Goal: Task Accomplishment & Management: Manage account settings

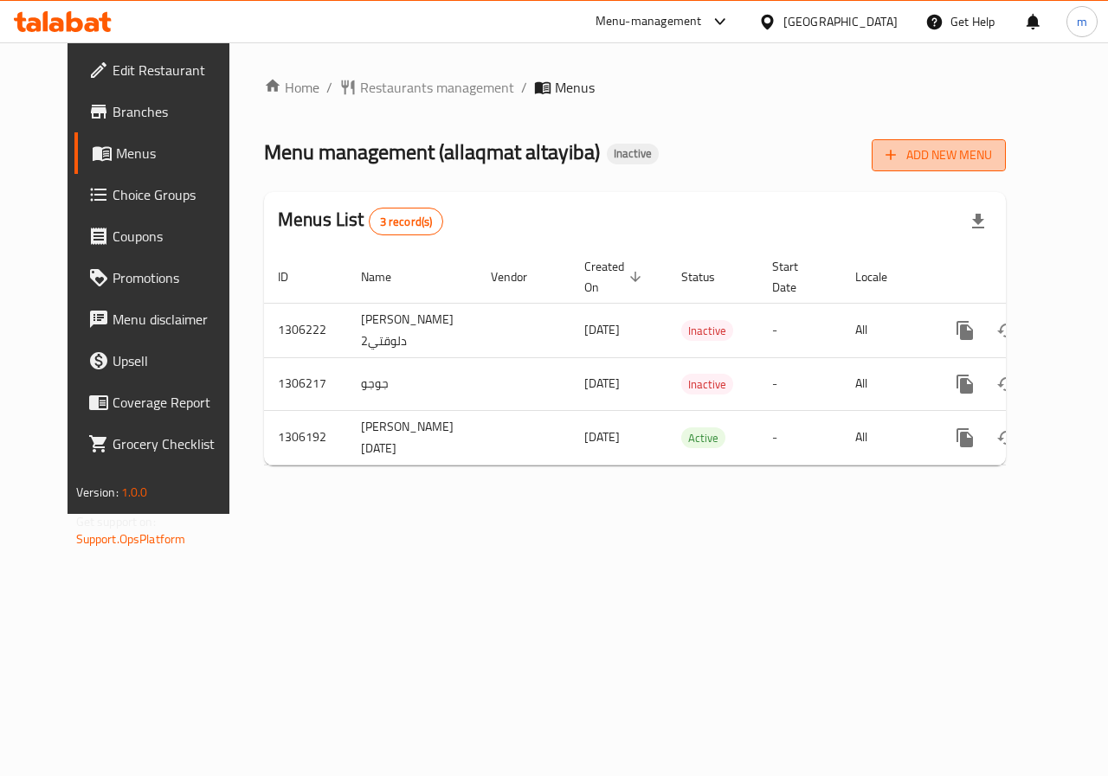
click at [992, 164] on span "Add New Menu" at bounding box center [938, 156] width 106 height 22
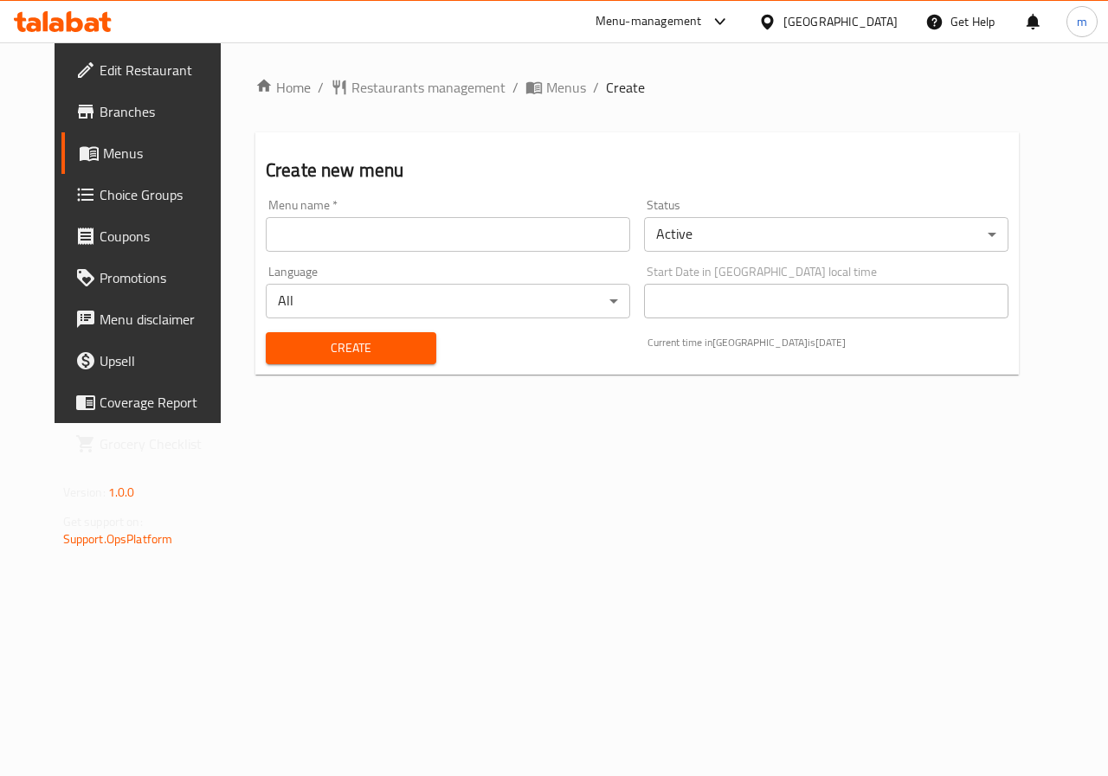
click at [473, 227] on input "text" at bounding box center [448, 234] width 364 height 35
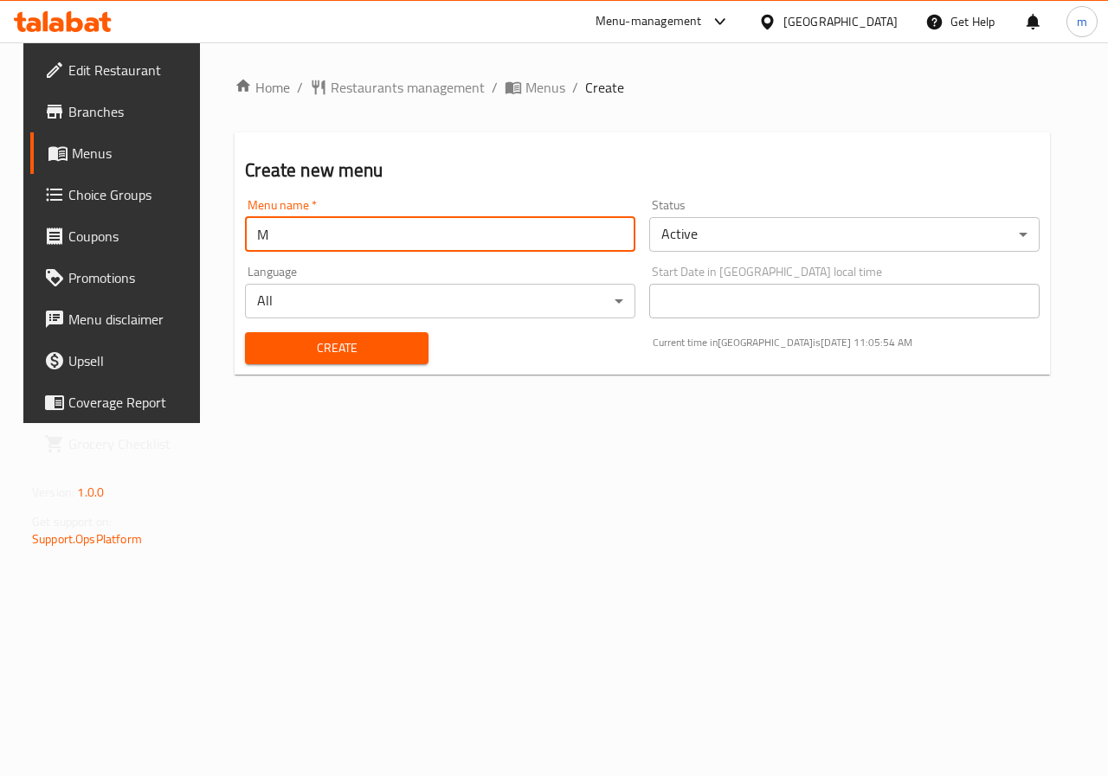
type input "Mostafa 7530"
click at [409, 356] on button "Create" at bounding box center [336, 348] width 183 height 32
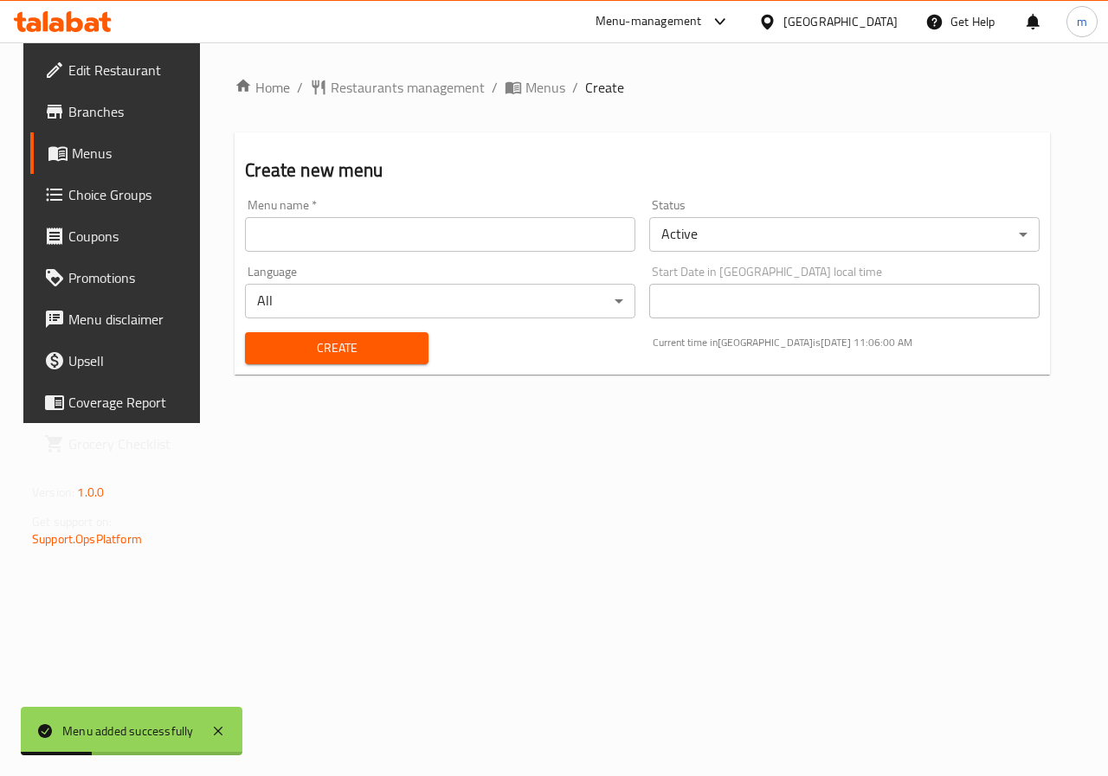
click at [87, 156] on span "Menus" at bounding box center [133, 153] width 123 height 21
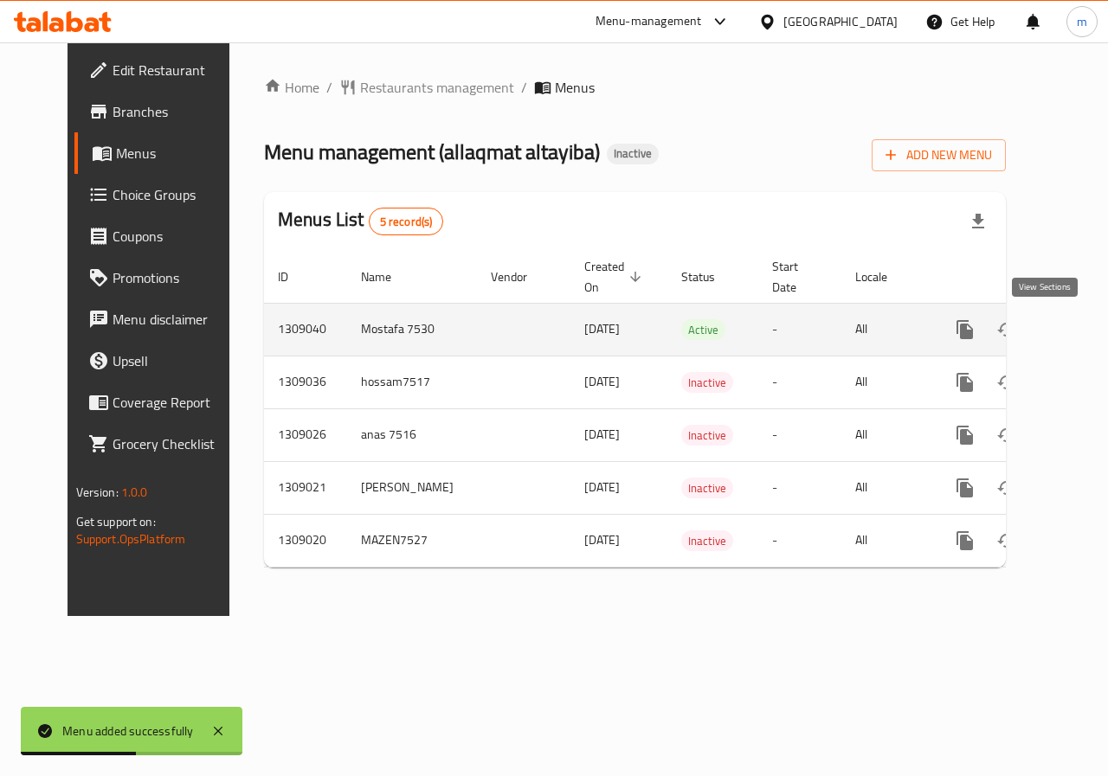
click at [1079, 325] on icon "enhanced table" at bounding box center [1089, 329] width 21 height 21
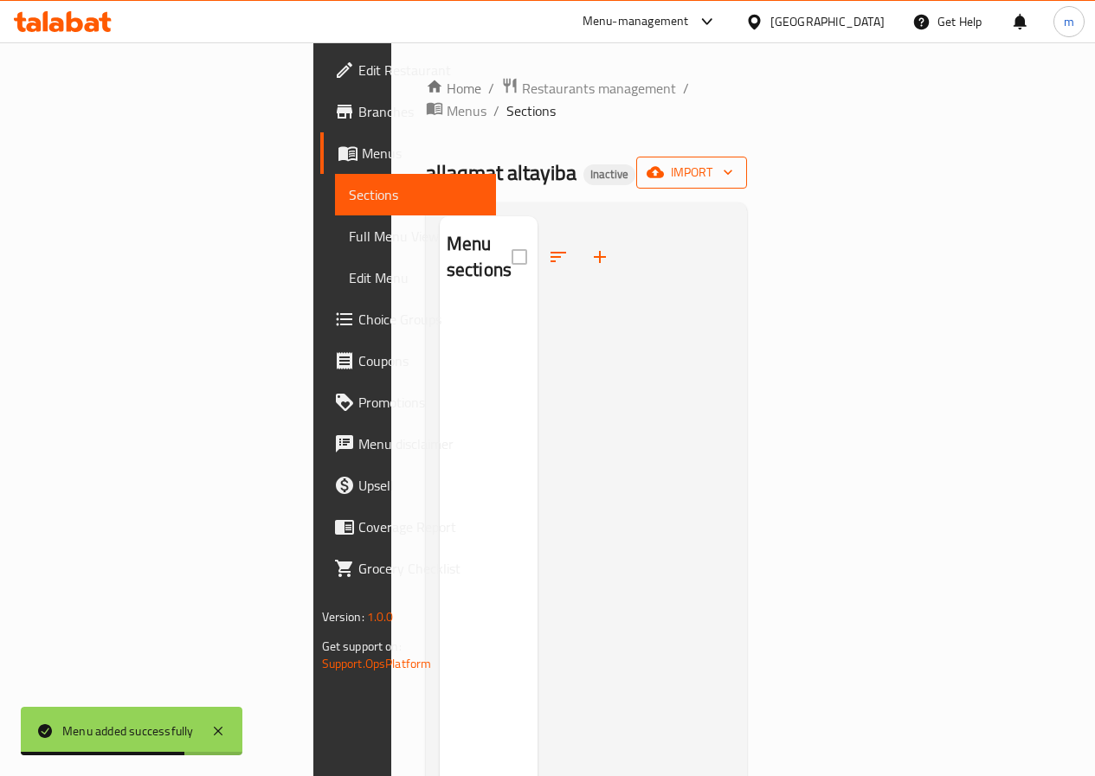
click at [733, 162] on span "import" at bounding box center [691, 173] width 83 height 22
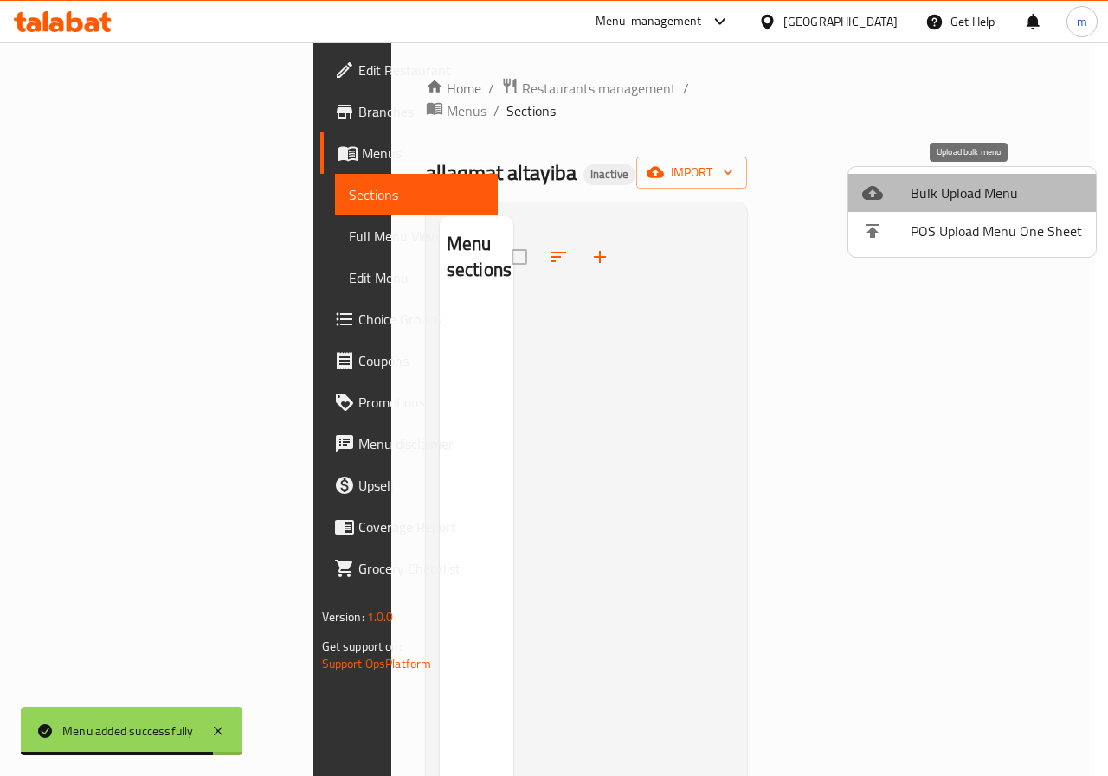
click at [1000, 195] on span "Bulk Upload Menu" at bounding box center [996, 193] width 171 height 21
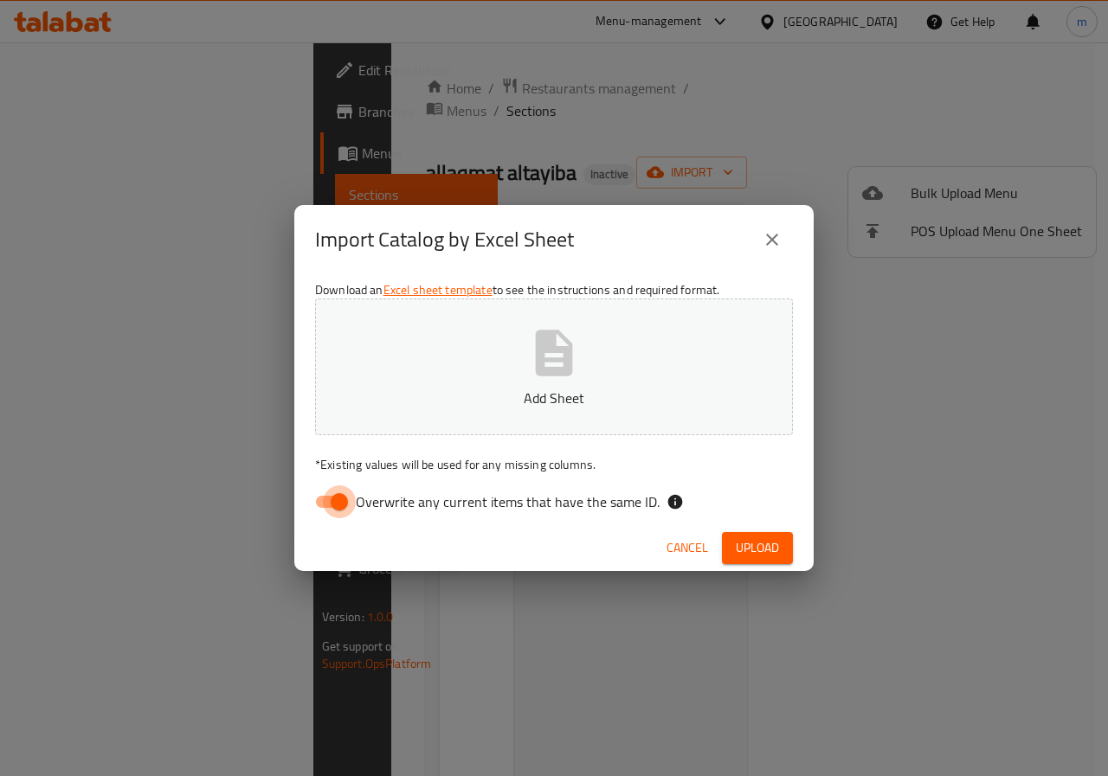
click at [325, 502] on input "Overwrite any current items that have the same ID." at bounding box center [339, 502] width 99 height 33
checkbox input "false"
click at [486, 397] on p "Add Sheet" at bounding box center [554, 398] width 424 height 21
click at [741, 536] on button "Upload" at bounding box center [757, 548] width 71 height 32
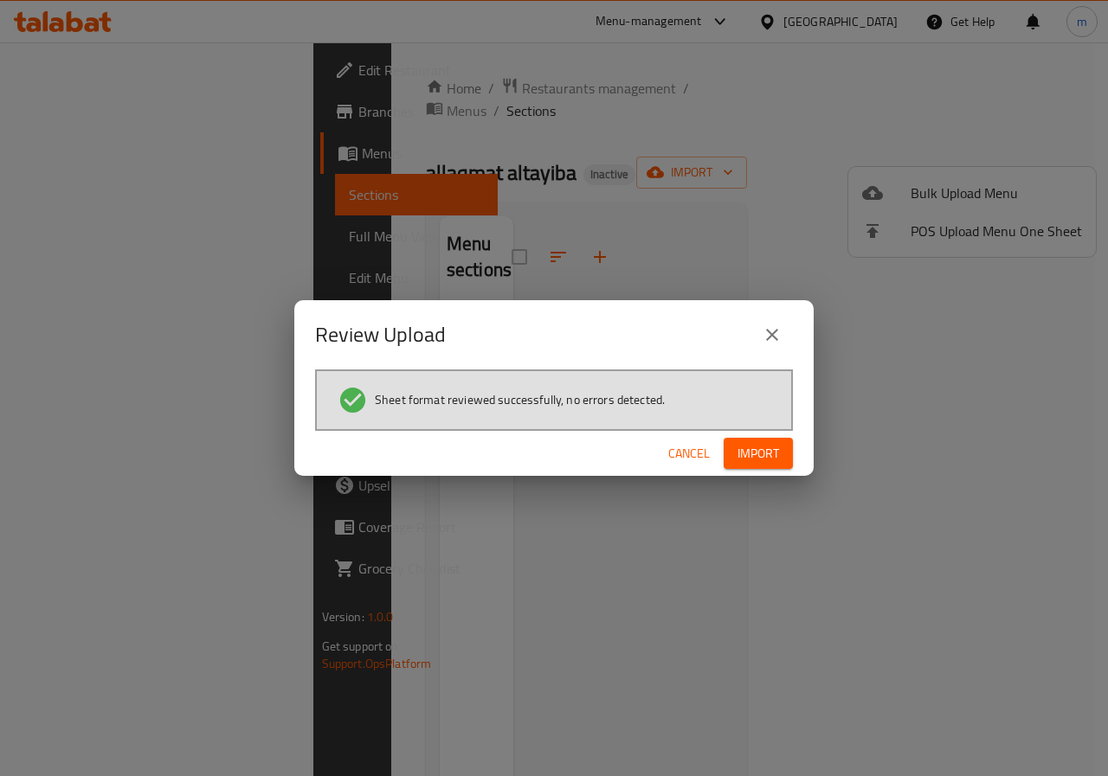
click at [752, 464] on span "Import" at bounding box center [758, 454] width 42 height 22
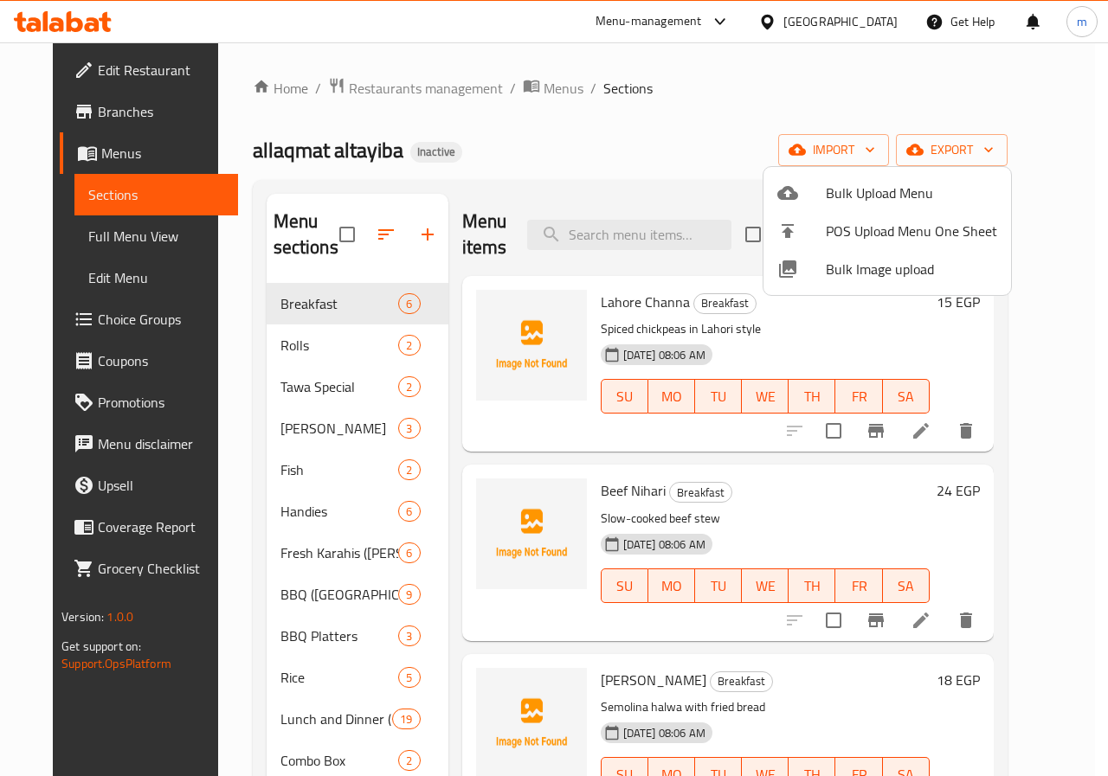
click at [96, 235] on div at bounding box center [554, 388] width 1108 height 776
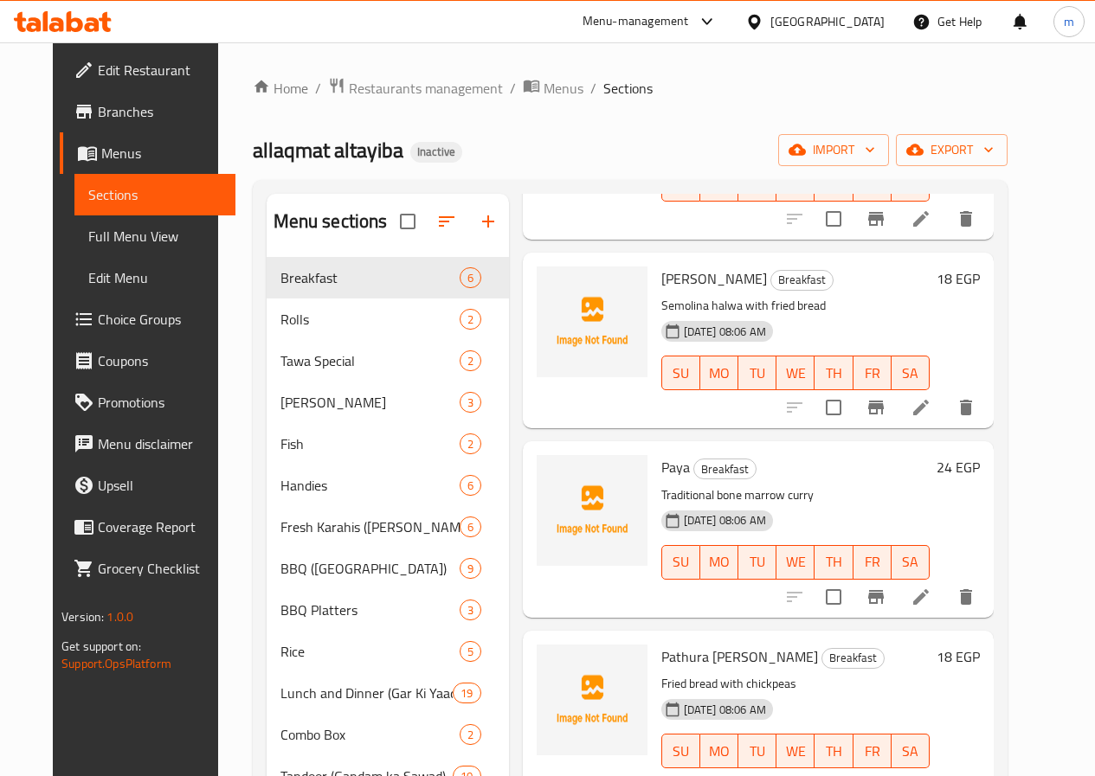
click at [109, 242] on span "Full Menu View" at bounding box center [154, 236] width 133 height 21
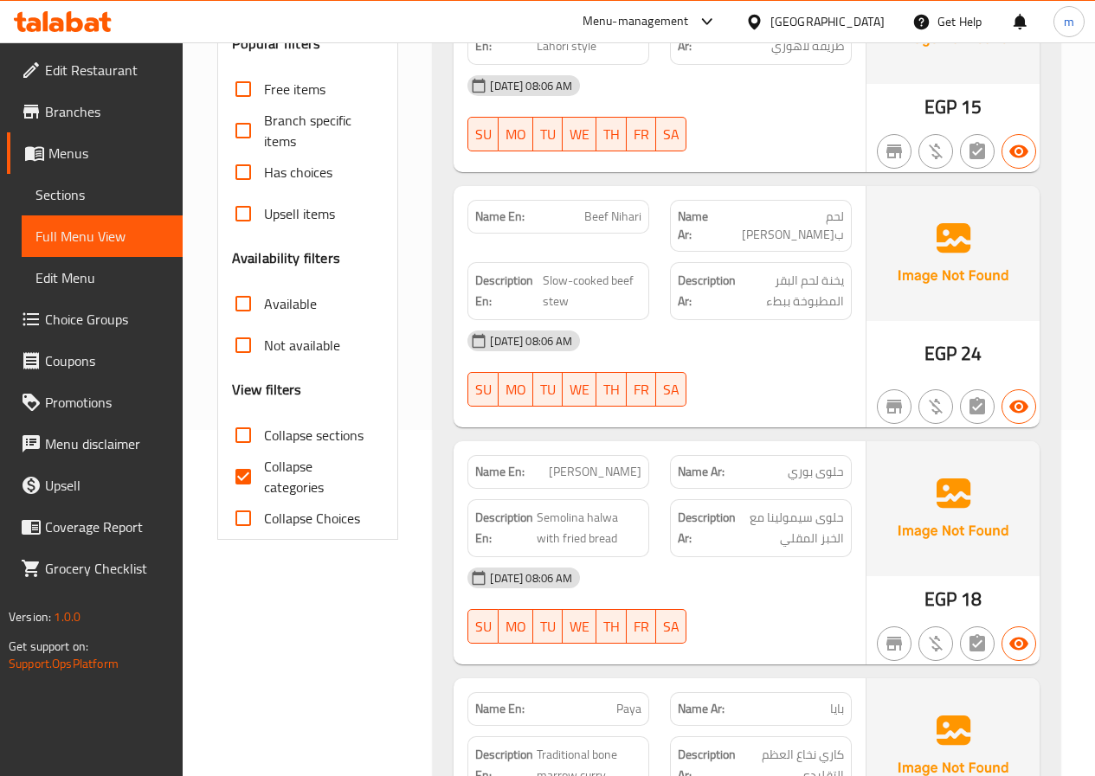
scroll to position [433, 0]
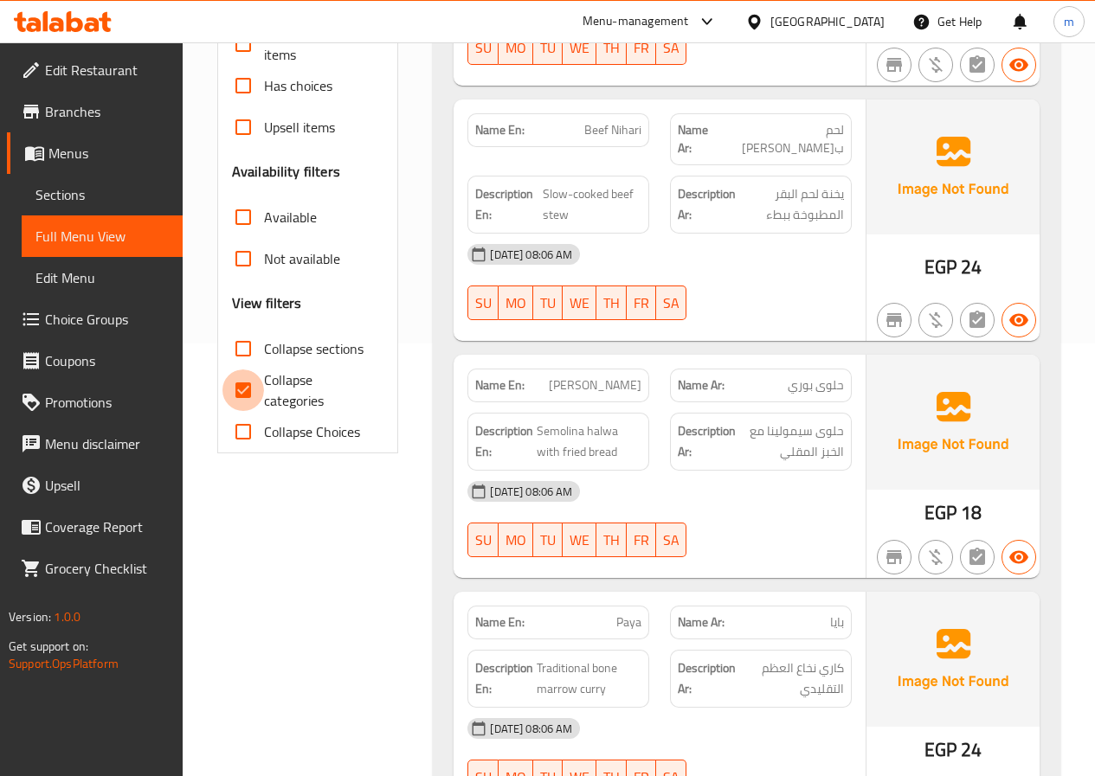
click at [248, 394] on input "Collapse categories" at bounding box center [243, 391] width 42 height 42
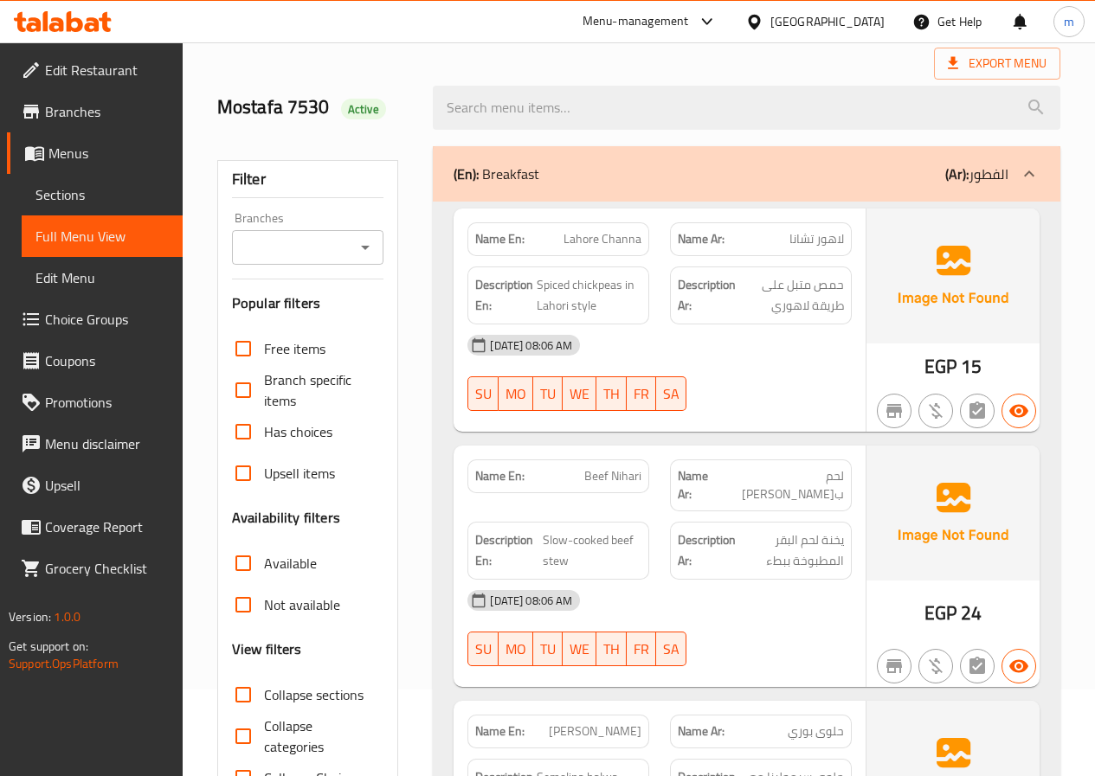
scroll to position [0, 0]
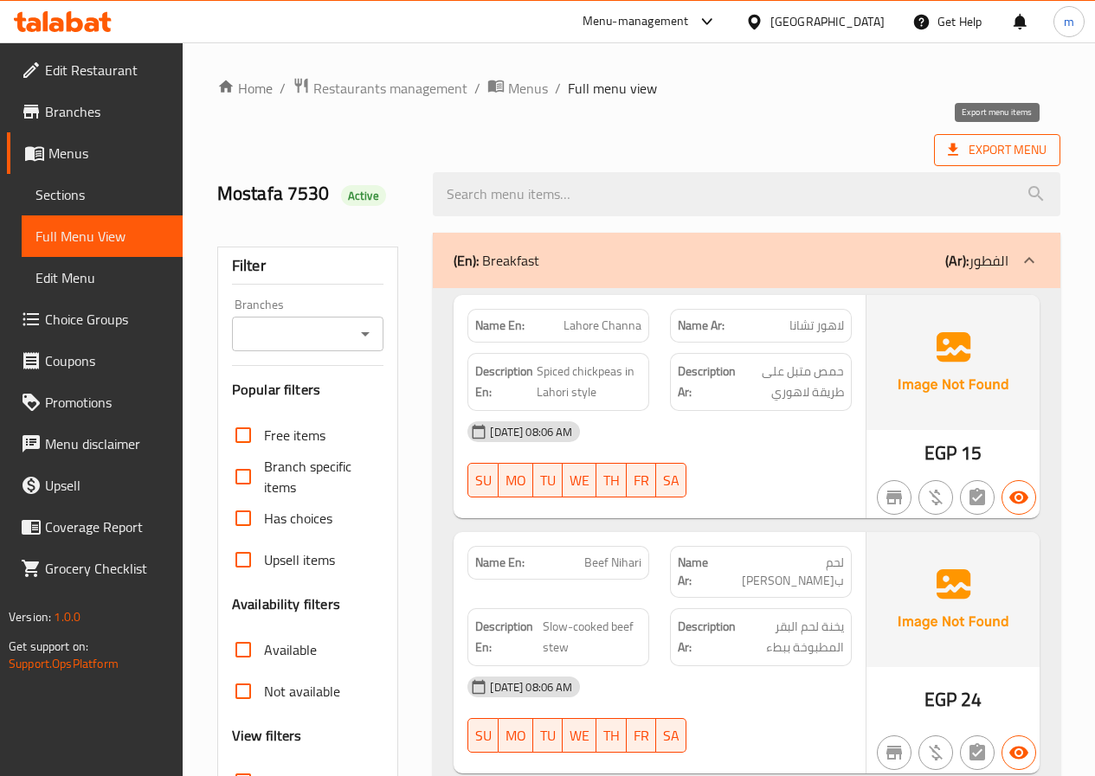
click at [980, 159] on span "Export Menu" at bounding box center [997, 150] width 99 height 22
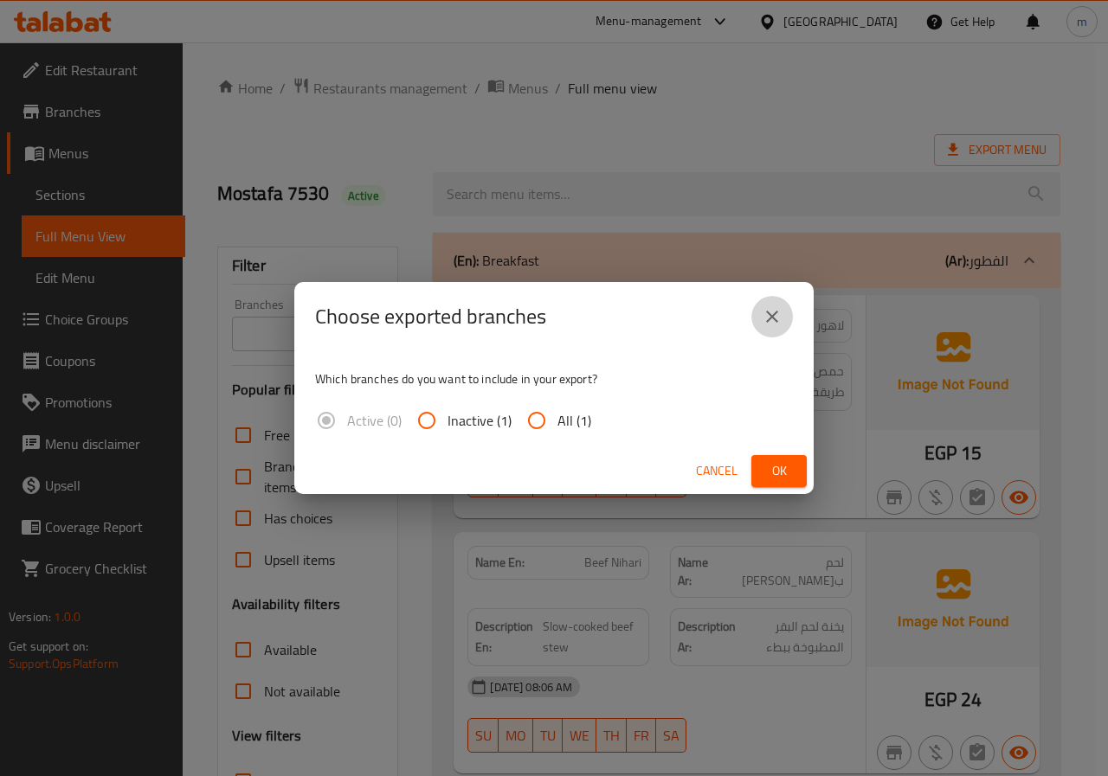
click at [775, 309] on icon "close" at bounding box center [772, 316] width 21 height 21
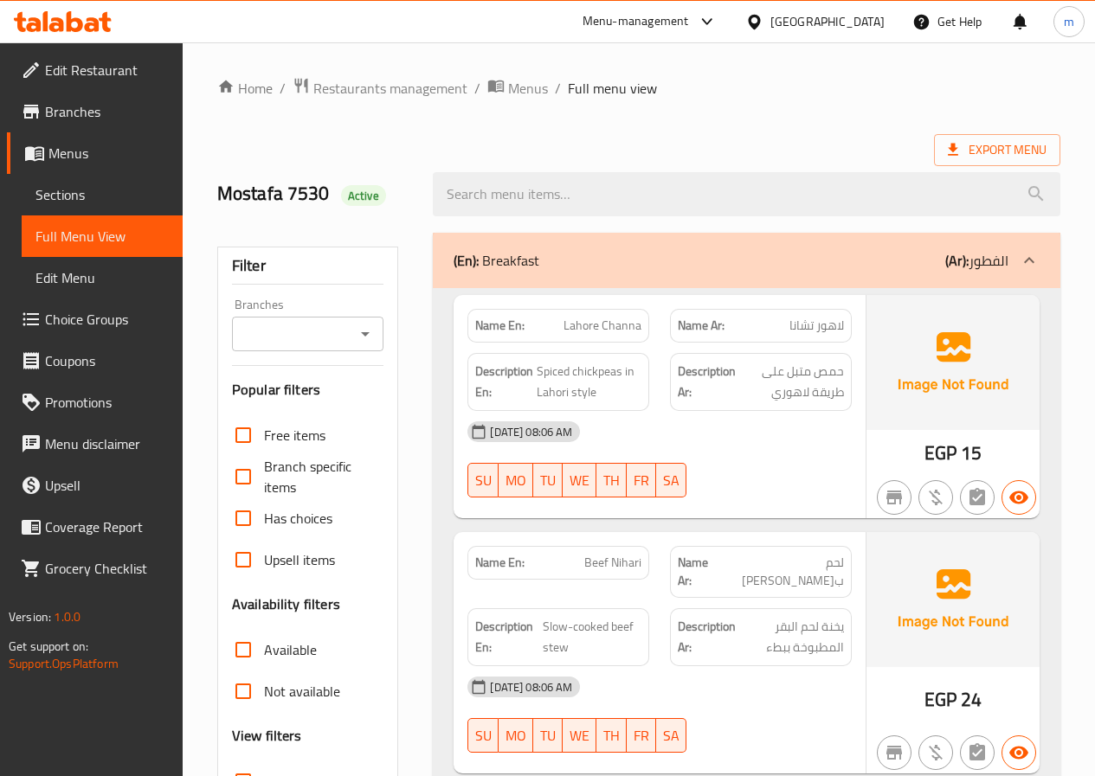
click at [833, 145] on div "Export Menu" at bounding box center [638, 150] width 843 height 32
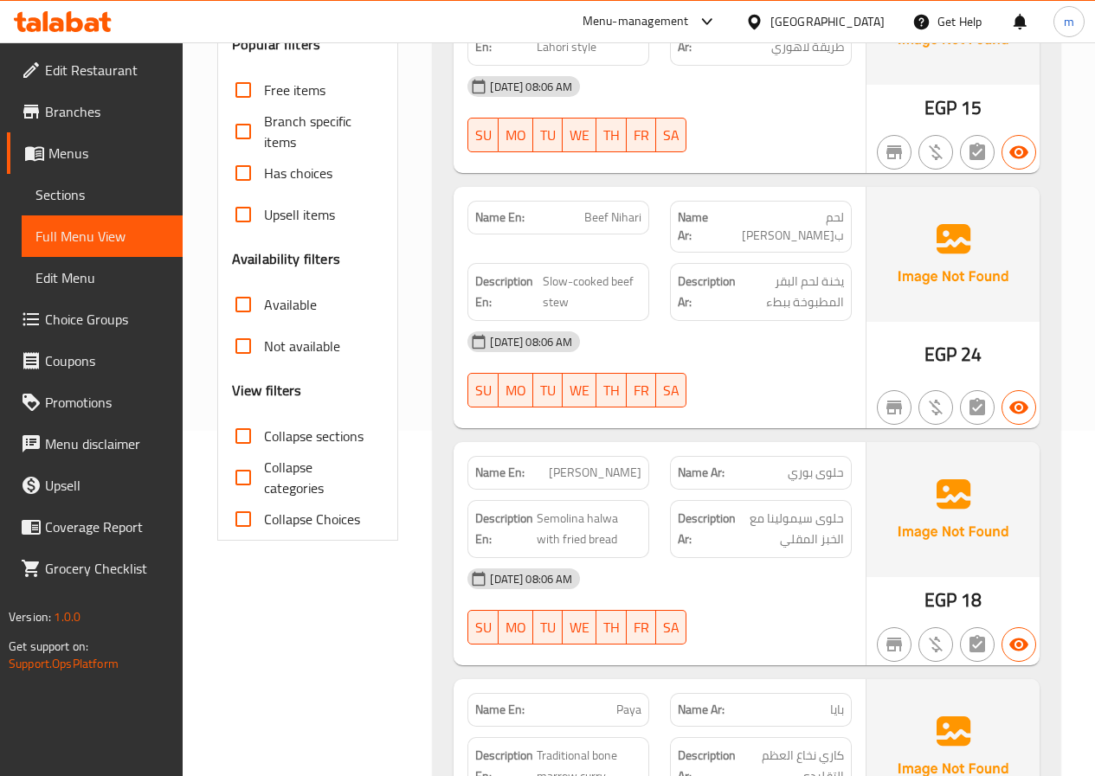
scroll to position [346, 0]
click at [242, 473] on input "Collapse categories" at bounding box center [243, 477] width 42 height 42
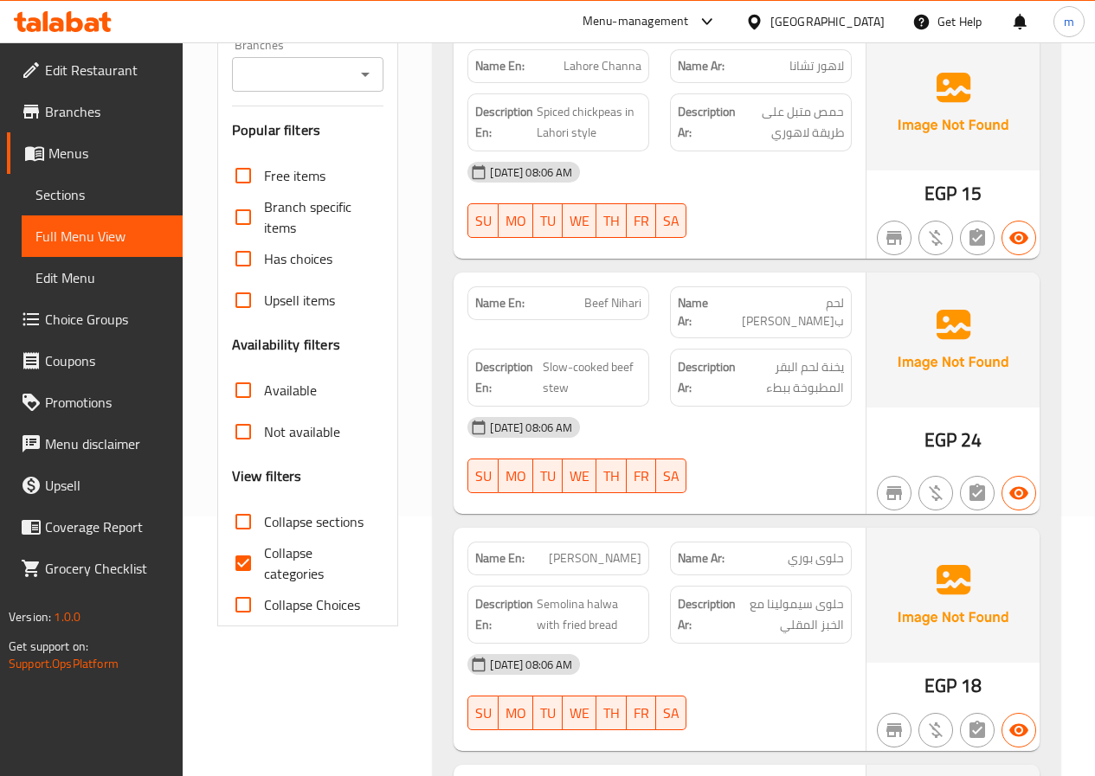
scroll to position [173, 0]
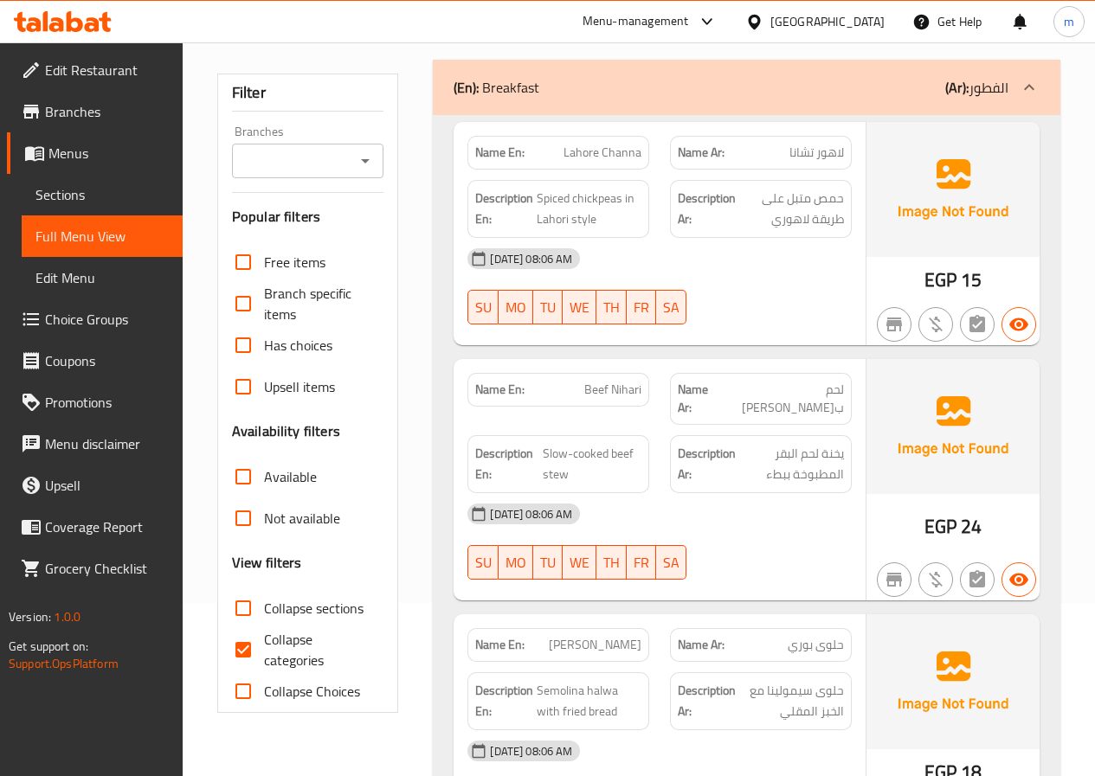
click at [247, 642] on input "Collapse categories" at bounding box center [243, 650] width 42 height 42
click at [244, 646] on input "Collapse categories" at bounding box center [243, 650] width 42 height 42
checkbox input "false"
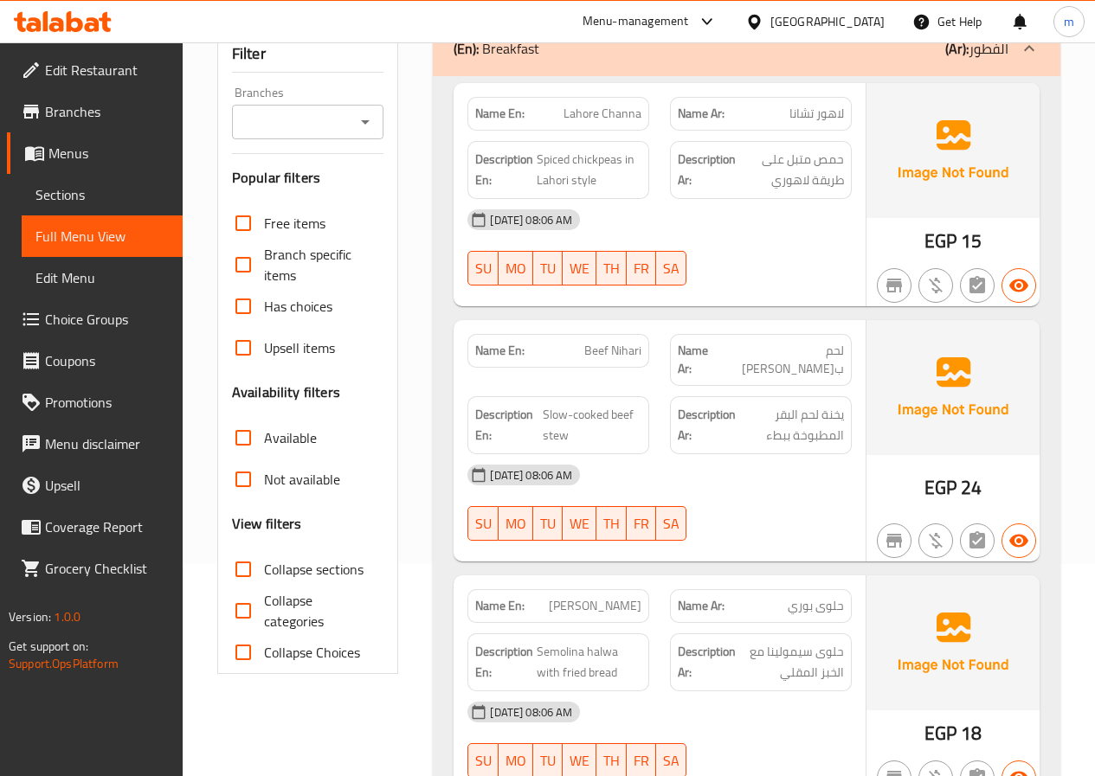
scroll to position [0, 0]
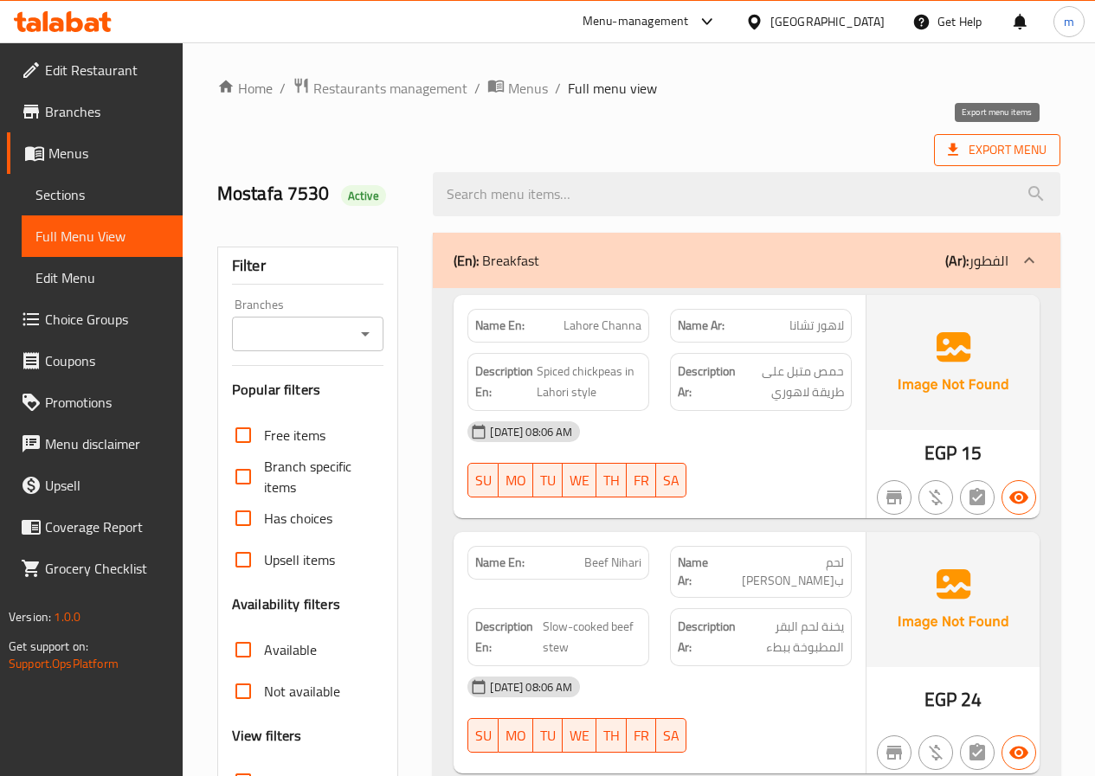
click at [1015, 158] on span "Export Menu" at bounding box center [997, 150] width 99 height 22
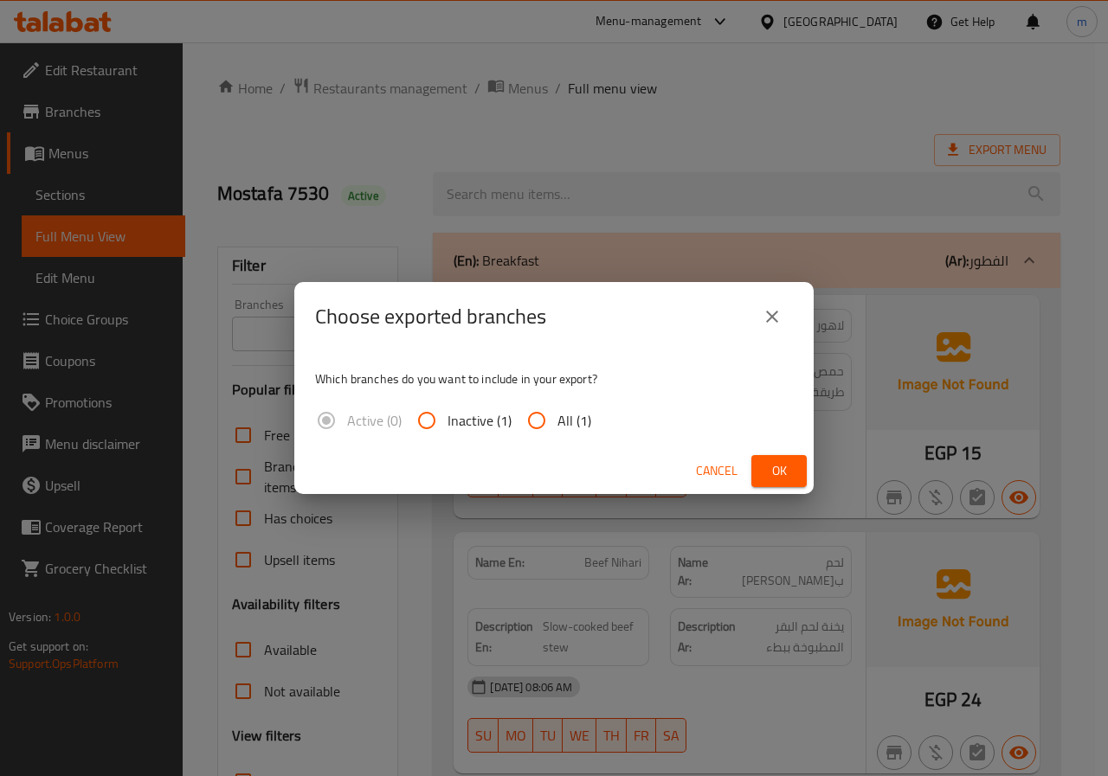
click at [1069, 203] on div "Choose exported branches Which branches do you want to include in your export? …" at bounding box center [554, 388] width 1108 height 776
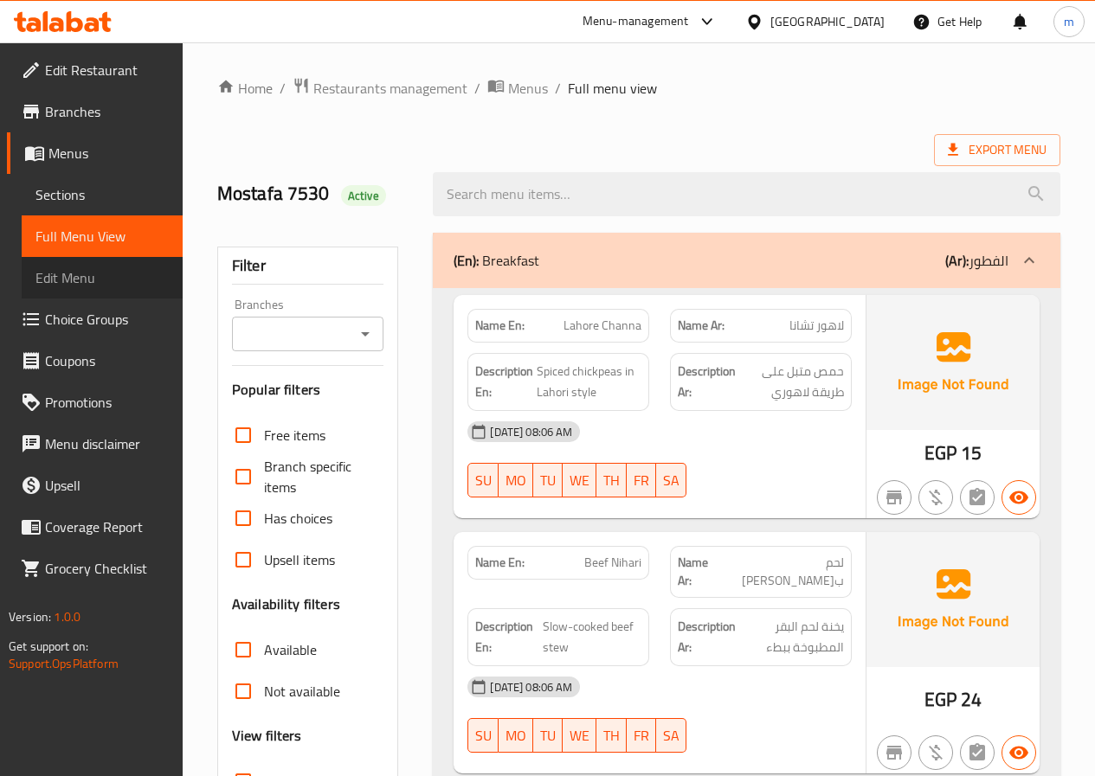
click at [86, 273] on span "Edit Menu" at bounding box center [101, 277] width 133 height 21
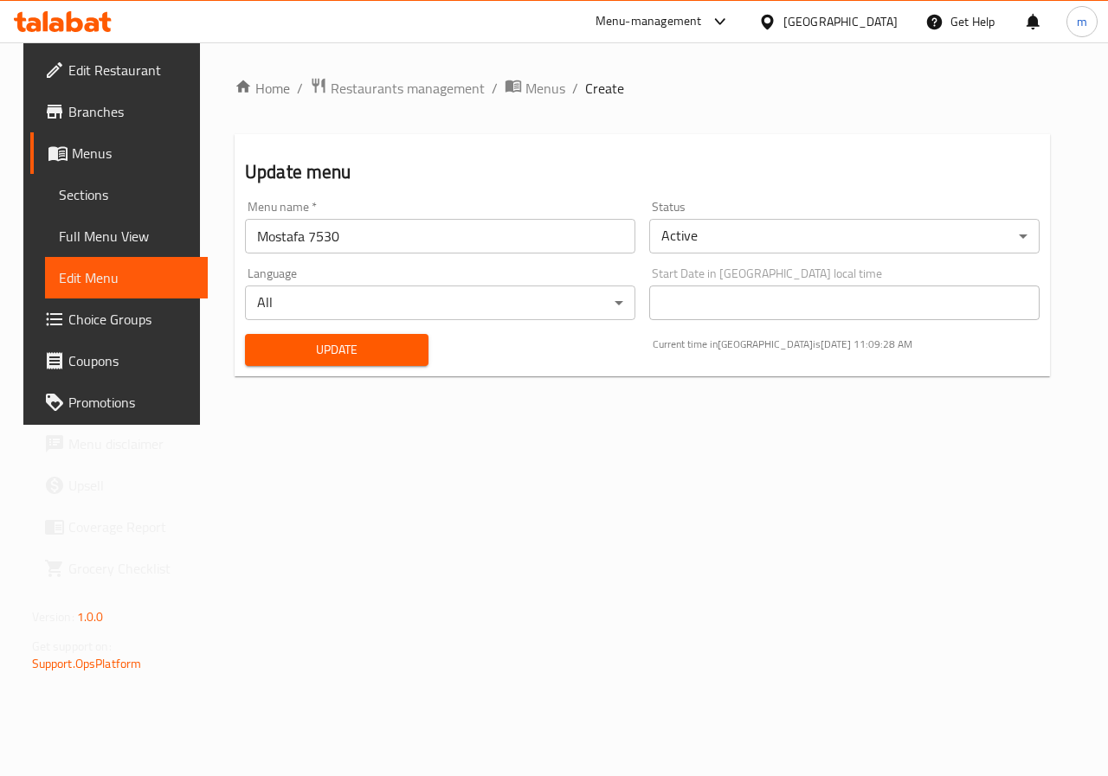
click at [353, 340] on span "Update" at bounding box center [337, 350] width 156 height 22
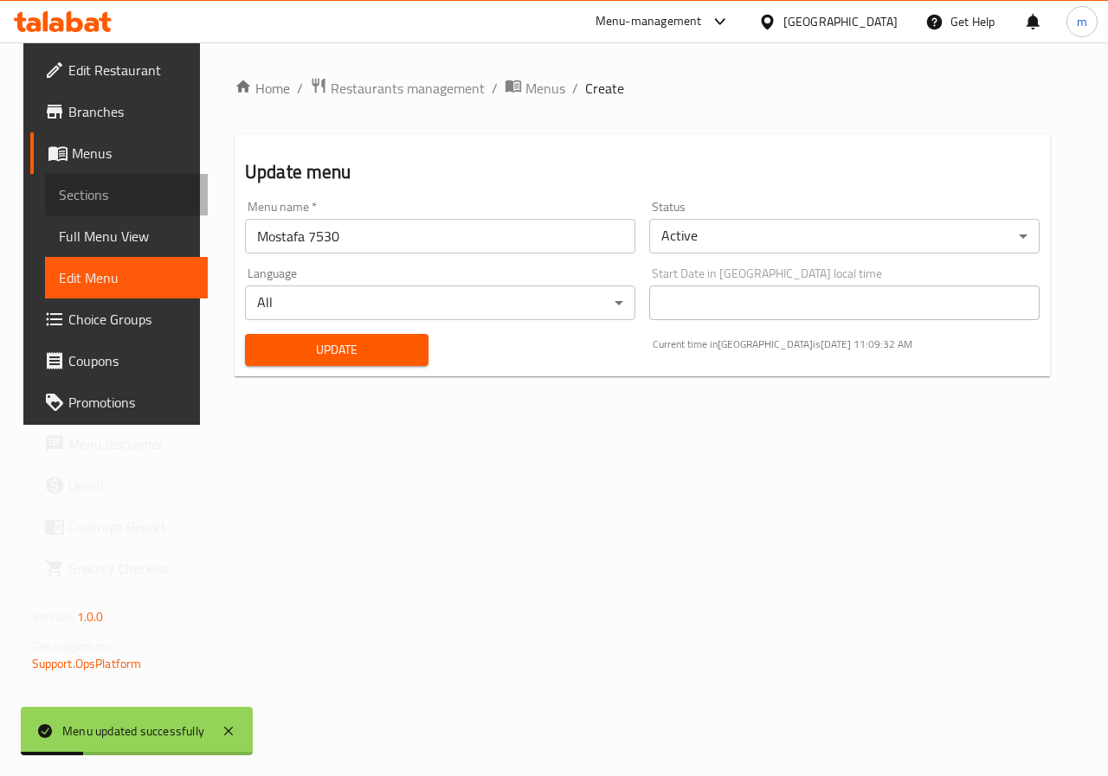
click at [94, 205] on link "Sections" at bounding box center [127, 195] width 164 height 42
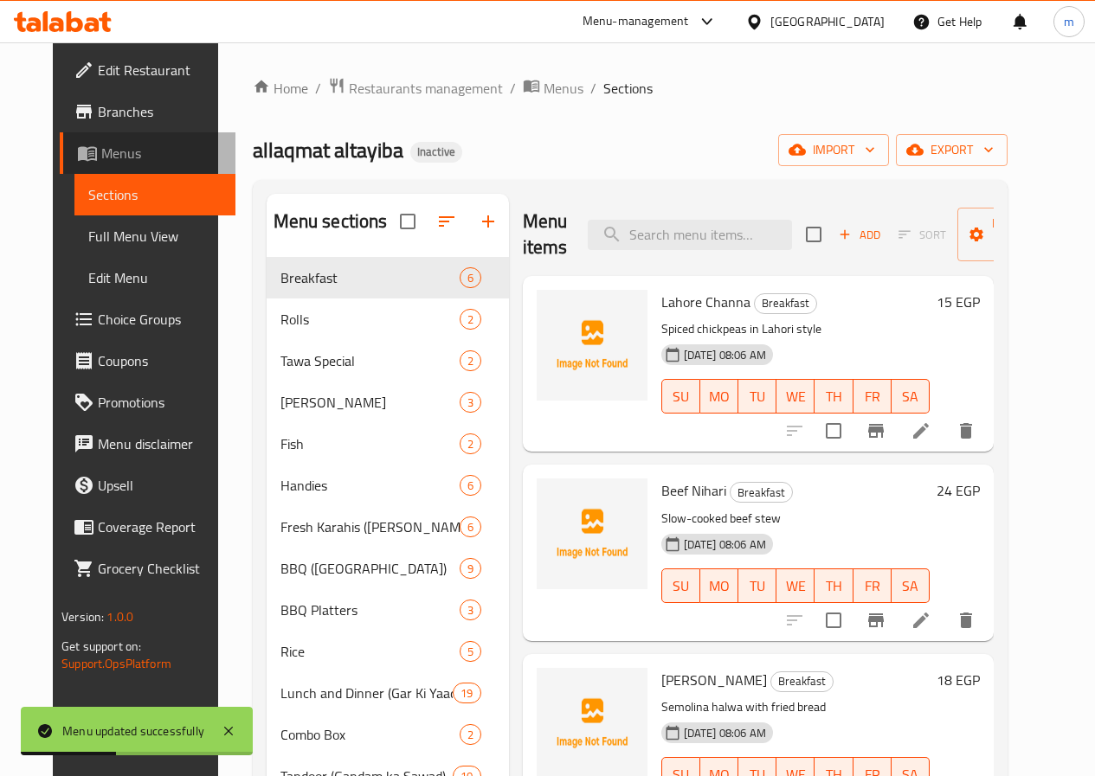
click at [114, 158] on span "Menus" at bounding box center [161, 153] width 120 height 21
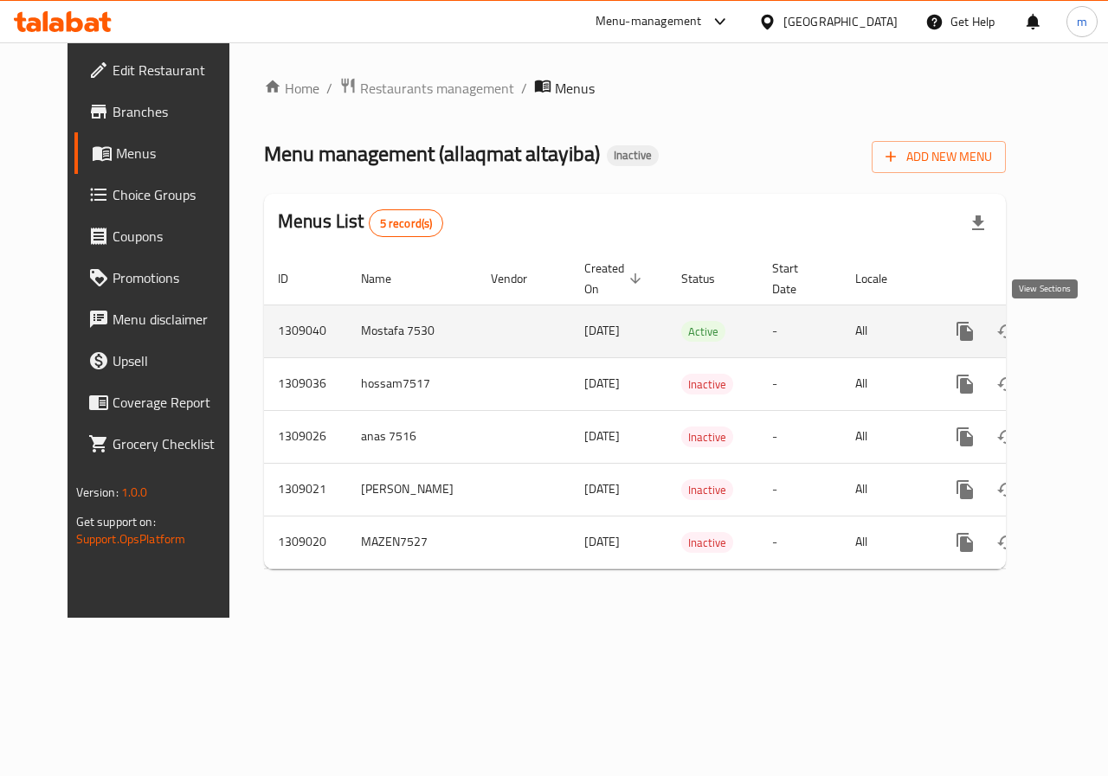
click at [1069, 333] on link "enhanced table" at bounding box center [1090, 332] width 42 height 42
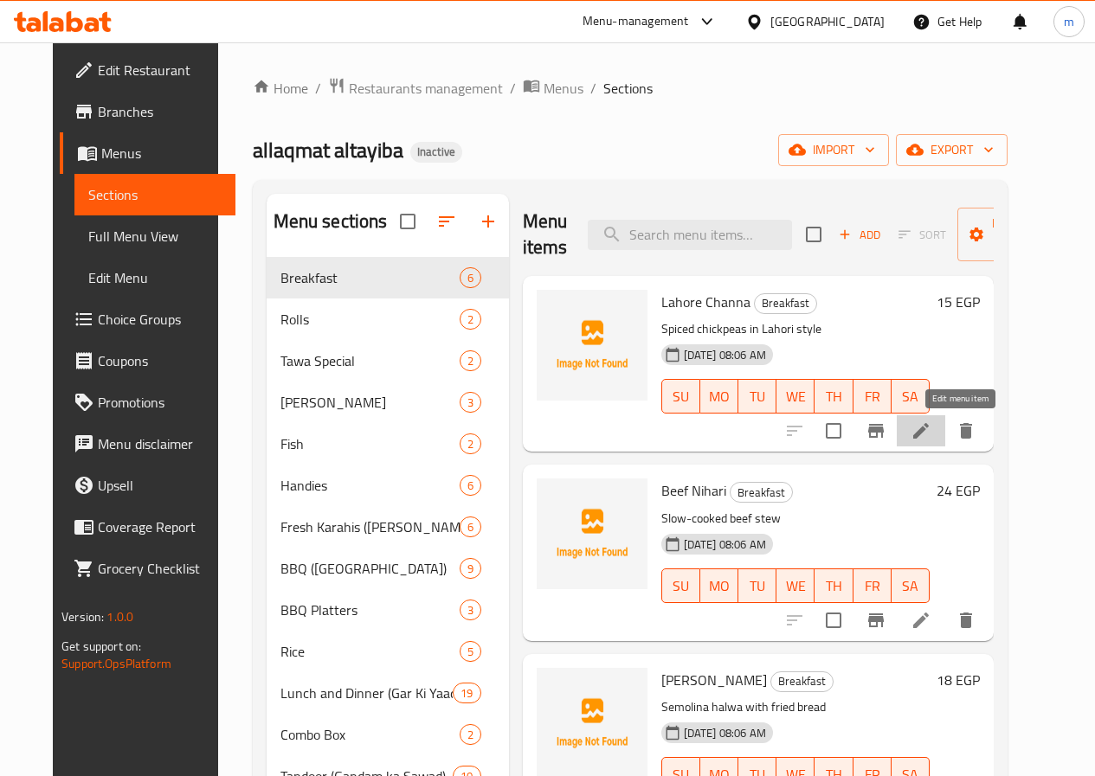
click at [929, 429] on icon at bounding box center [921, 431] width 16 height 16
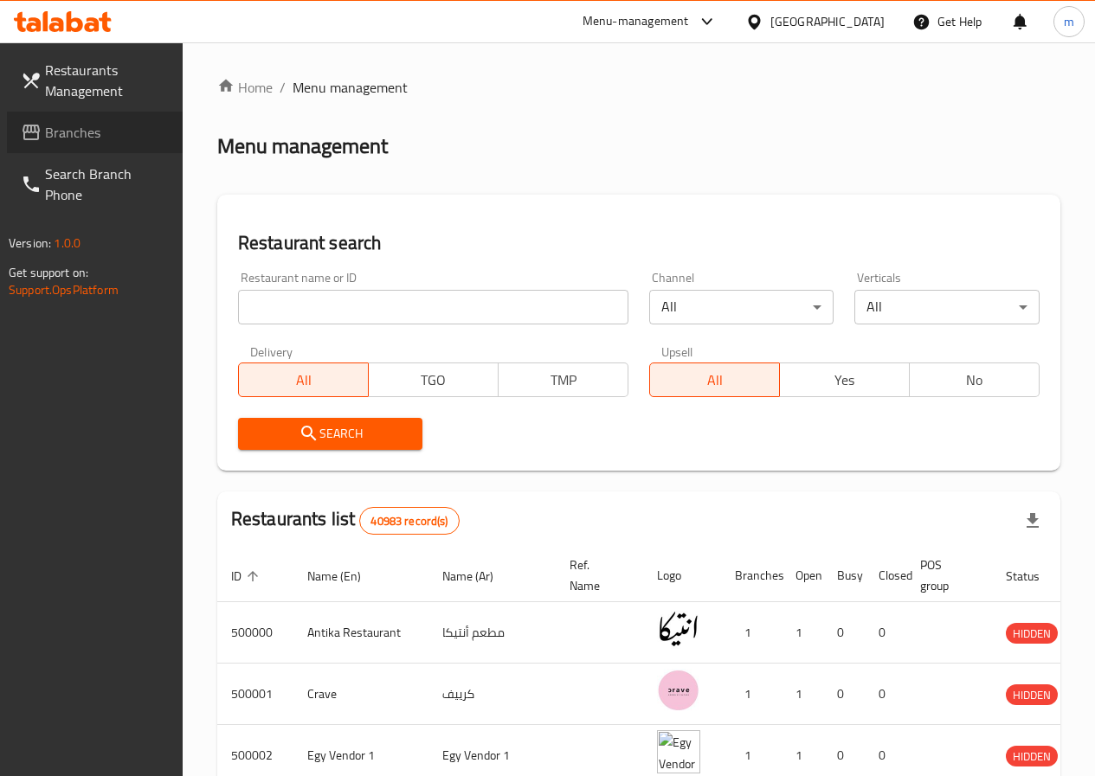
click at [77, 127] on span "Branches" at bounding box center [107, 132] width 124 height 21
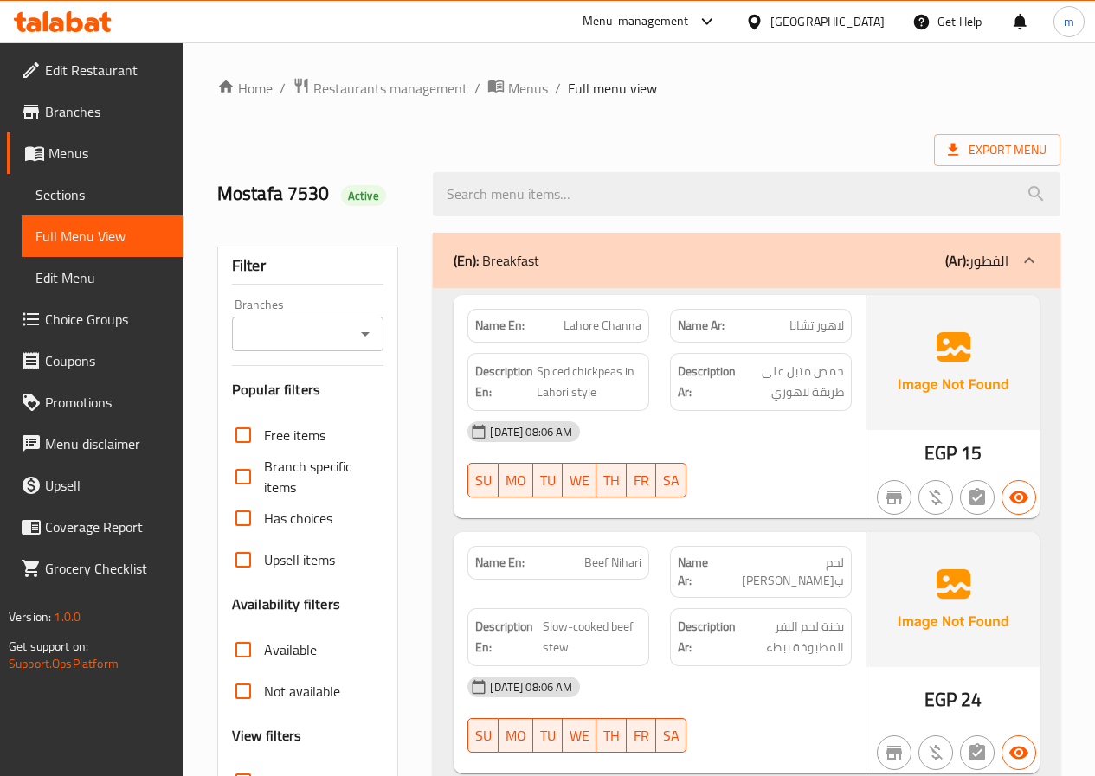
click at [59, 196] on span "Sections" at bounding box center [101, 194] width 133 height 21
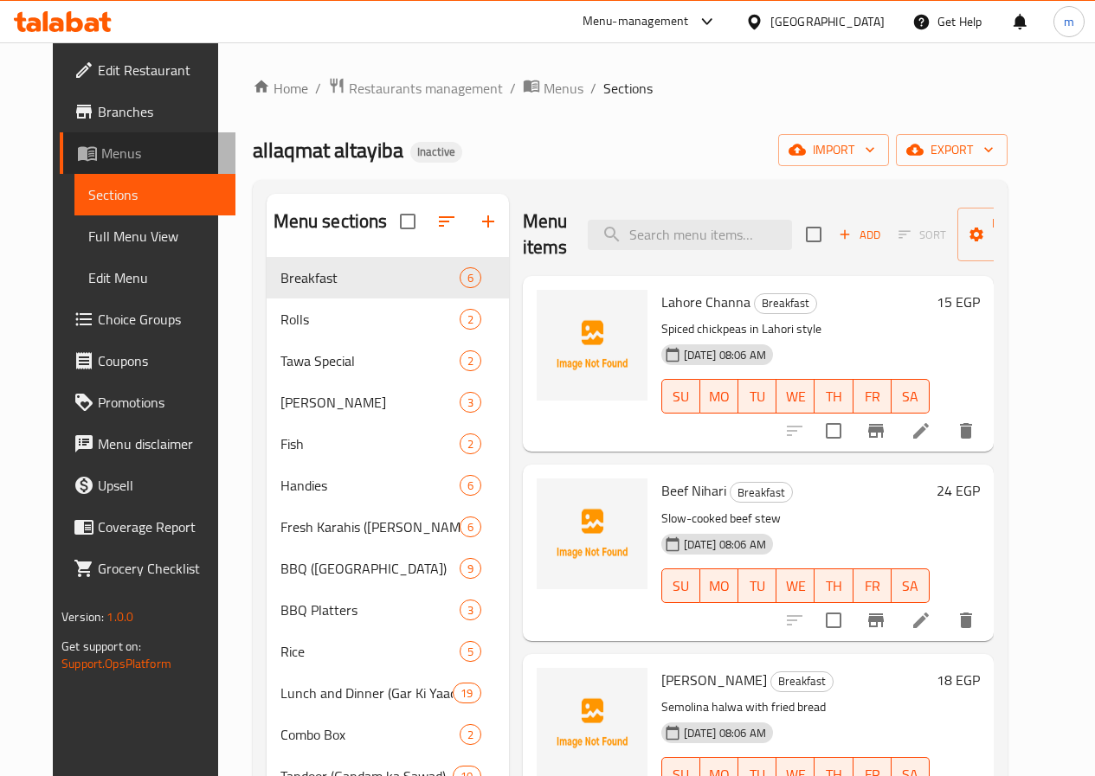
click at [101, 151] on span "Menus" at bounding box center [161, 153] width 120 height 21
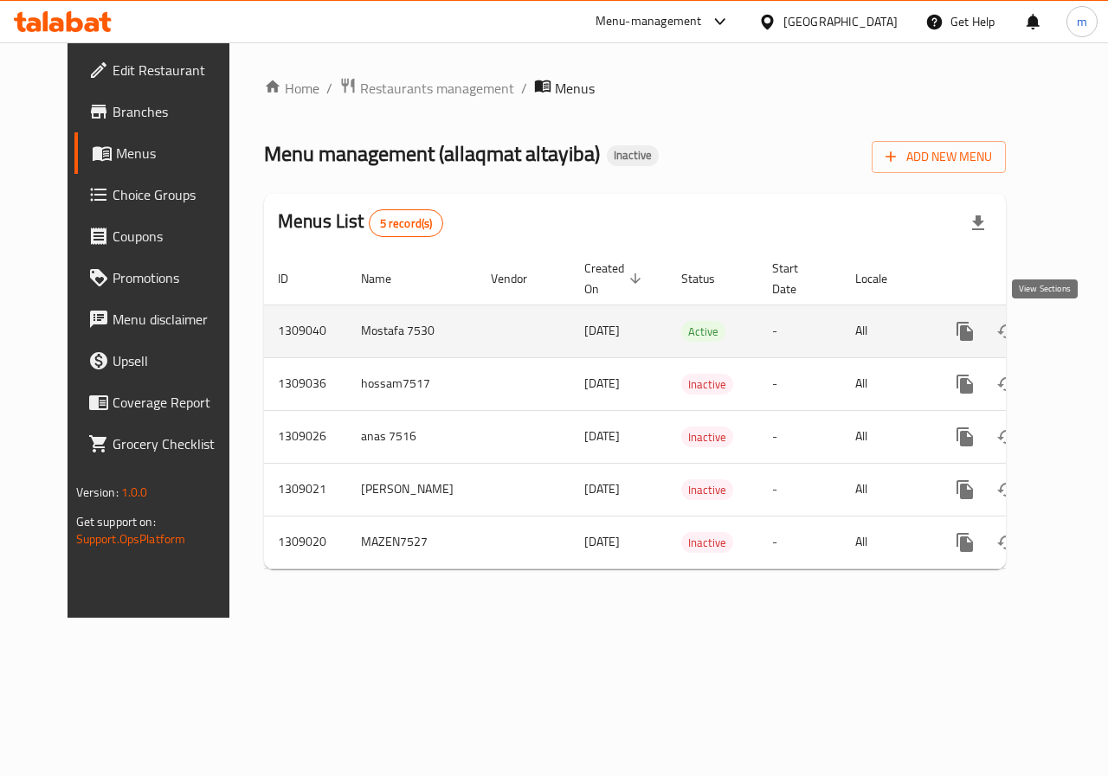
click at [1069, 326] on link "enhanced table" at bounding box center [1090, 332] width 42 height 42
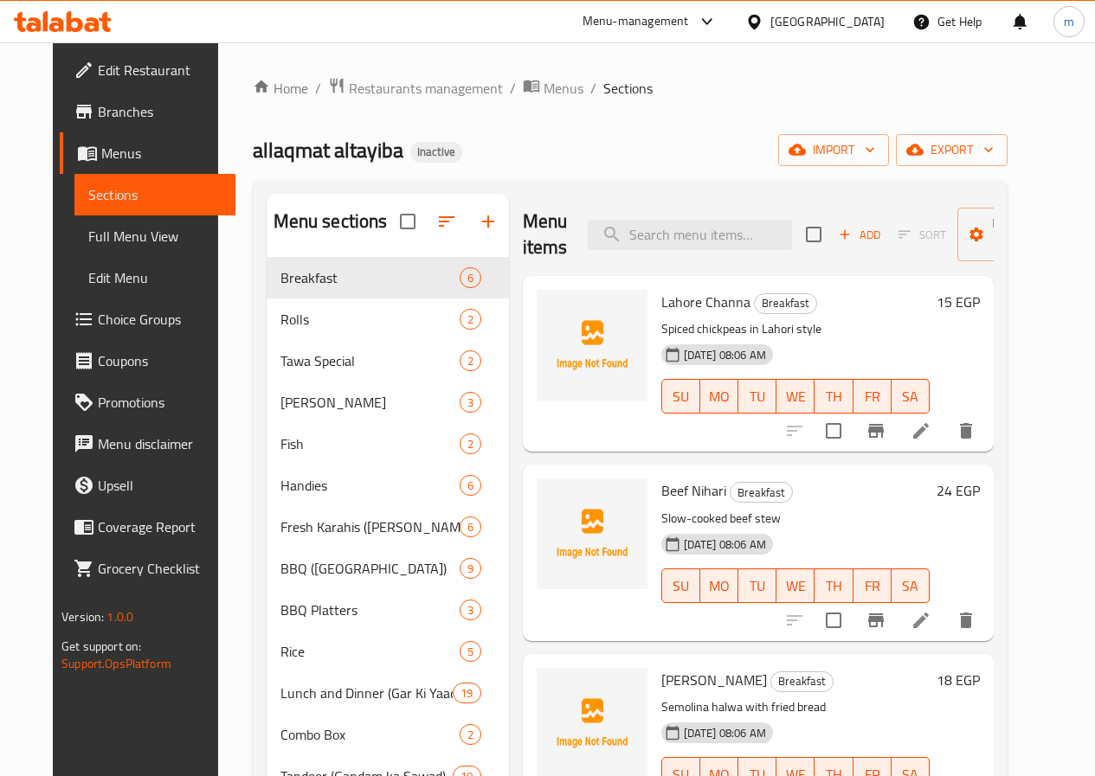
click at [945, 417] on li at bounding box center [921, 430] width 48 height 31
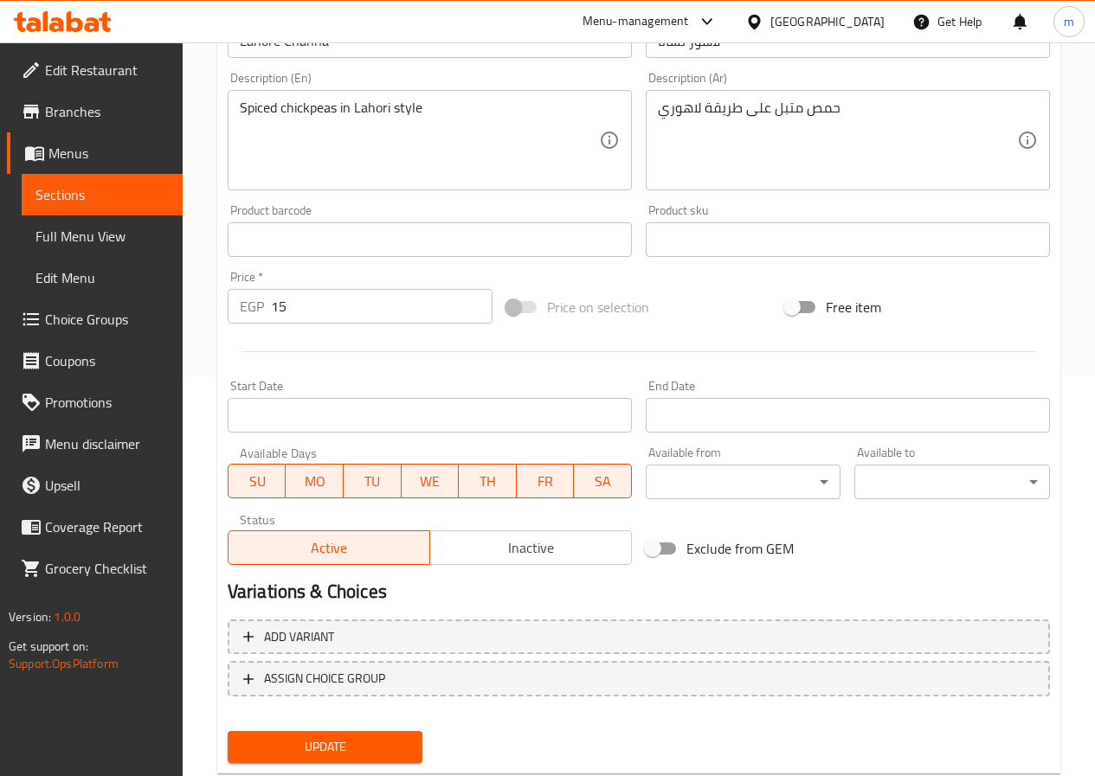
scroll to position [447, 0]
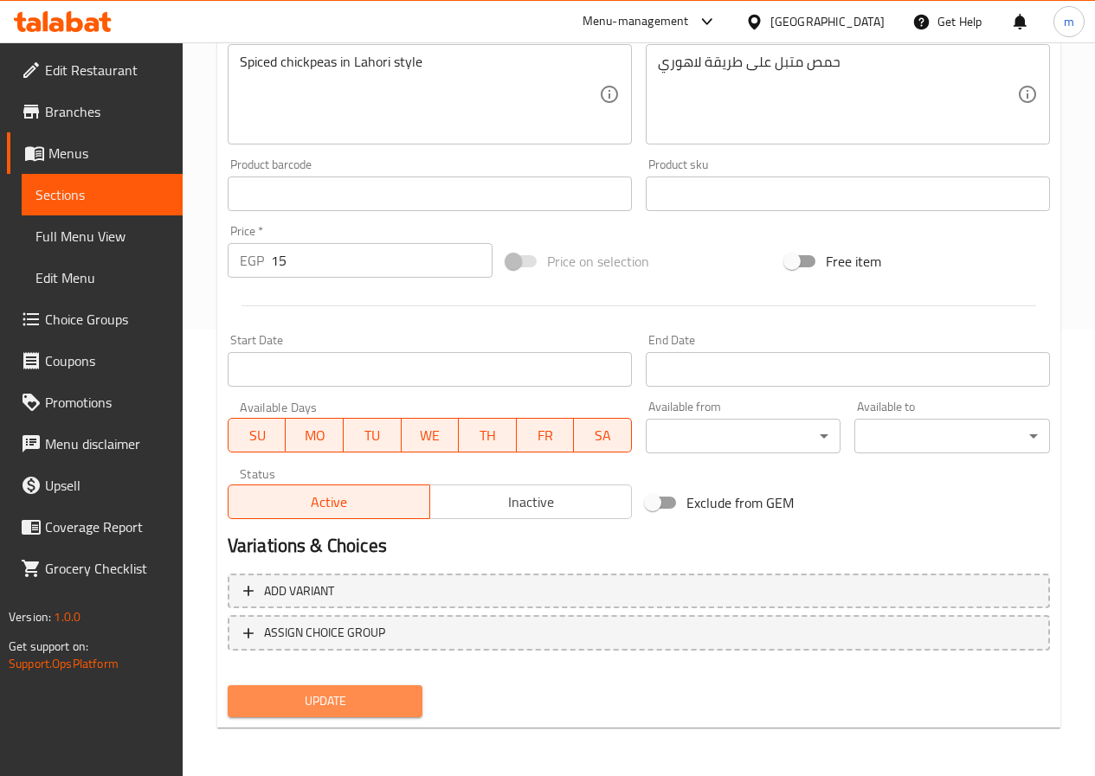
click at [361, 707] on span "Update" at bounding box center [325, 702] width 168 height 22
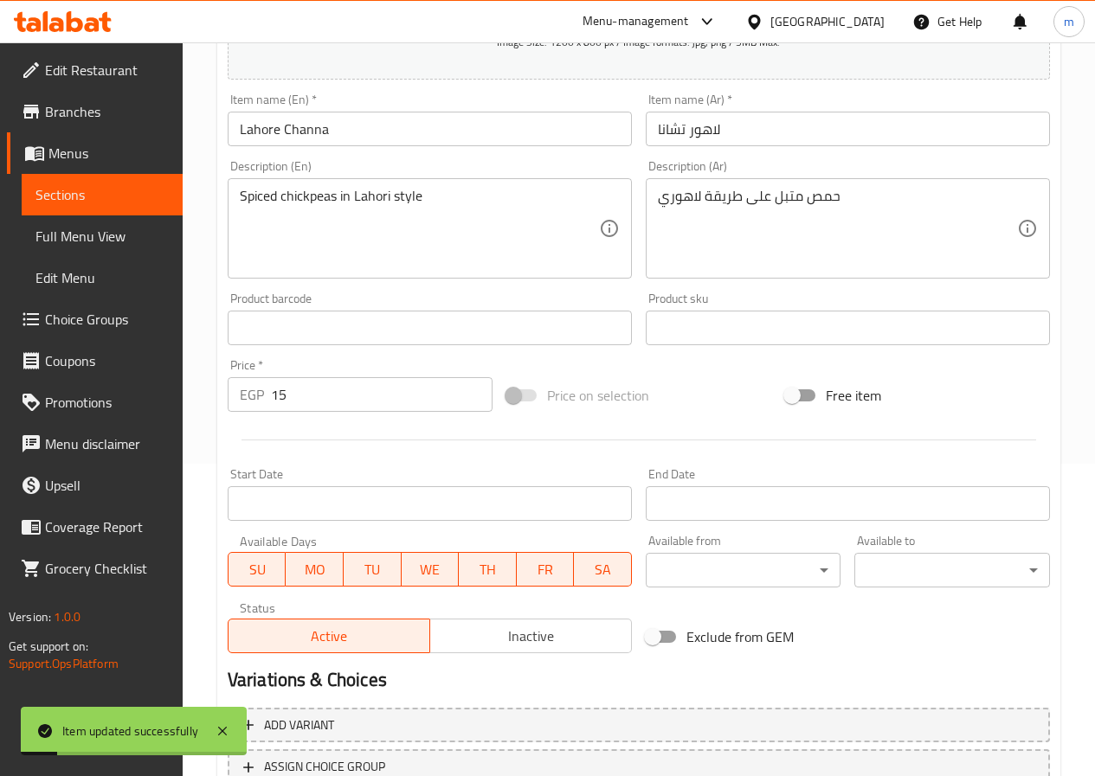
scroll to position [0, 0]
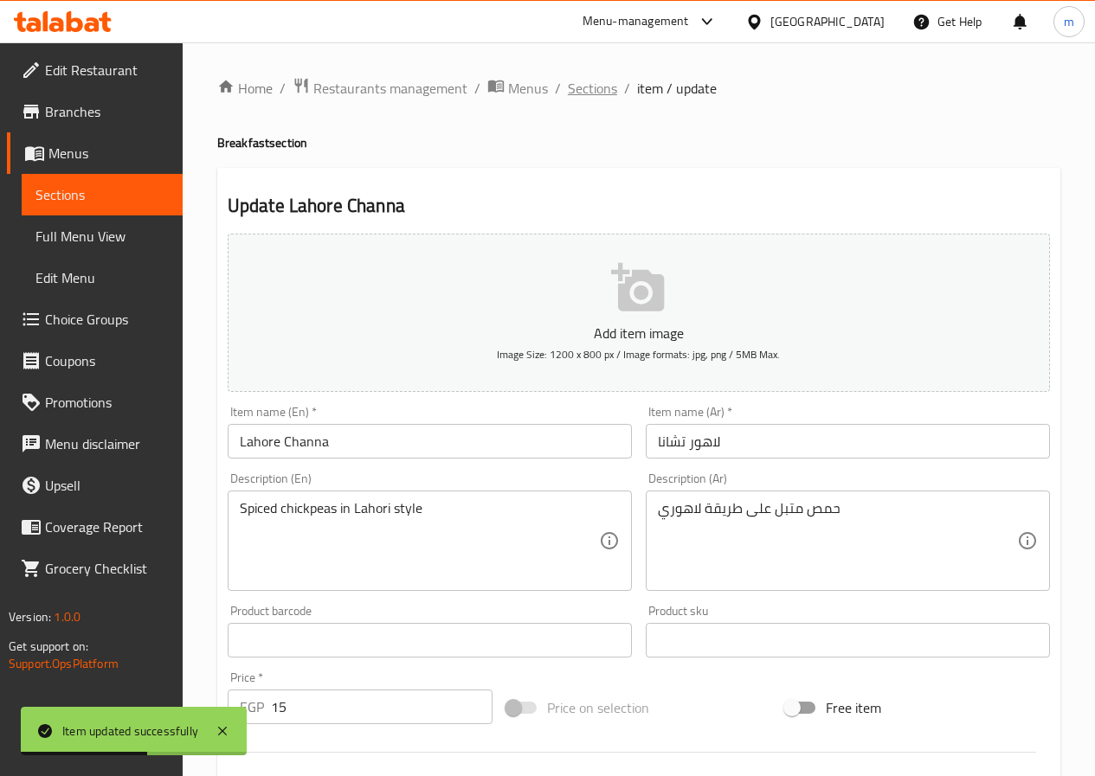
click at [597, 83] on span "Sections" at bounding box center [592, 88] width 49 height 21
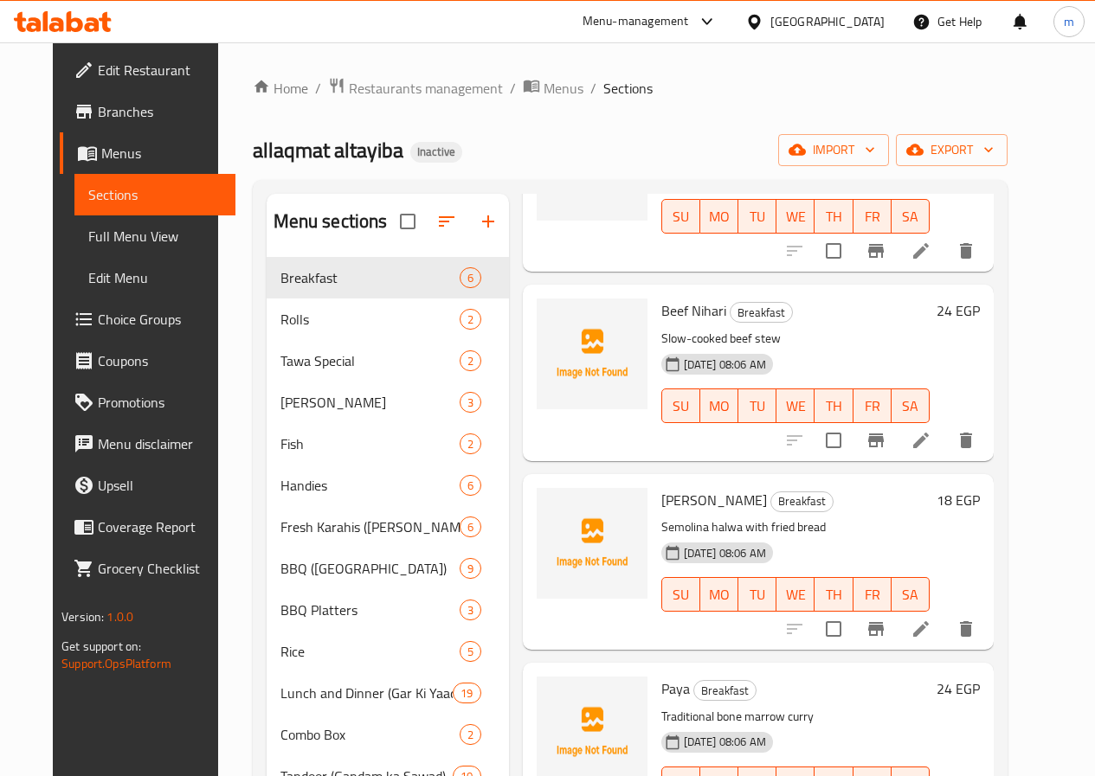
scroll to position [402, 0]
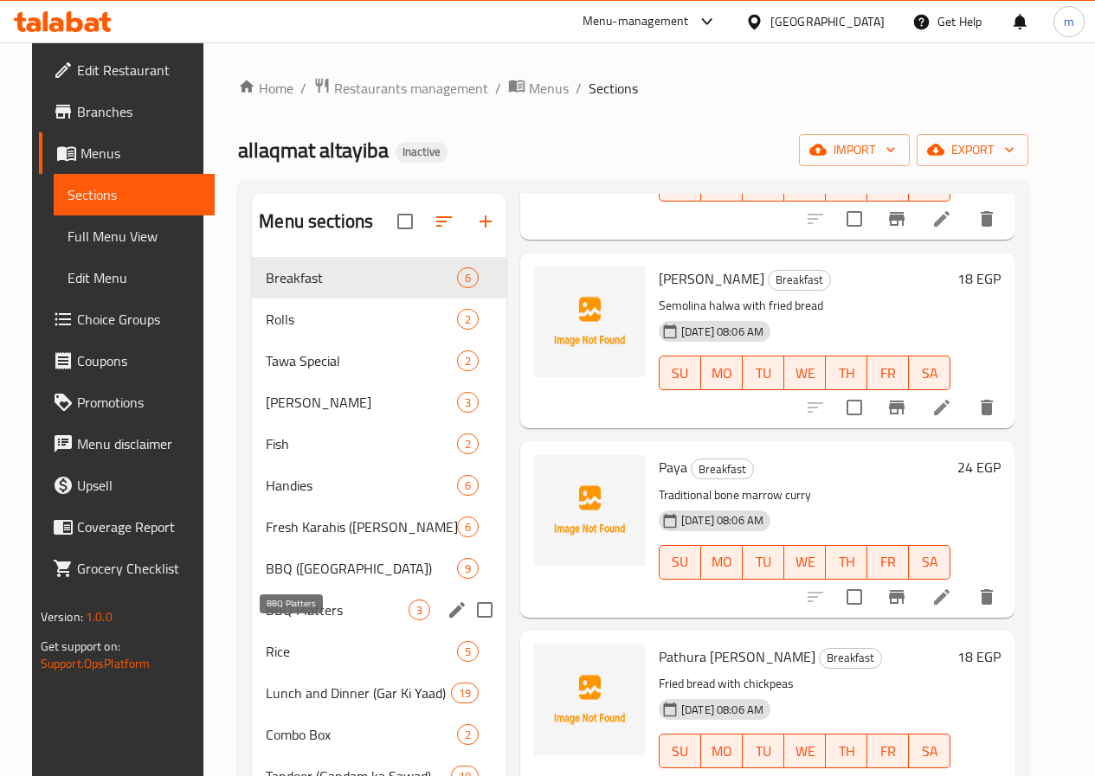
click at [300, 621] on span "BBQ Platters" at bounding box center [337, 610] width 143 height 21
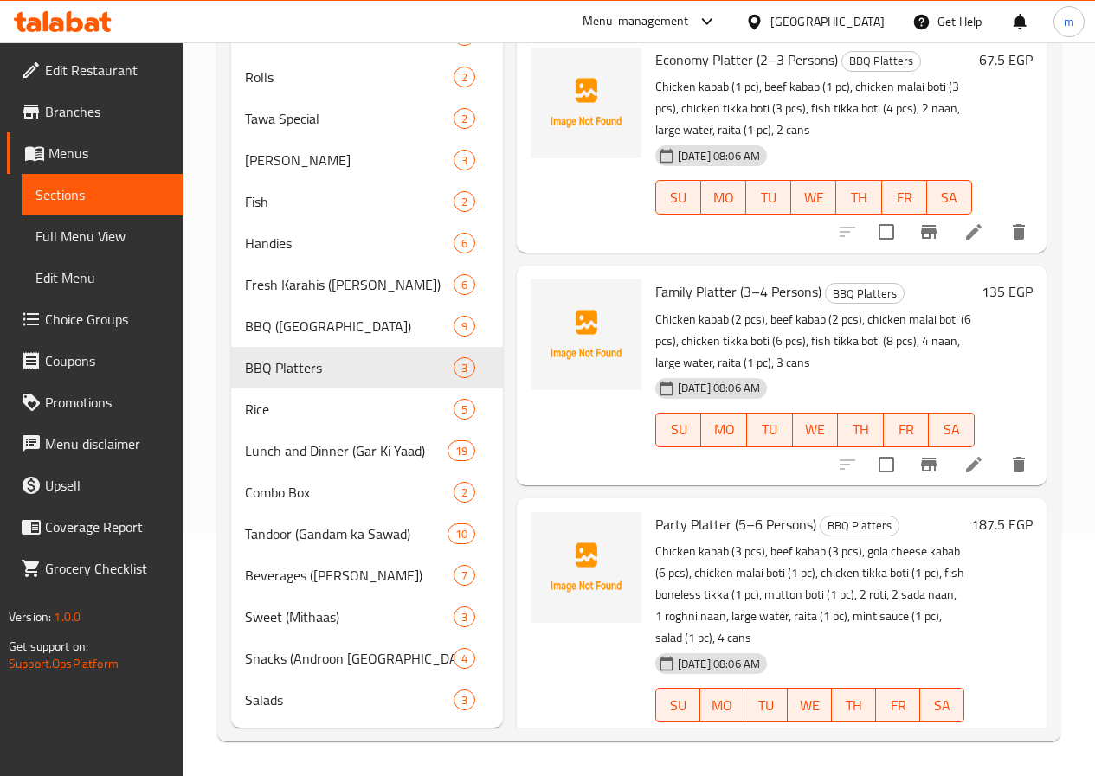
scroll to position [260, 0]
click at [981, 730] on icon at bounding box center [973, 740] width 21 height 21
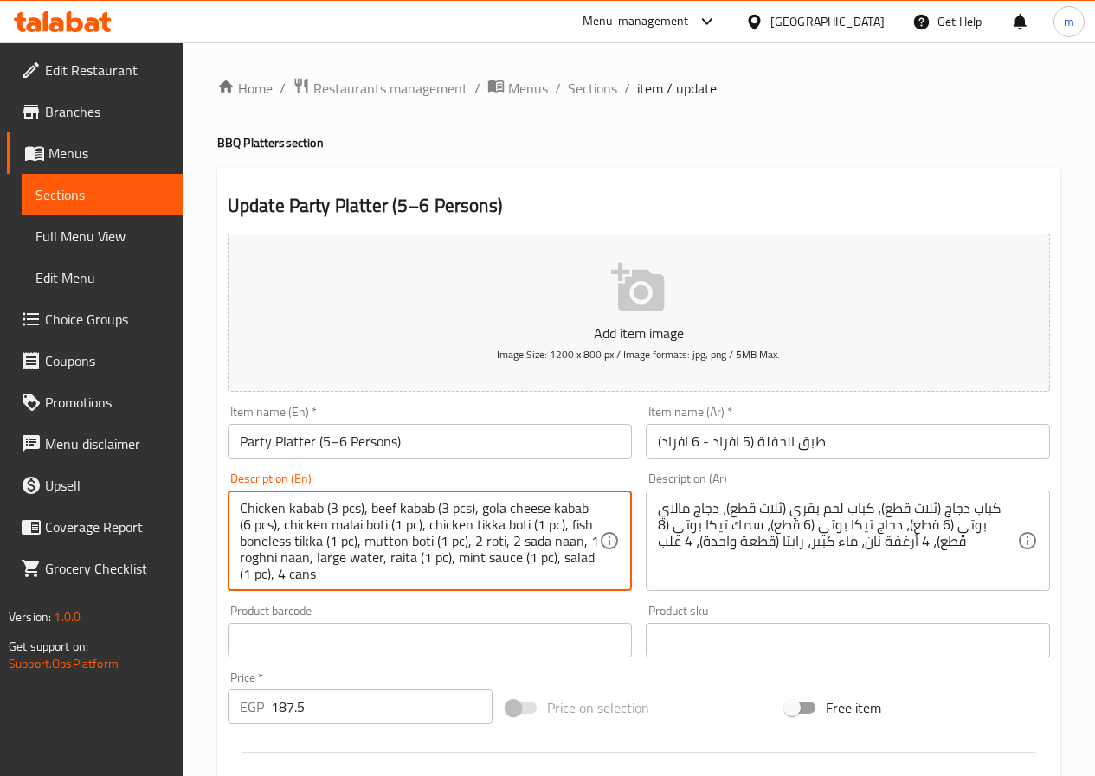
click at [453, 519] on textarea "Chicken kabab (3 pcs), beef kabab (3 pcs), gola cheese kabab (6 pcs), chicken m…" at bounding box center [419, 541] width 359 height 82
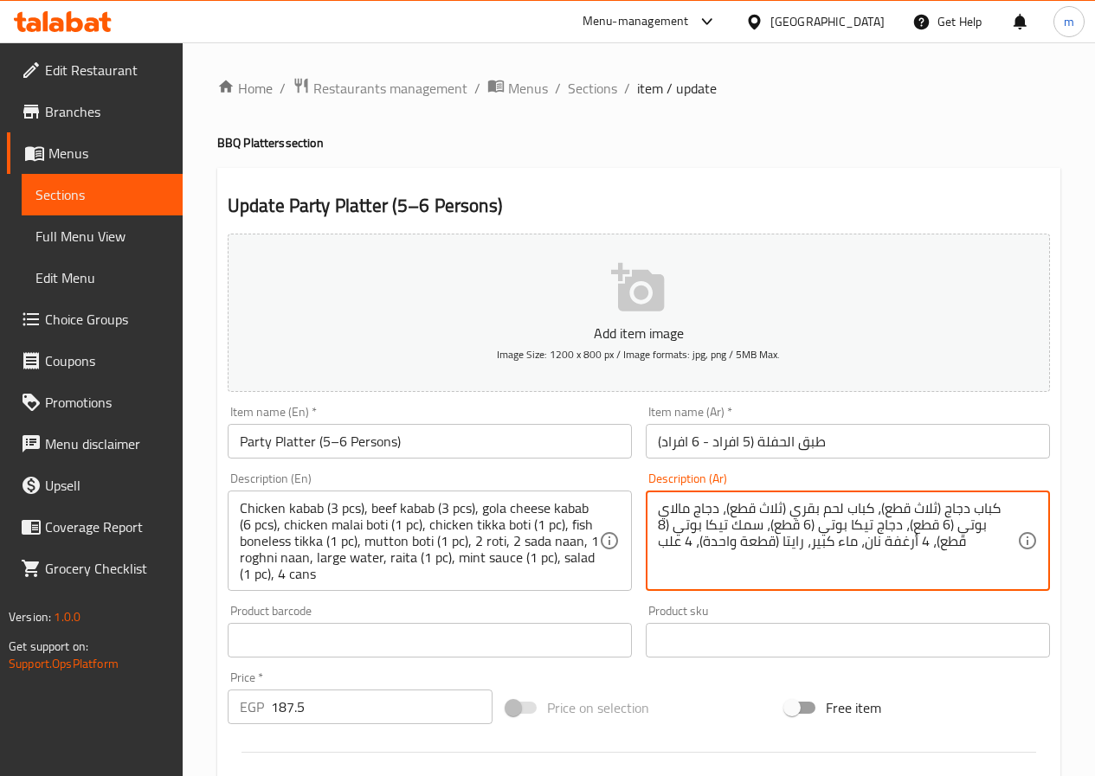
click at [849, 531] on textarea "كباب دجاج (ثلاث قطع)، كباب لحم بقري (ثلاث قطع)، دجاج مالاي بوتي (6 قطع)، دجاج ت…" at bounding box center [837, 541] width 359 height 82
paste textarea "3 قطع)، كباب لحم بقري (3 قطع)، كباب جبنة جولا (6 قطع)، دجاج مالاي بوتي (قطعة وا…"
type textarea "كباب دجاج (3 قطع)، كباب لحم بقري (3 قطع)، كباب جبنة جولا (6 قطع)، دجاج مالاي بو…"
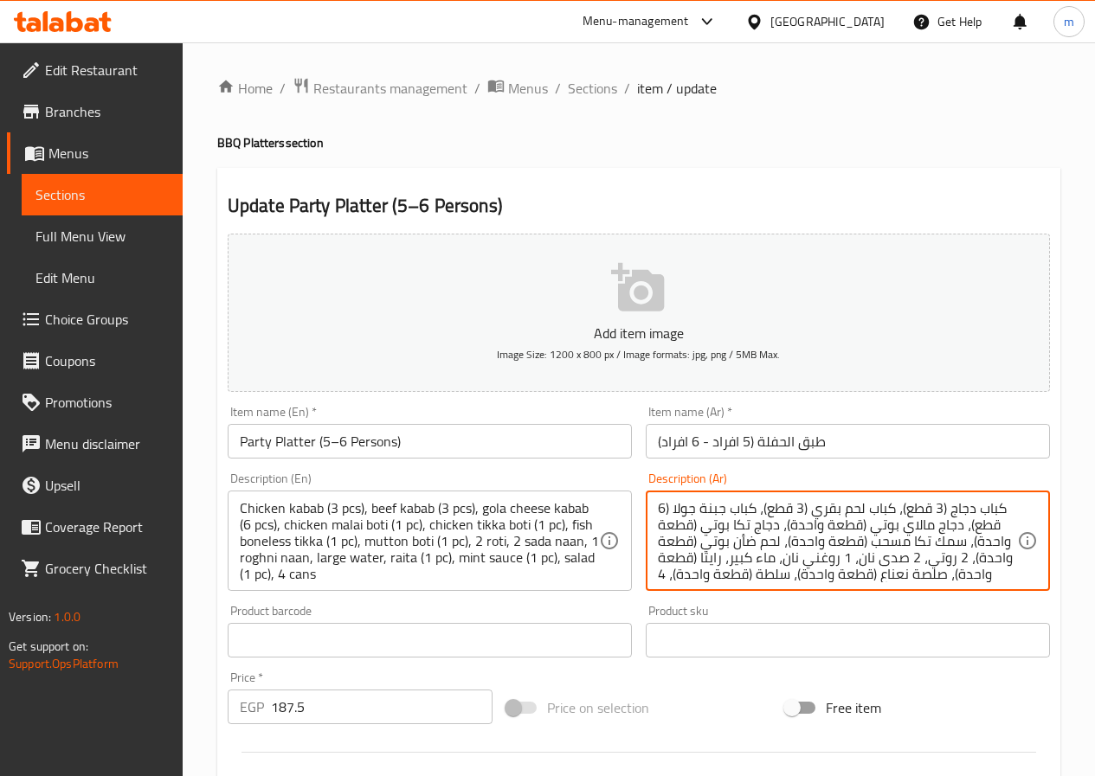
click at [869, 545] on textarea "كباب دجاج (3 قطع)، كباب لحم بقري (3 قطع)، كباب جبنة جولا (6 قطع)، دجاج مالاي بو…" at bounding box center [837, 541] width 359 height 82
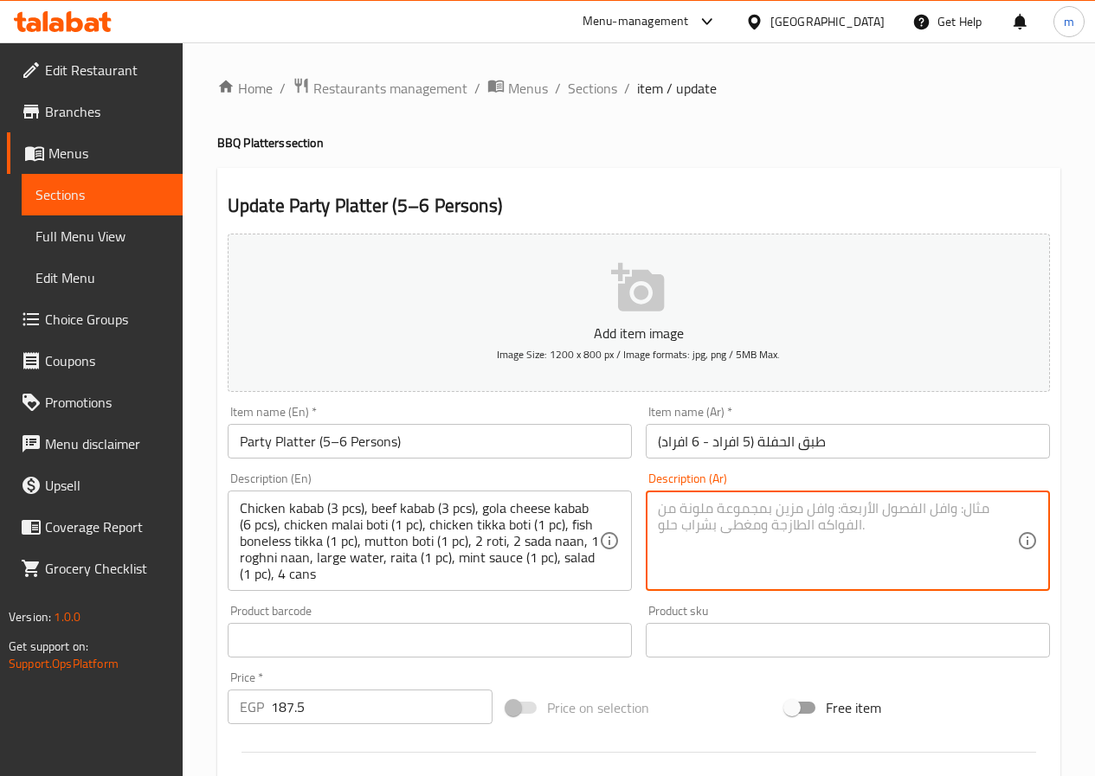
paste textarea "كباب دجاج (3 قطع)، كباب لحم بقري (3 قطع)، كباب جبنة جولا (6 قطع)، دجاج مالاي بو…"
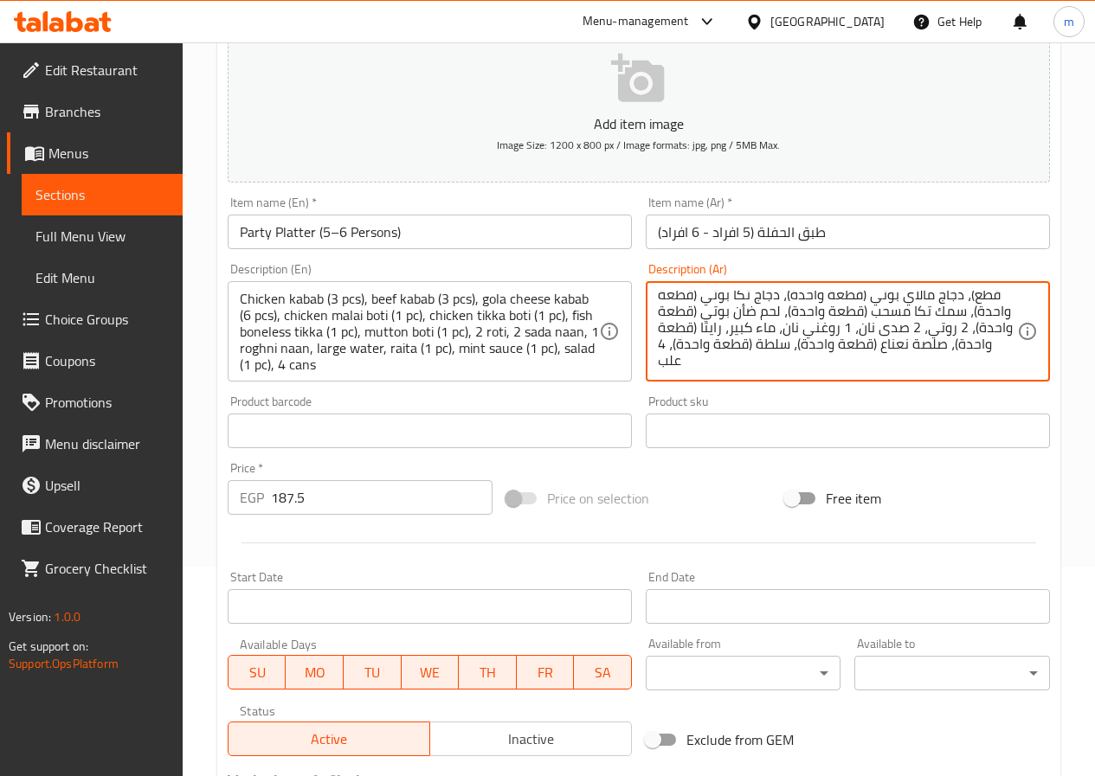
scroll to position [433, 0]
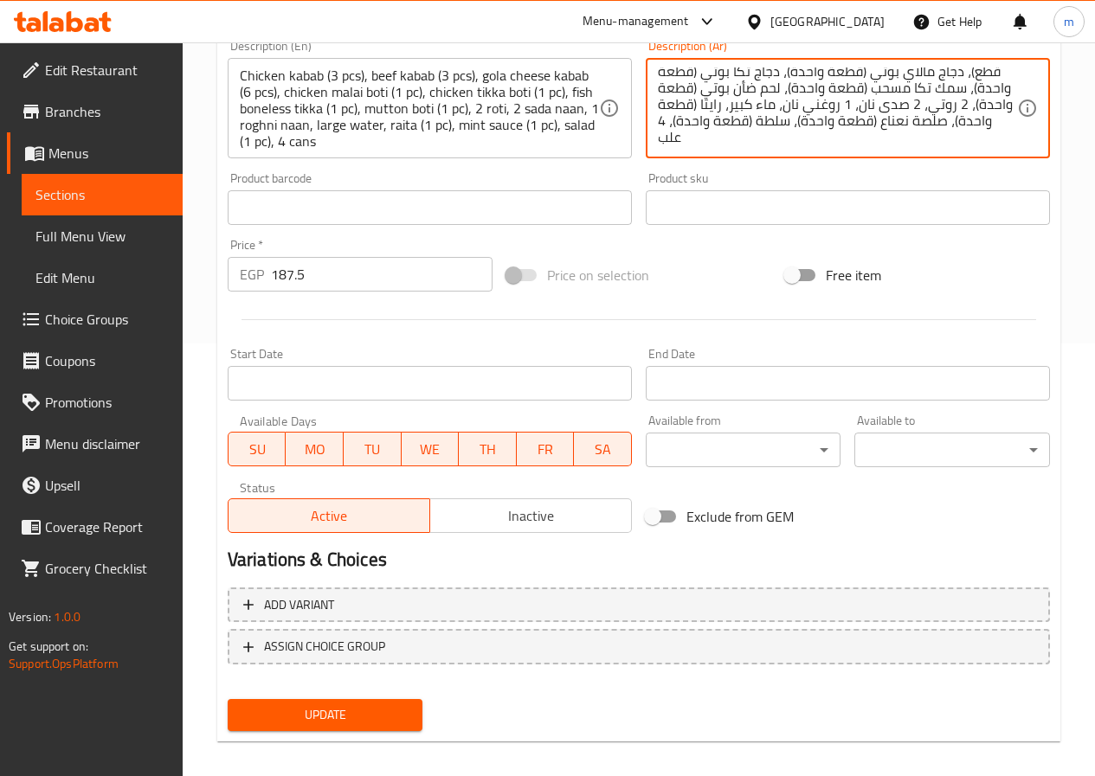
type textarea "كباب دجاج (3 قطع)، كباب لحم بقري (3 قطع)، كباب جبنة جولا (6 قطع)، دجاج مالاي بو…"
click at [406, 715] on span "Update" at bounding box center [325, 716] width 168 height 22
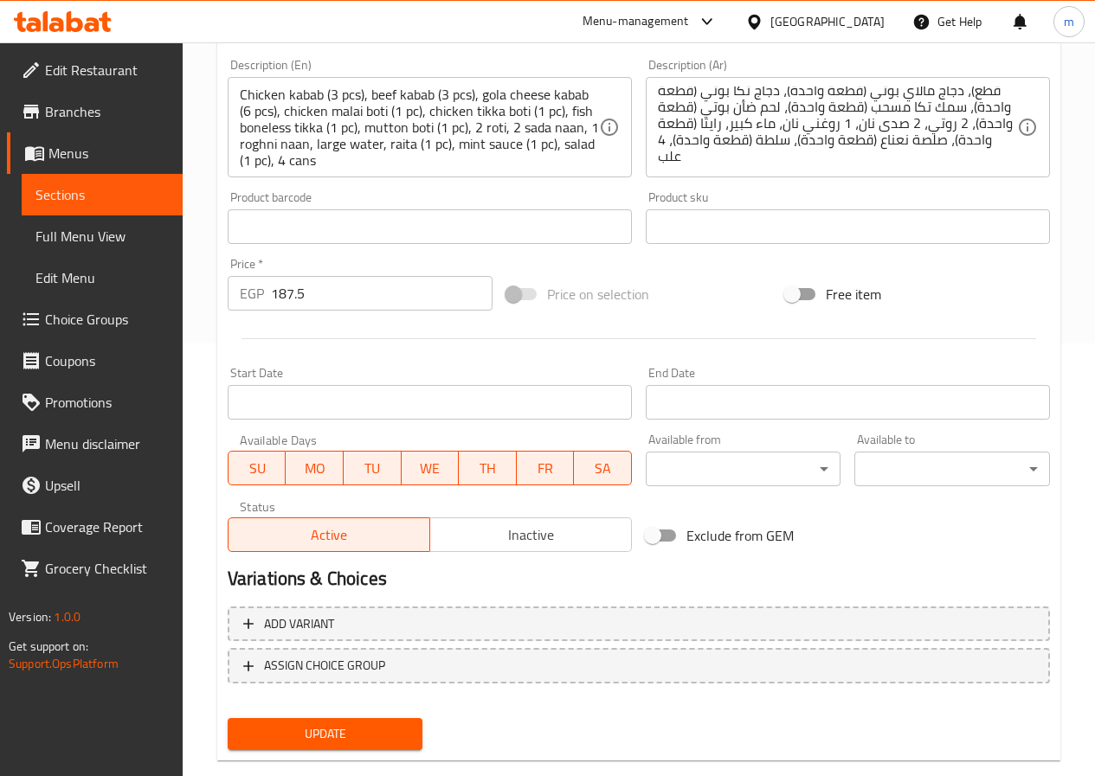
scroll to position [424, 0]
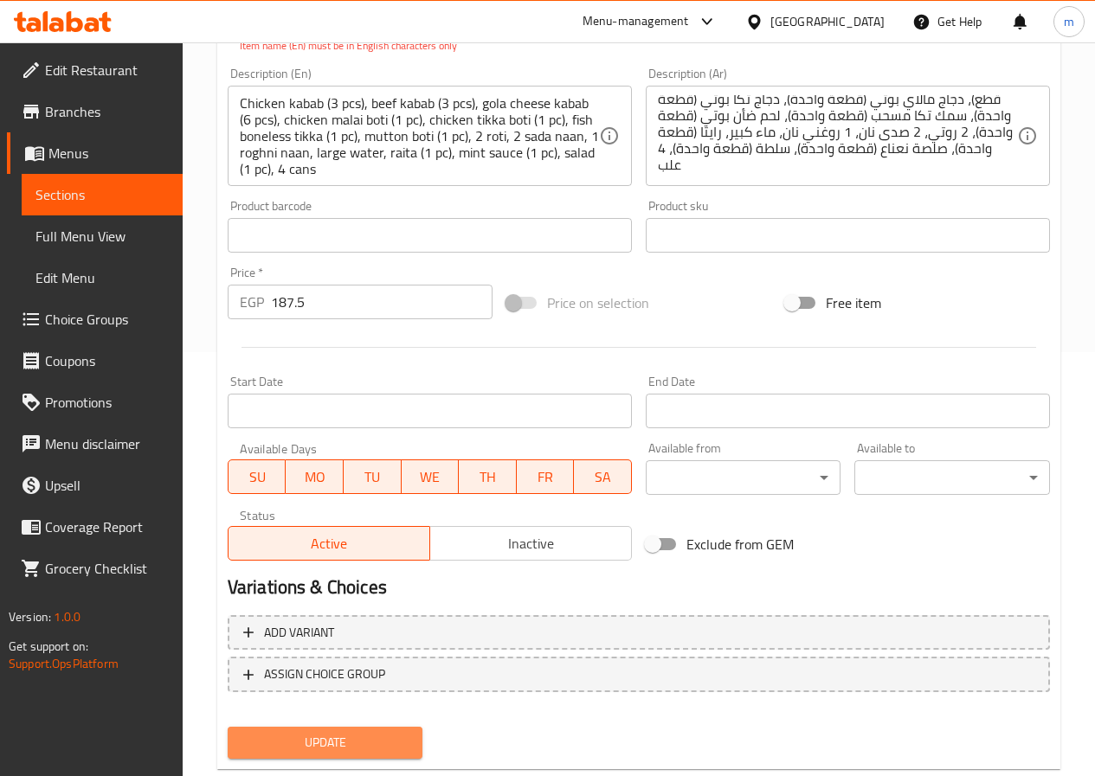
click at [360, 741] on span "Update" at bounding box center [325, 743] width 168 height 22
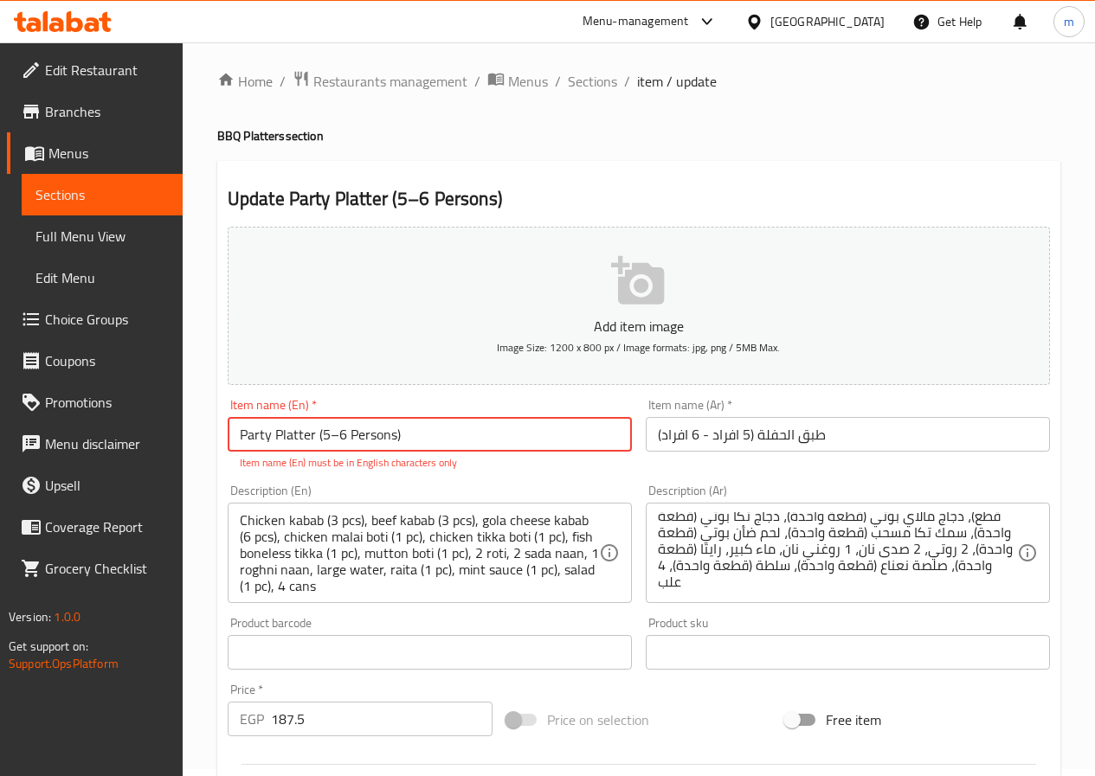
scroll to position [0, 0]
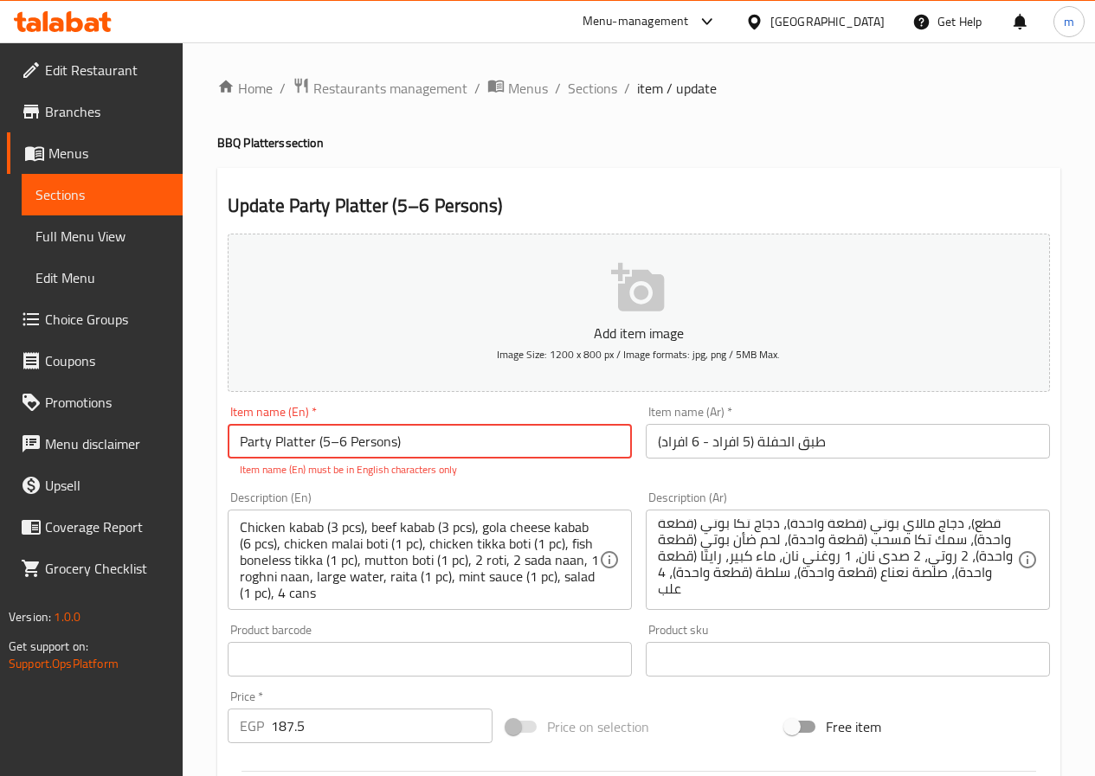
click at [235, 438] on input "Party Platter (5–6 Persons)" at bounding box center [430, 441] width 404 height 35
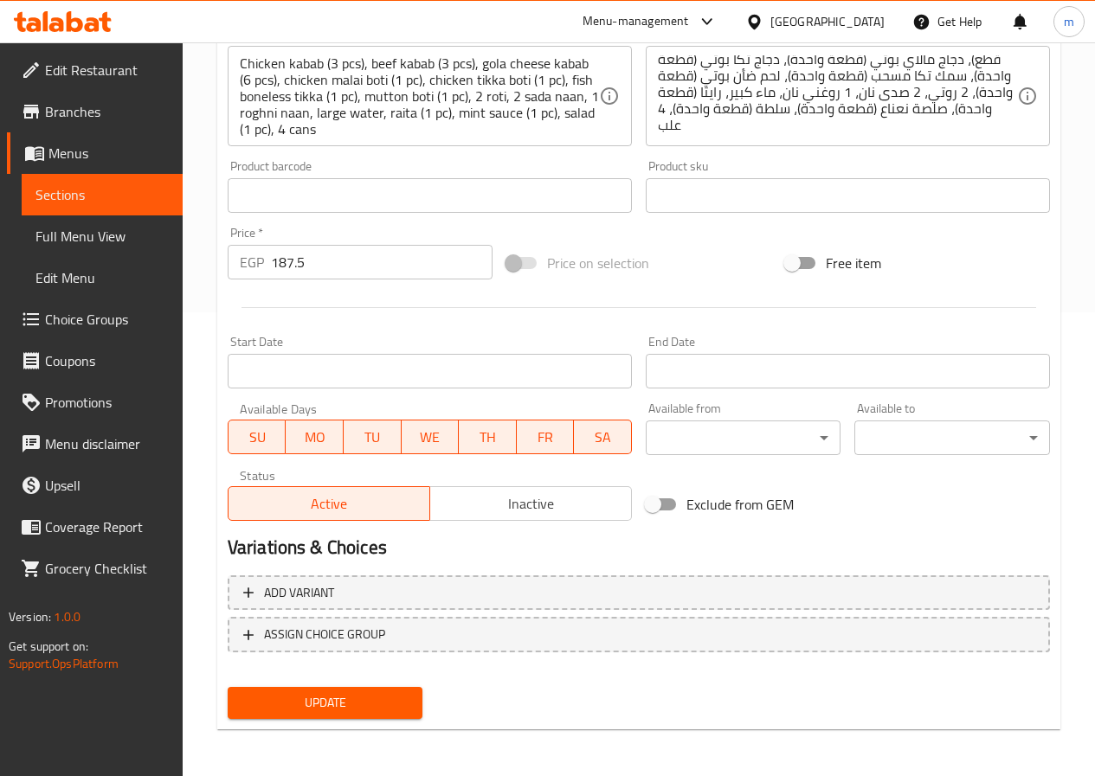
scroll to position [466, 0]
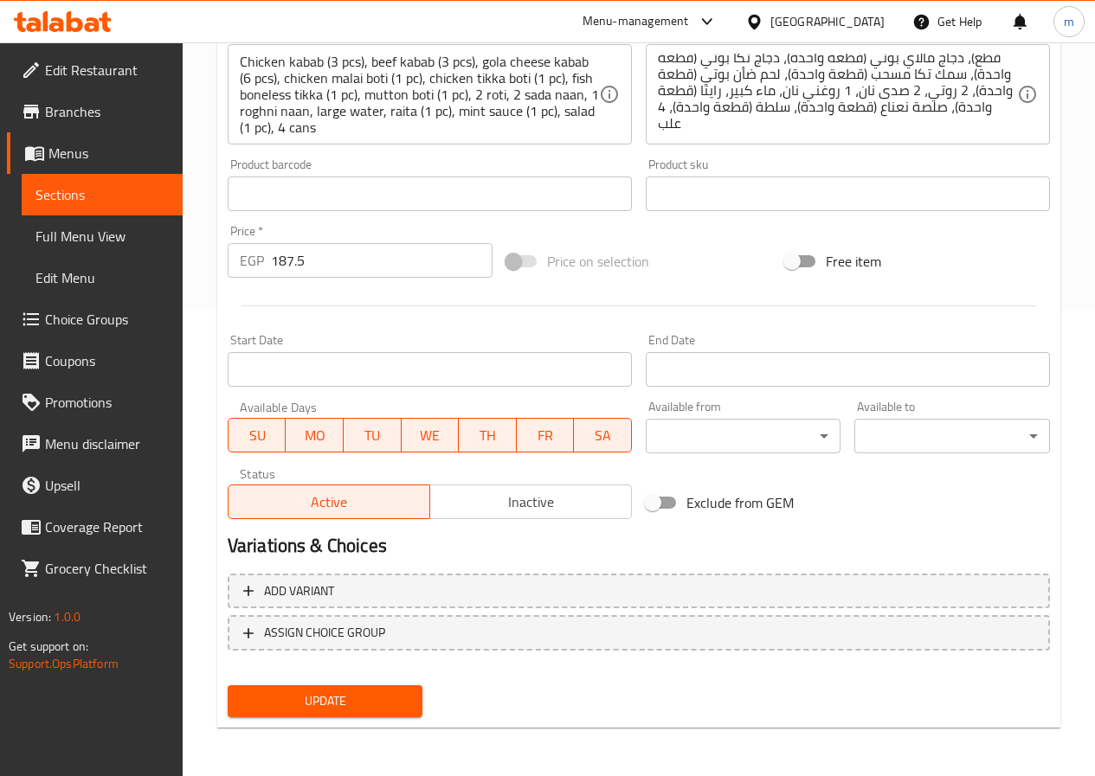
click at [365, 697] on span "Update" at bounding box center [325, 702] width 168 height 22
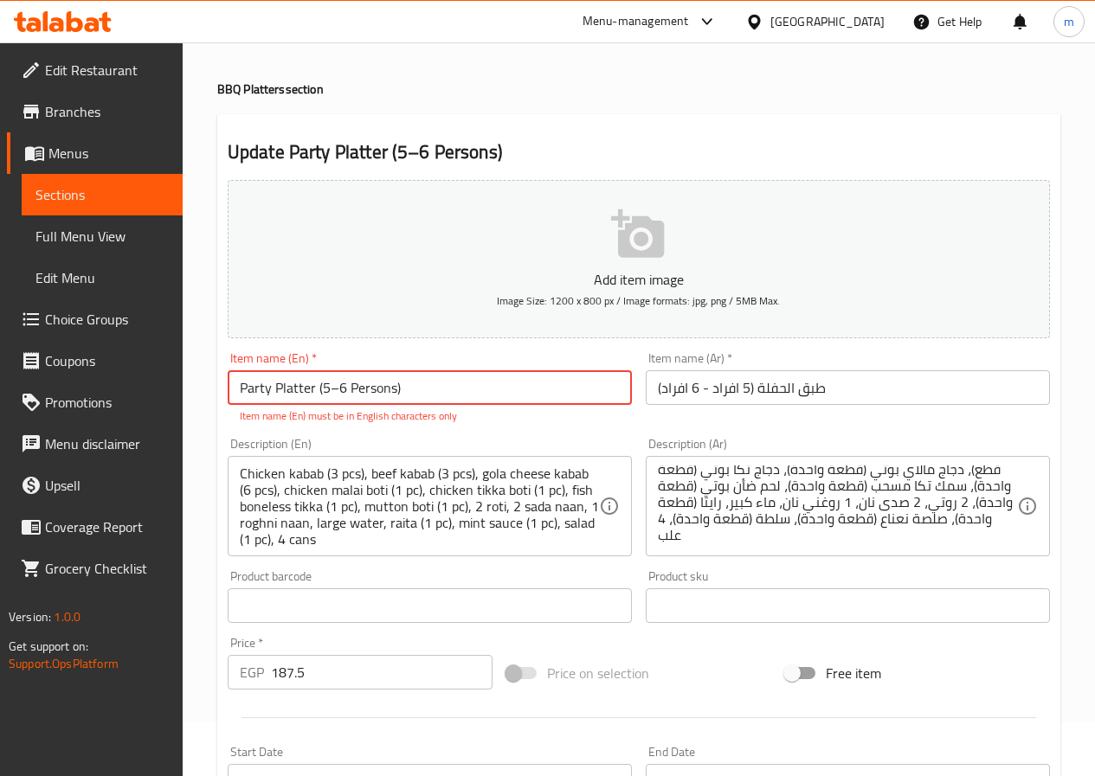
click at [365, 697] on div at bounding box center [639, 718] width 836 height 42
click at [359, 393] on input "Party Platter (5–6 Persons)" at bounding box center [430, 387] width 404 height 35
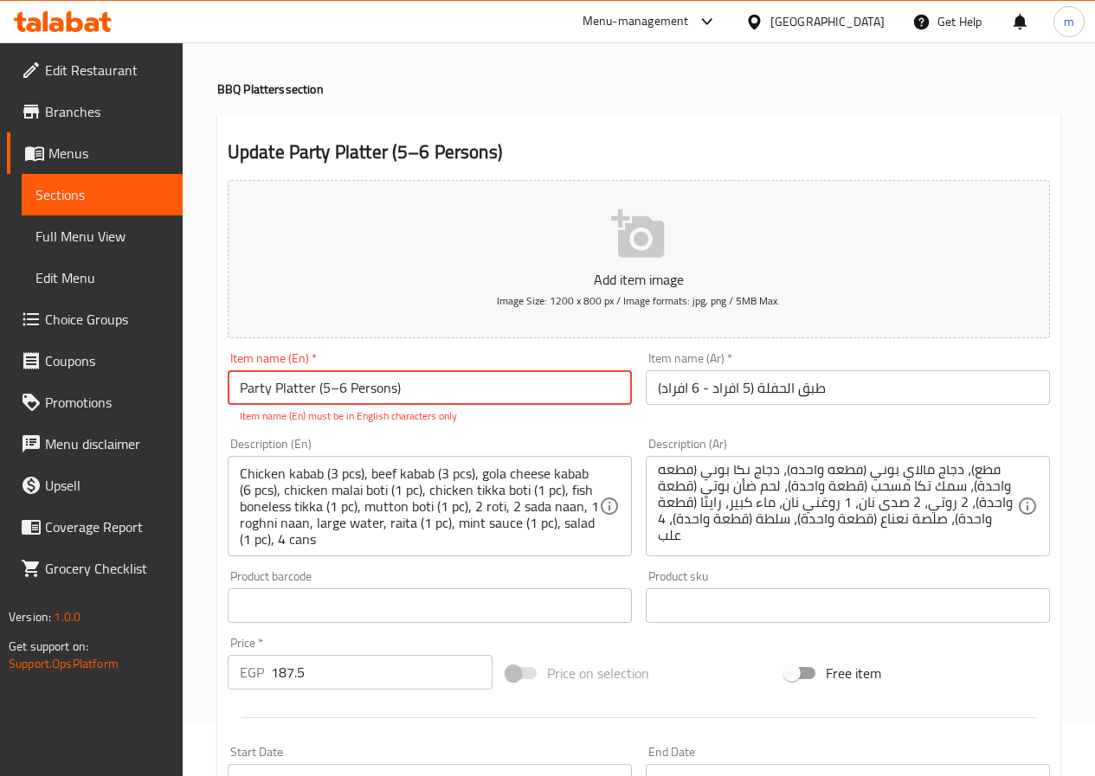
click at [433, 389] on input "Party Platter (5–6 Persons)" at bounding box center [430, 387] width 404 height 35
paste input "Party Platter (5–6 Persons)"
type input "Party Platter (5–6 Persons)"
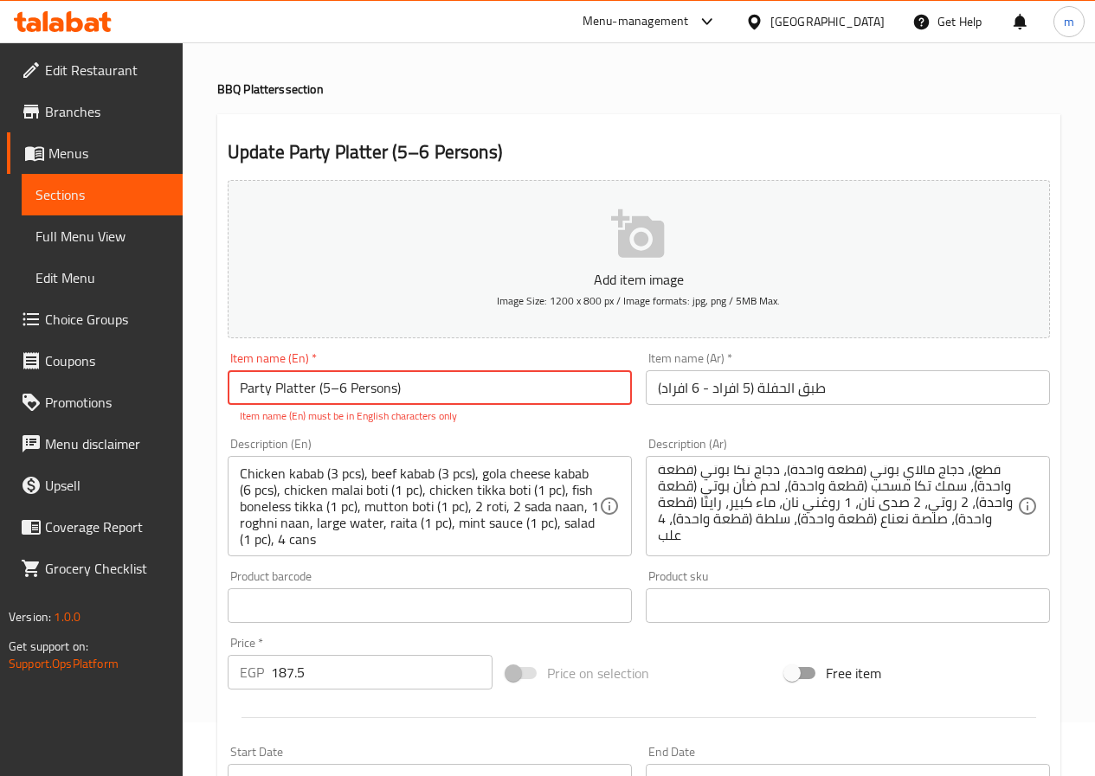
scroll to position [466, 0]
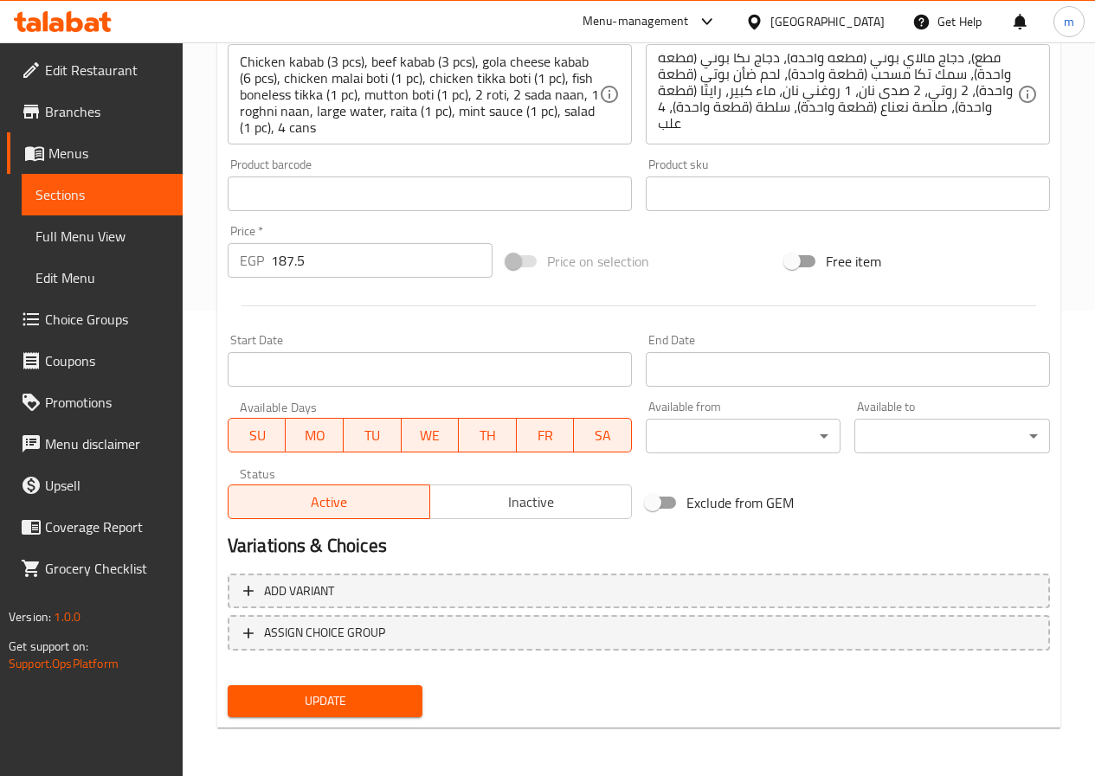
click at [334, 698] on span "Update" at bounding box center [325, 702] width 168 height 22
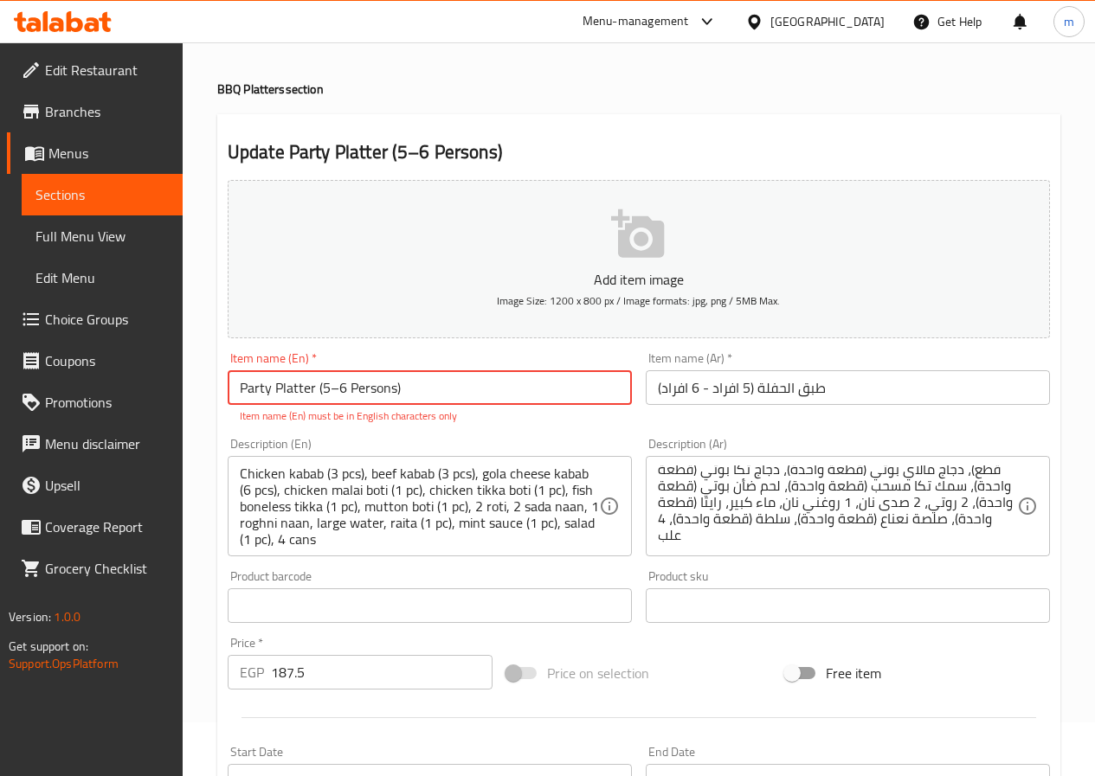
click at [393, 382] on input "Party Platter (5–6 Persons)" at bounding box center [430, 387] width 404 height 35
click at [452, 381] on input "Party Platter (5–6 Persons)" at bounding box center [430, 387] width 404 height 35
click at [274, 396] on input "Party Platter (5–6 Persons)" at bounding box center [430, 387] width 404 height 35
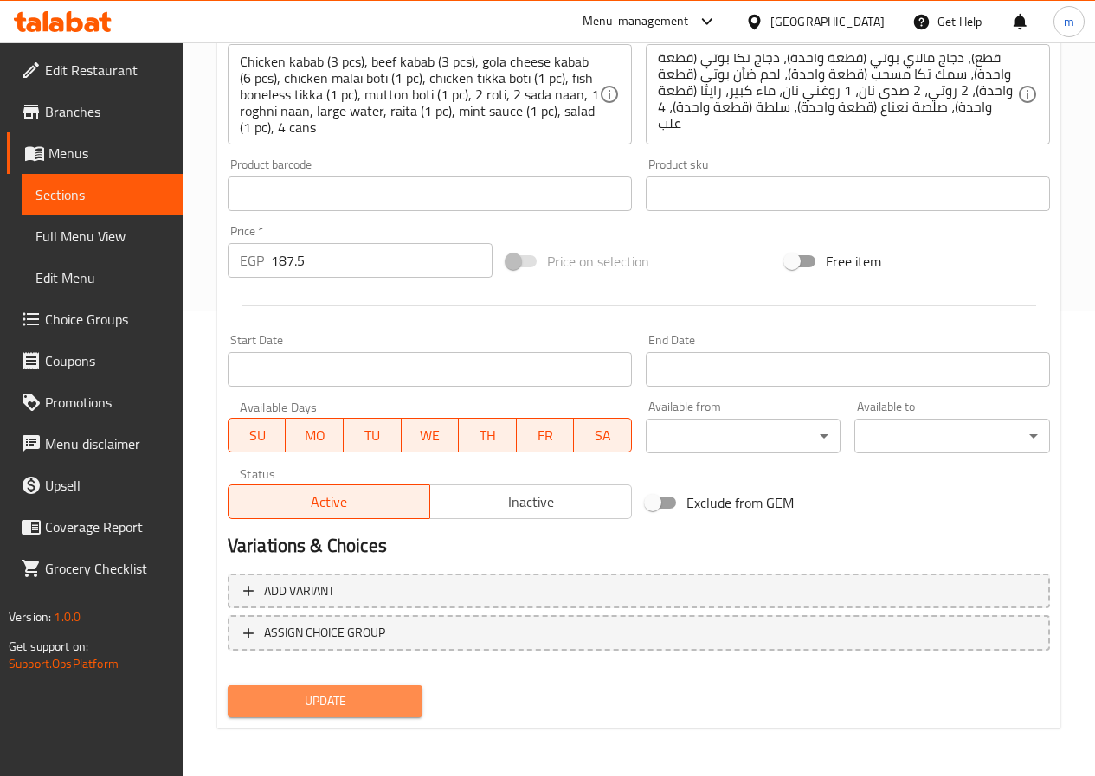
click at [338, 697] on span "Update" at bounding box center [325, 702] width 168 height 22
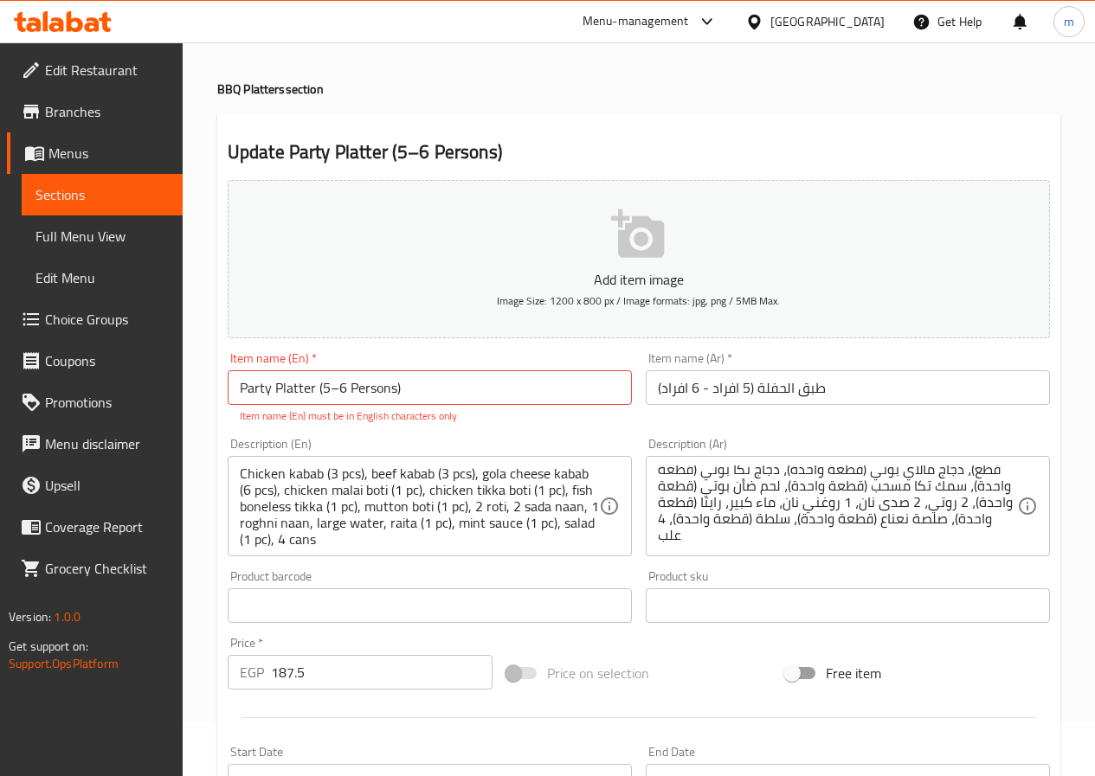
click at [338, 697] on div at bounding box center [639, 718] width 836 height 42
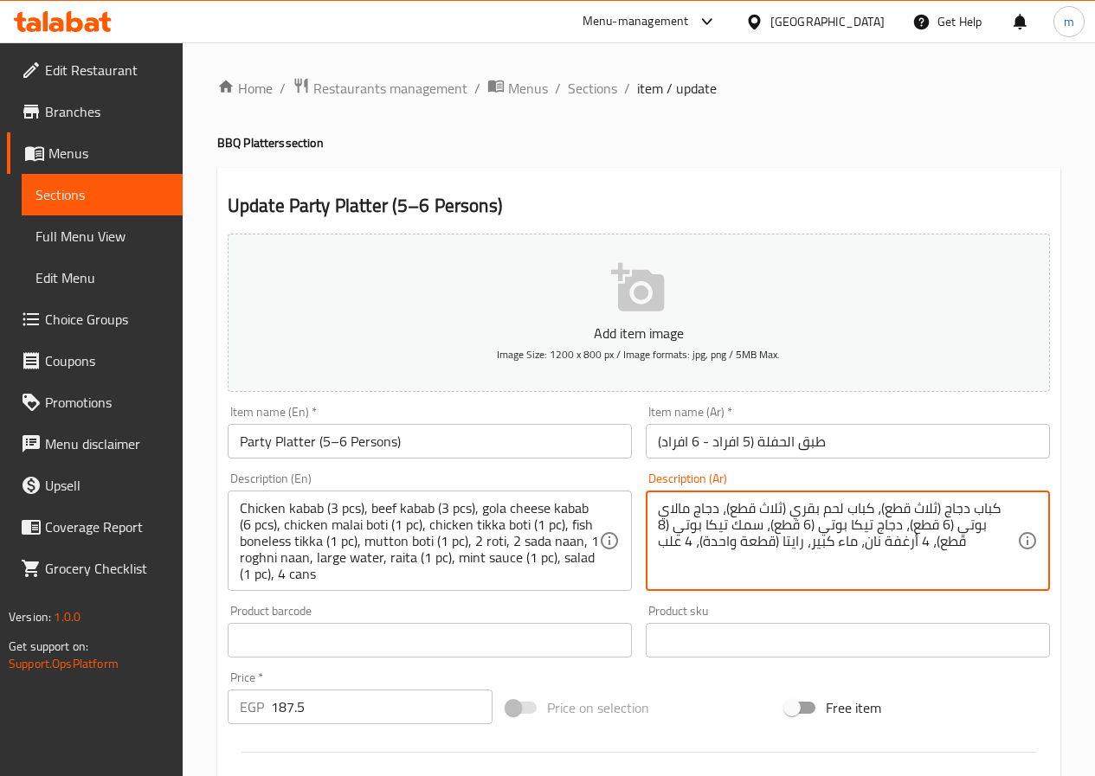
click at [800, 537] on textarea "كباب دجاج (ثلاث قطع)، كباب لحم بقري (ثلاث قطع)، دجاج مالاي بوتي (6 قطع)، دجاج ت…" at bounding box center [837, 541] width 359 height 82
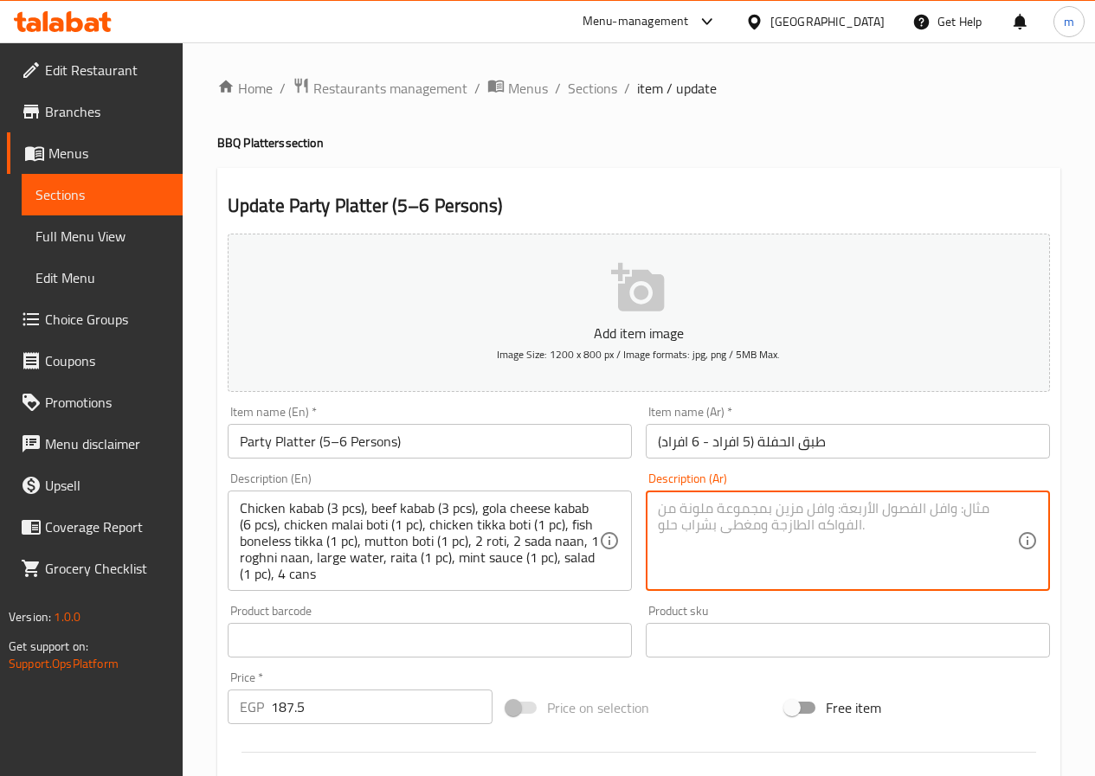
paste textarea "كباب دجاج (3 قطع)، كباب لحم بقري (3 قطع)، كباب جبنة جولا (6 قطع)، دجاج مالاي بو…"
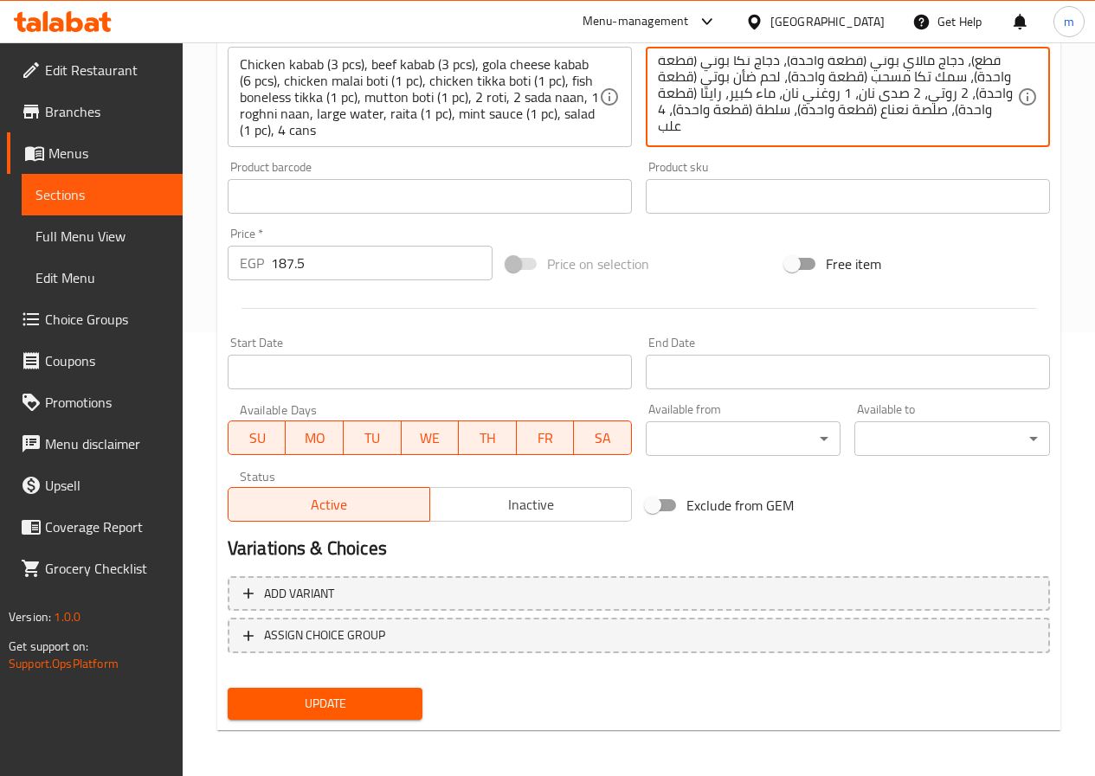
scroll to position [447, 0]
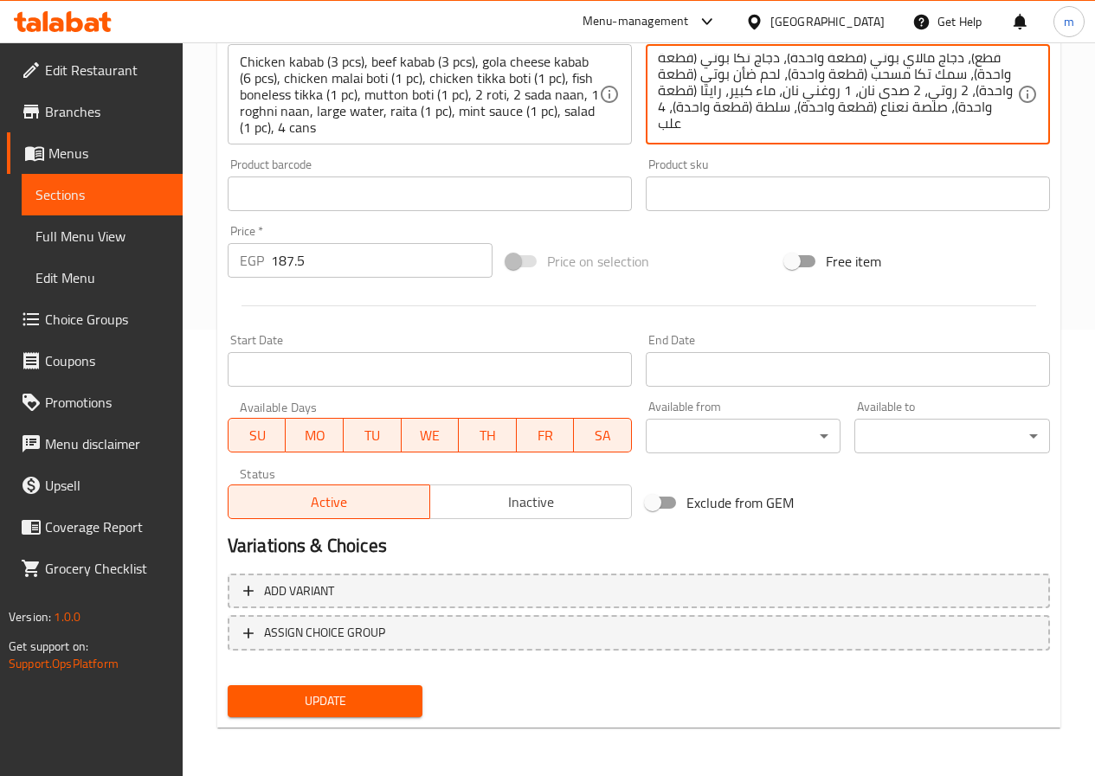
type textarea "كباب دجاج (3 قطع)، كباب لحم بقري (3 قطع)، كباب جبنة جولا (6 قطع)، دجاج مالاي بو…"
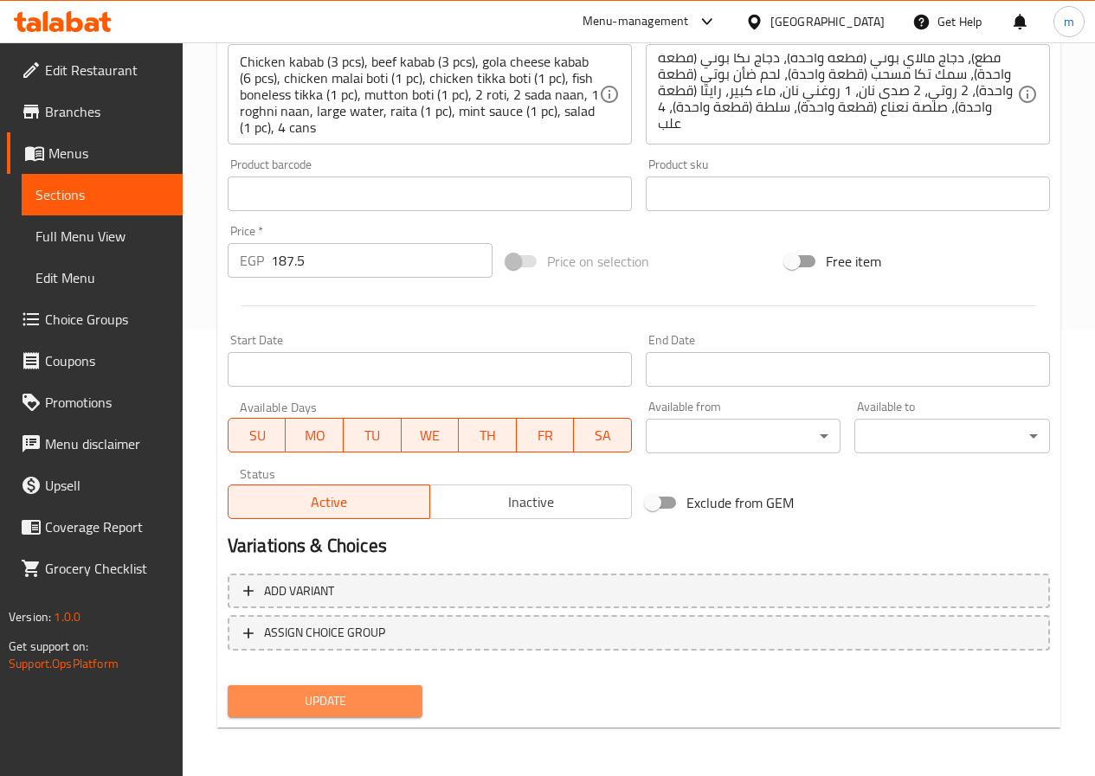
click at [389, 692] on span "Update" at bounding box center [325, 702] width 168 height 22
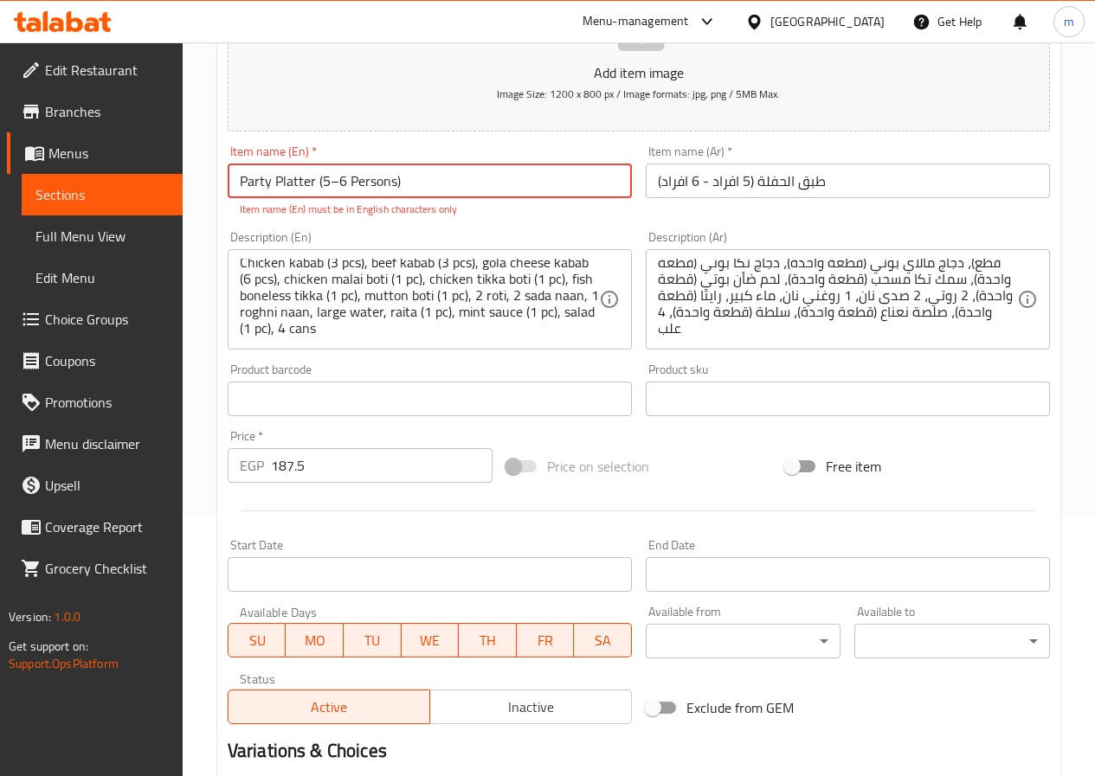
scroll to position [466, 0]
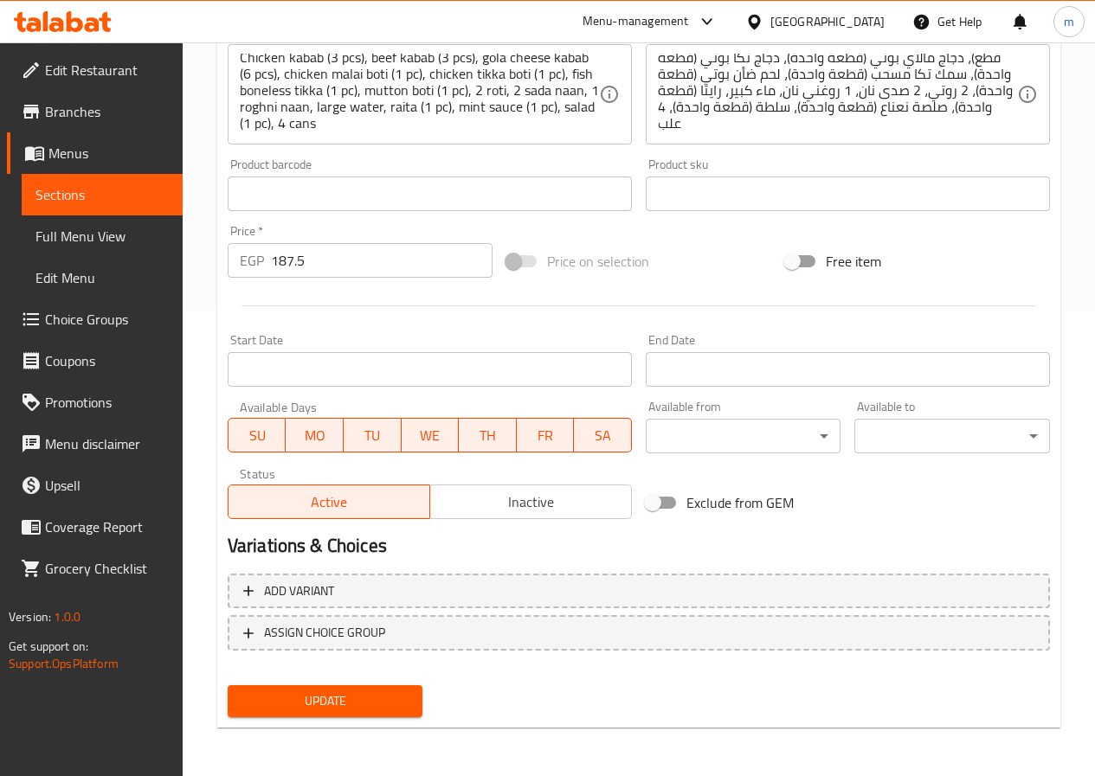
click at [357, 698] on span "Update" at bounding box center [325, 702] width 168 height 22
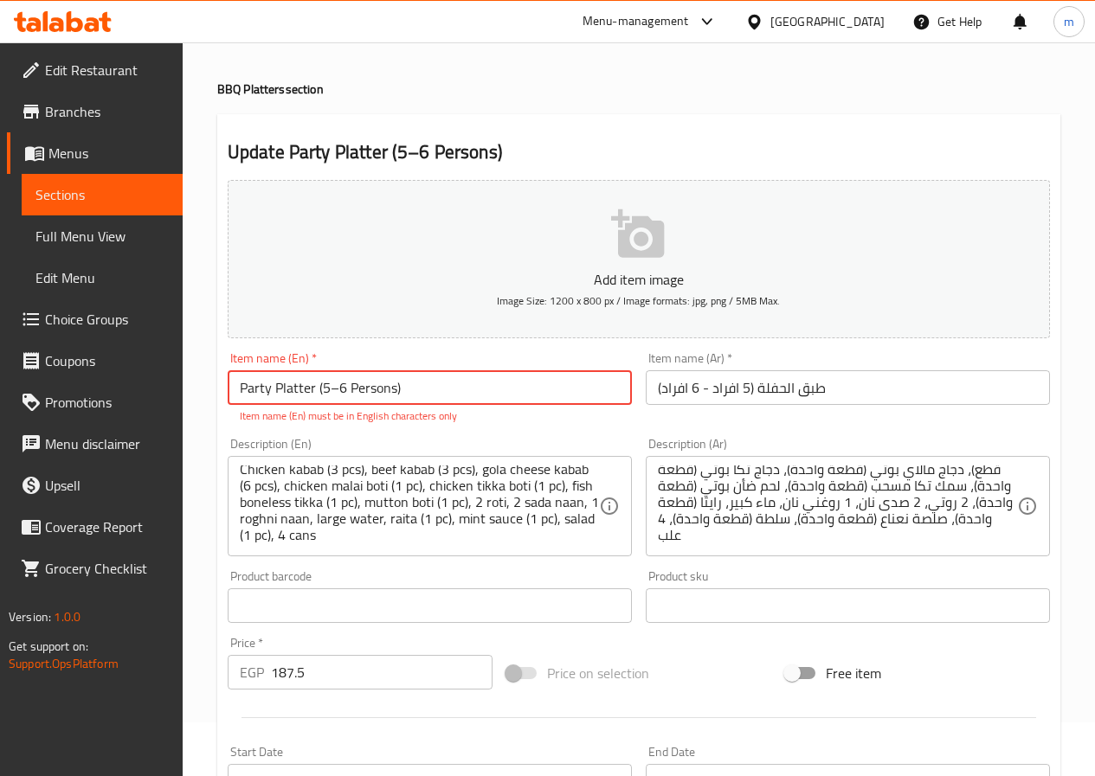
scroll to position [140, 0]
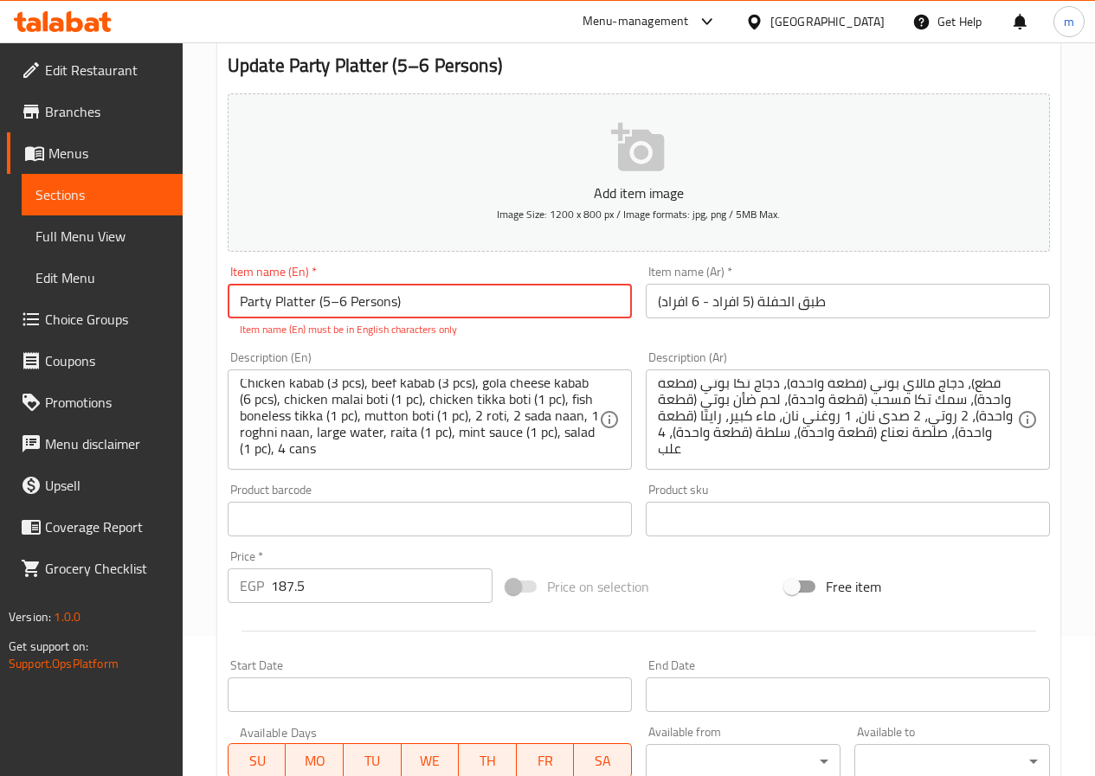
click at [735, 302] on input "طبق الحفلة (5 افراد - 6 افراد)" at bounding box center [848, 301] width 404 height 35
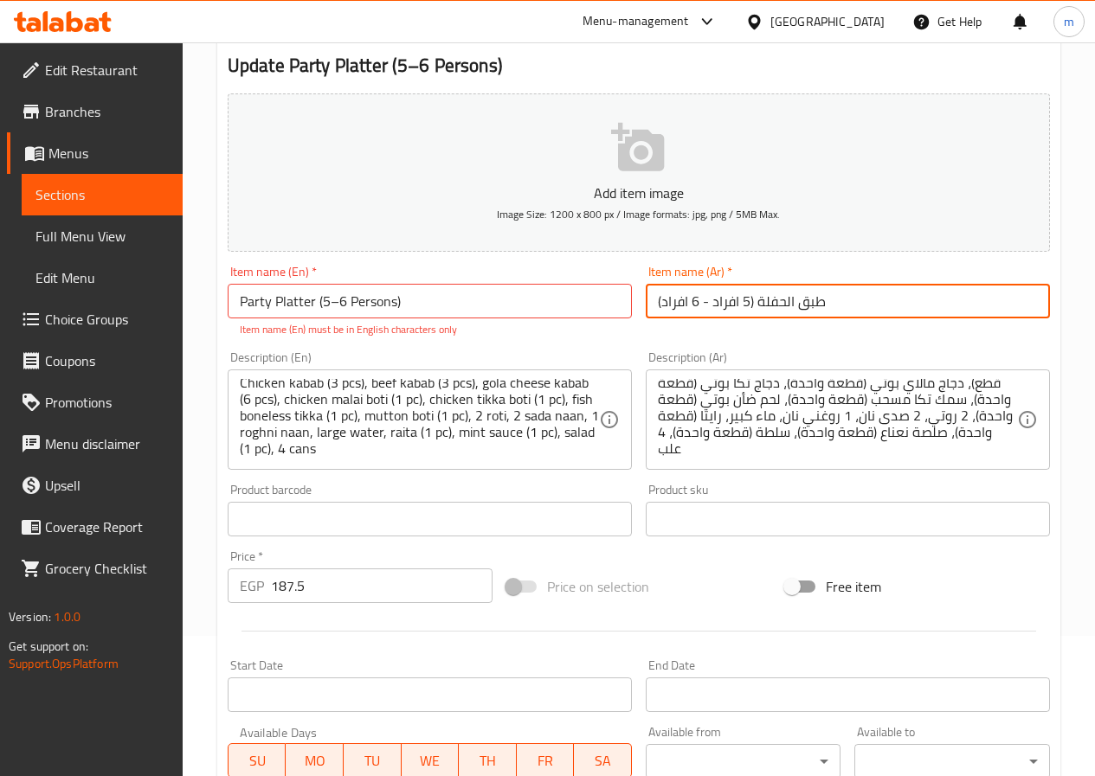
scroll to position [0, 0]
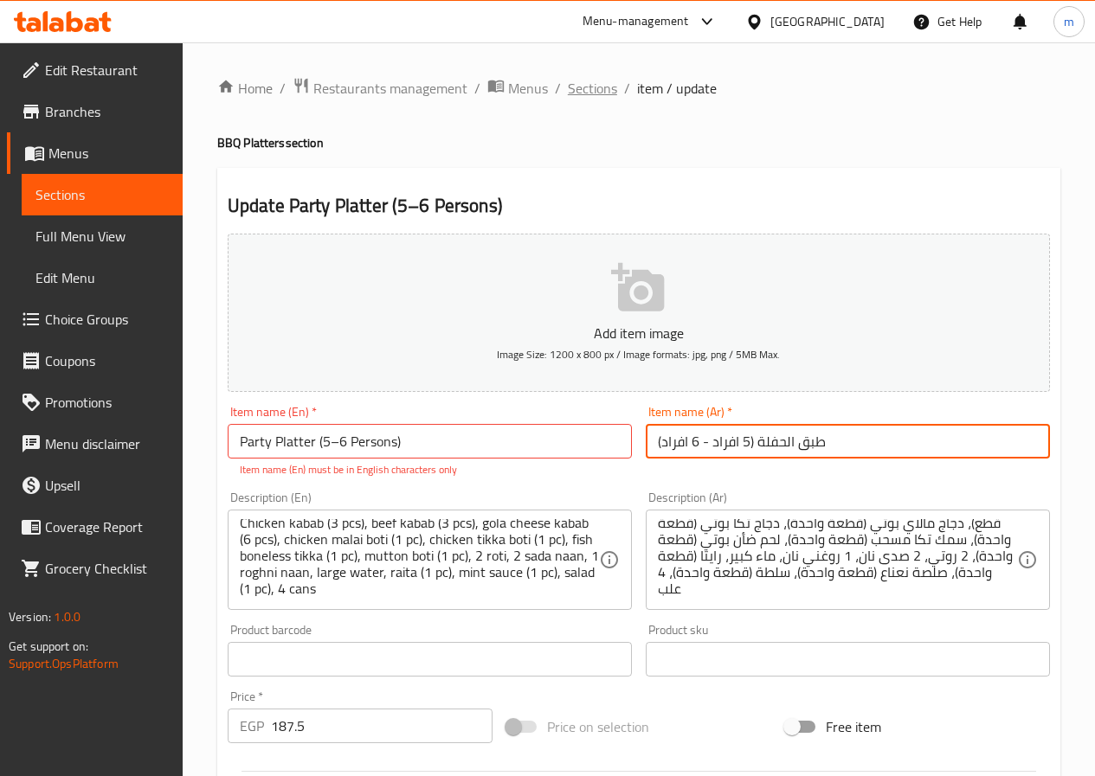
click at [611, 90] on span "Sections" at bounding box center [592, 88] width 49 height 21
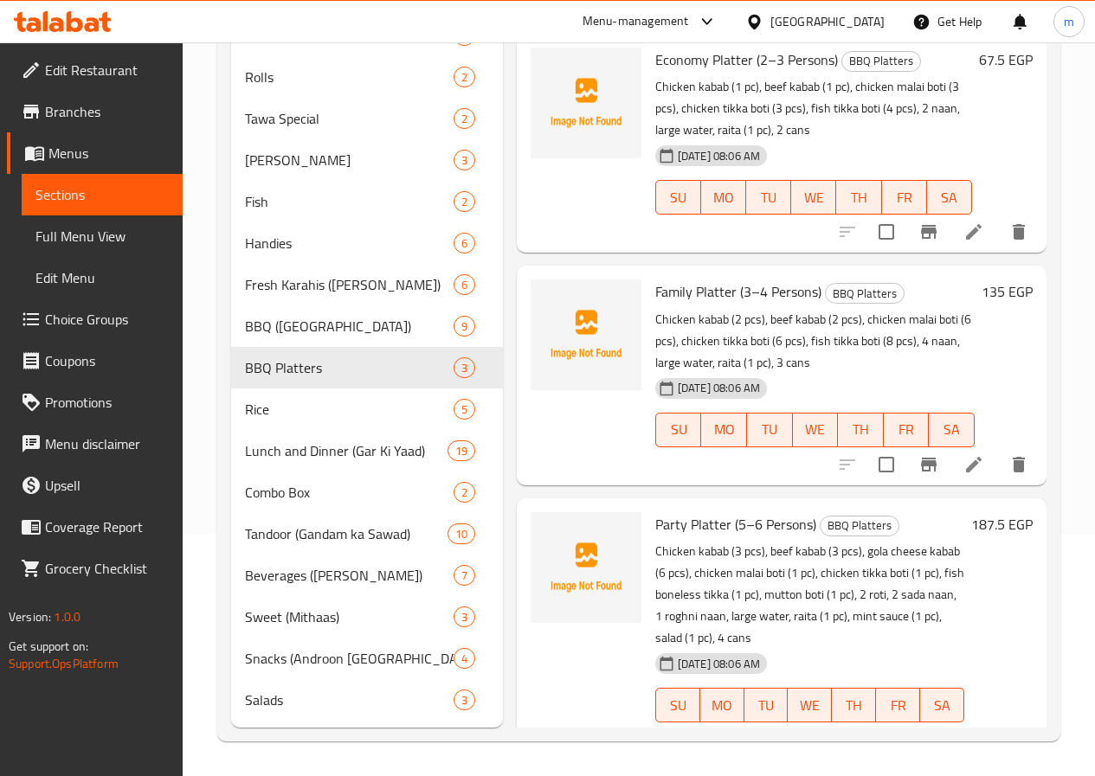
scroll to position [268, 0]
click at [974, 732] on icon at bounding box center [974, 740] width 16 height 16
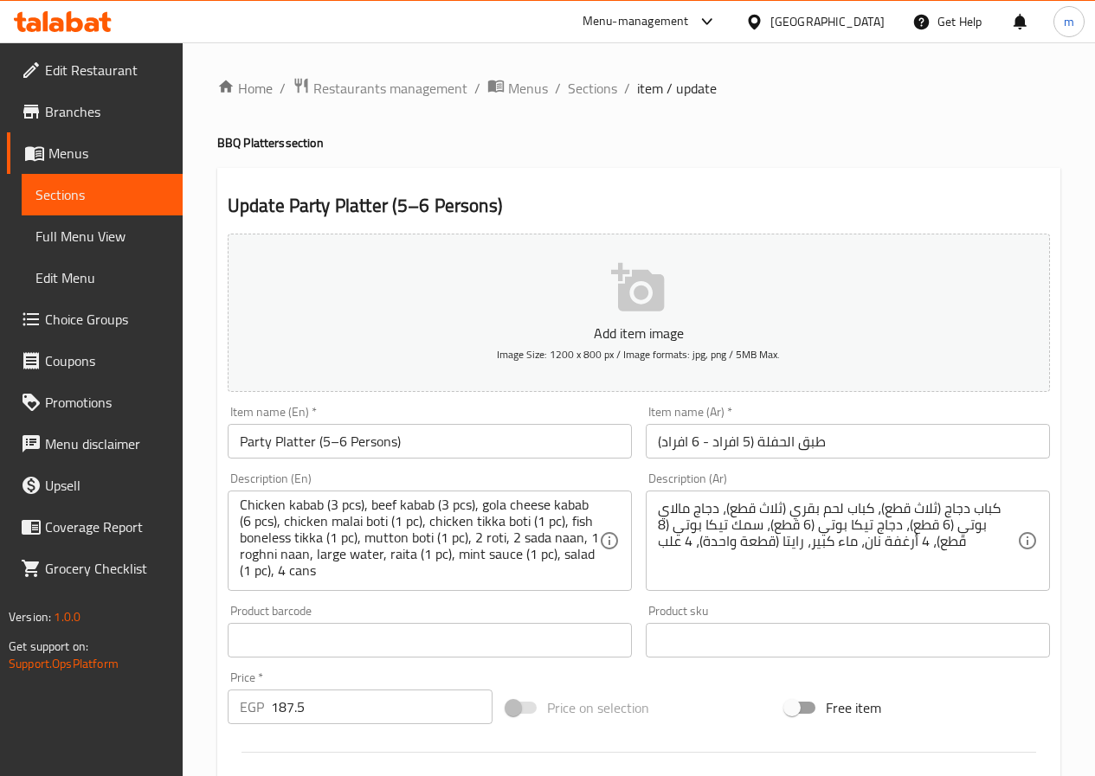
scroll to position [4, 0]
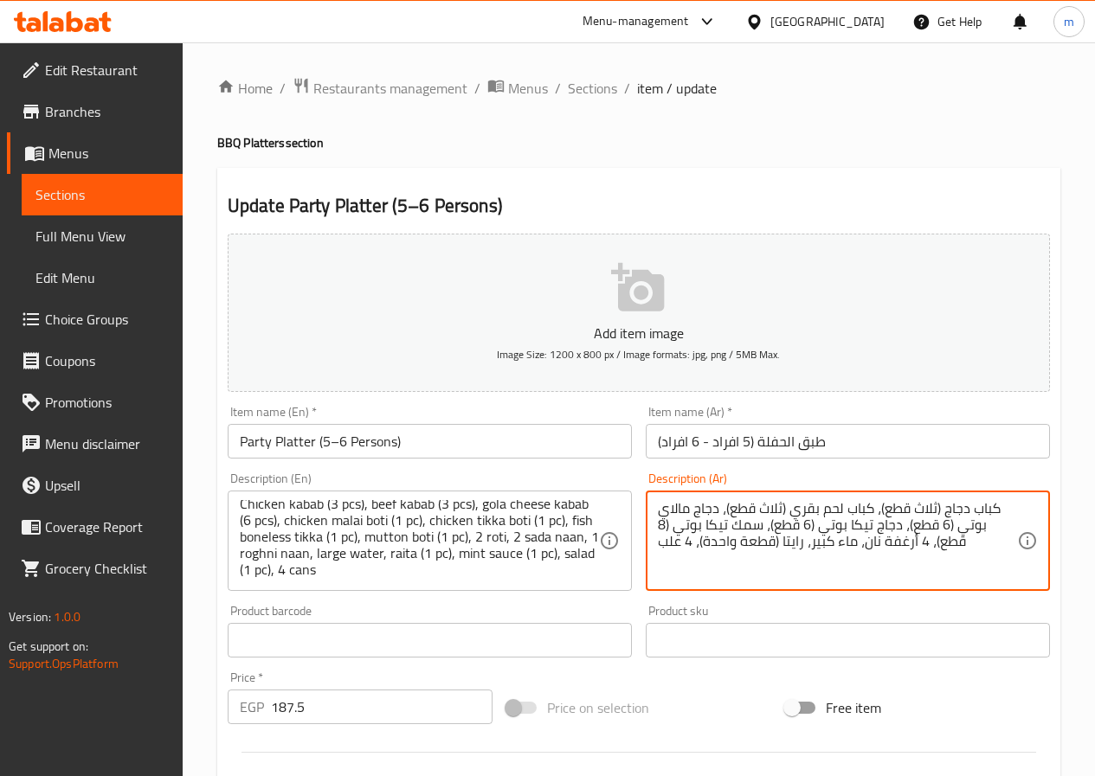
click at [752, 542] on textarea "كباب دجاج (ثلاث قطع)، كباب لحم بقري (ثلاث قطع)، دجاج مالاي بوتي (6 قطع)، دجاج ت…" at bounding box center [837, 541] width 359 height 82
paste textarea "3 قطع)، كباب لحم بقري (3 قطع)، كباب جبنة جولا (6 قطع)، دجاج مالاي بوتي (قطعة وا…"
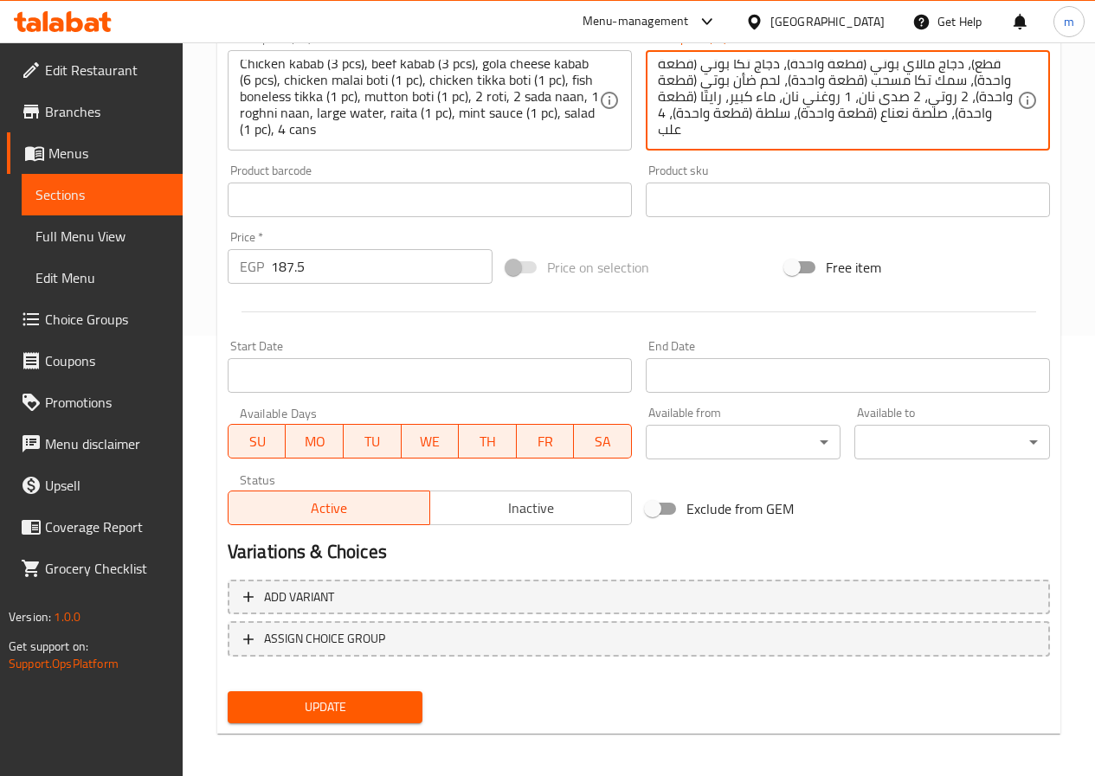
scroll to position [447, 0]
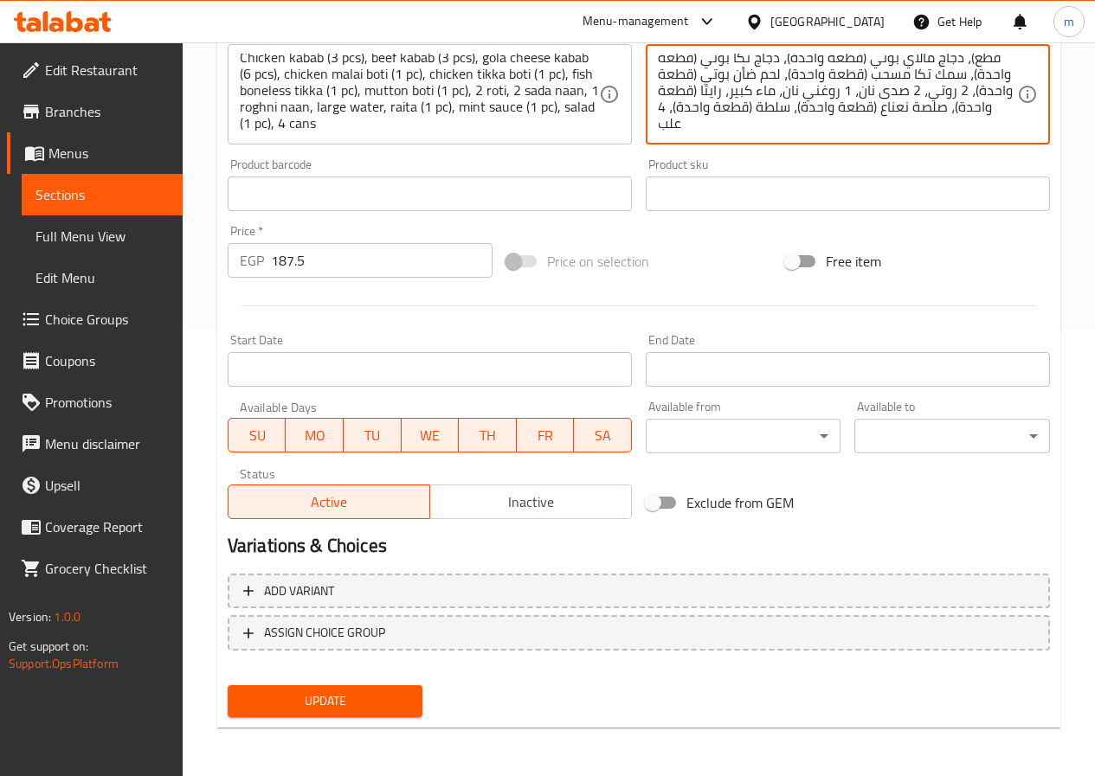
type textarea "كباب دجاج (3 قطع)، كباب لحم بقري (3 قطع)، كباب جبنة جولا (6 قطع)، دجاج مالاي بو…"
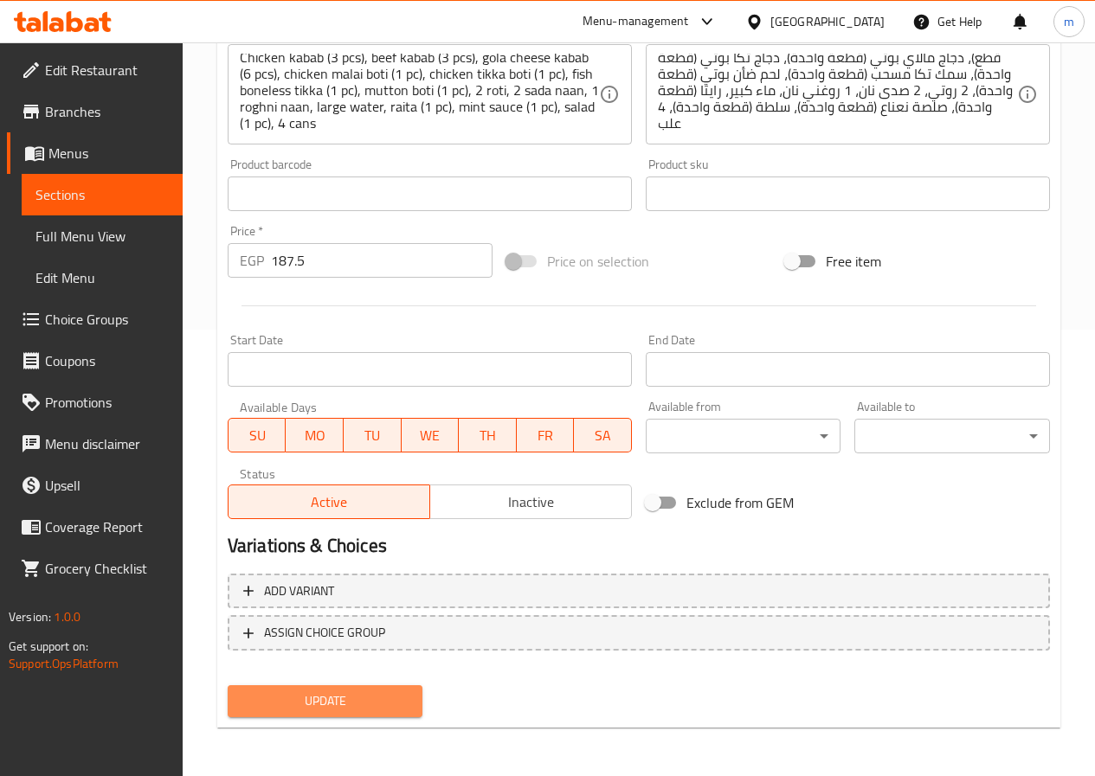
click at [391, 708] on span "Update" at bounding box center [325, 702] width 168 height 22
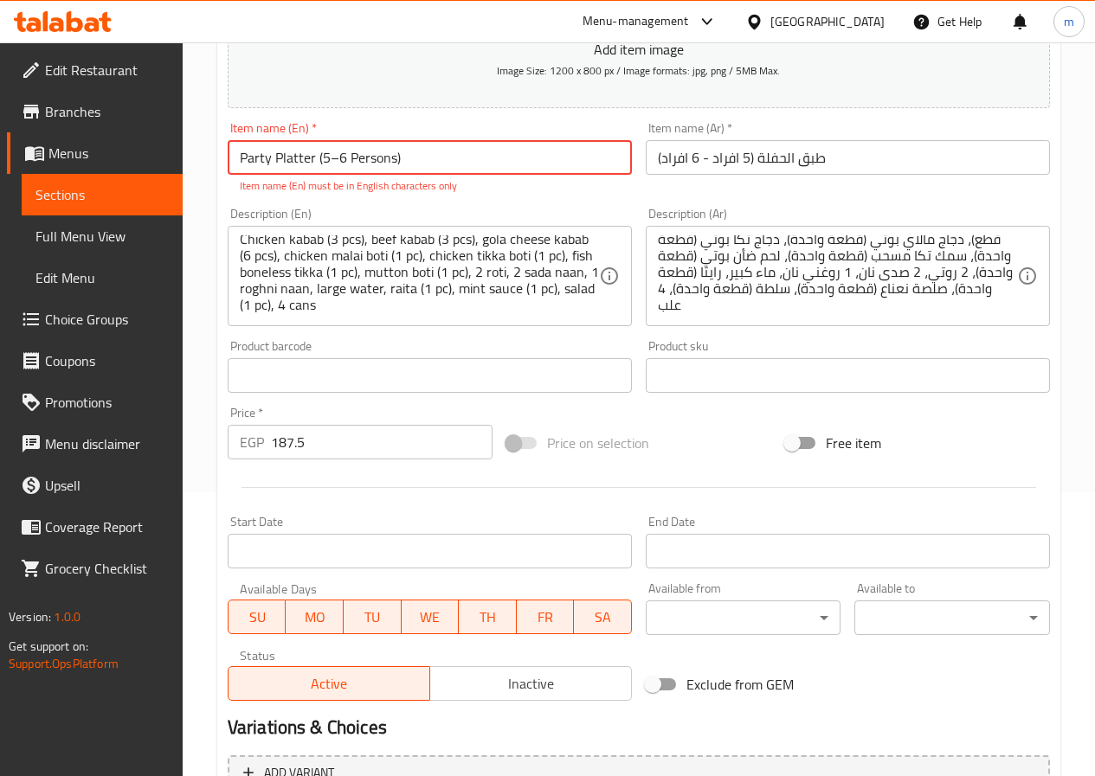
scroll to position [251, 0]
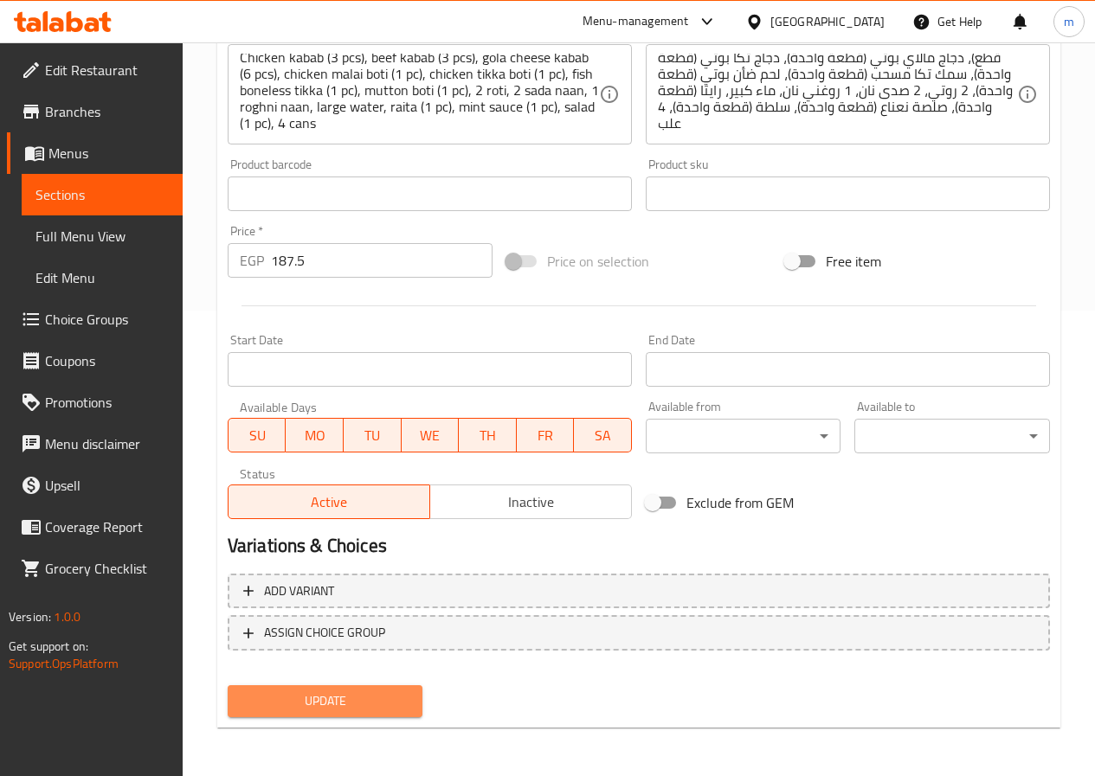
click at [360, 693] on span "Update" at bounding box center [325, 702] width 168 height 22
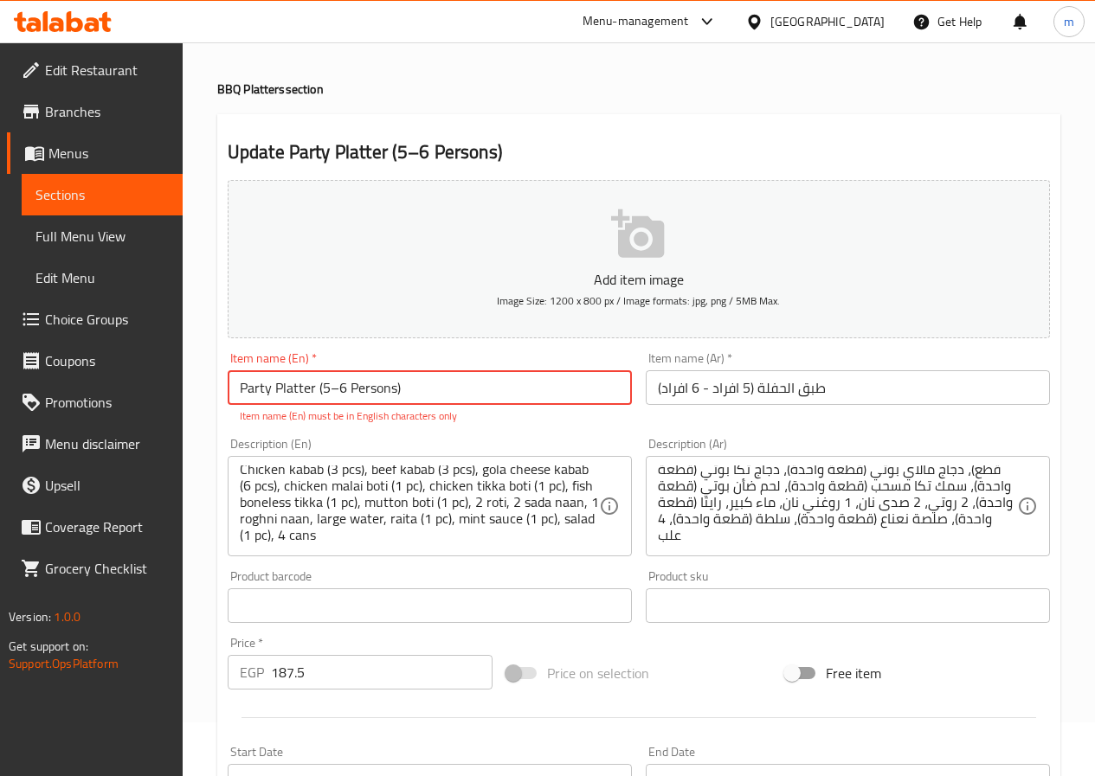
scroll to position [0, 0]
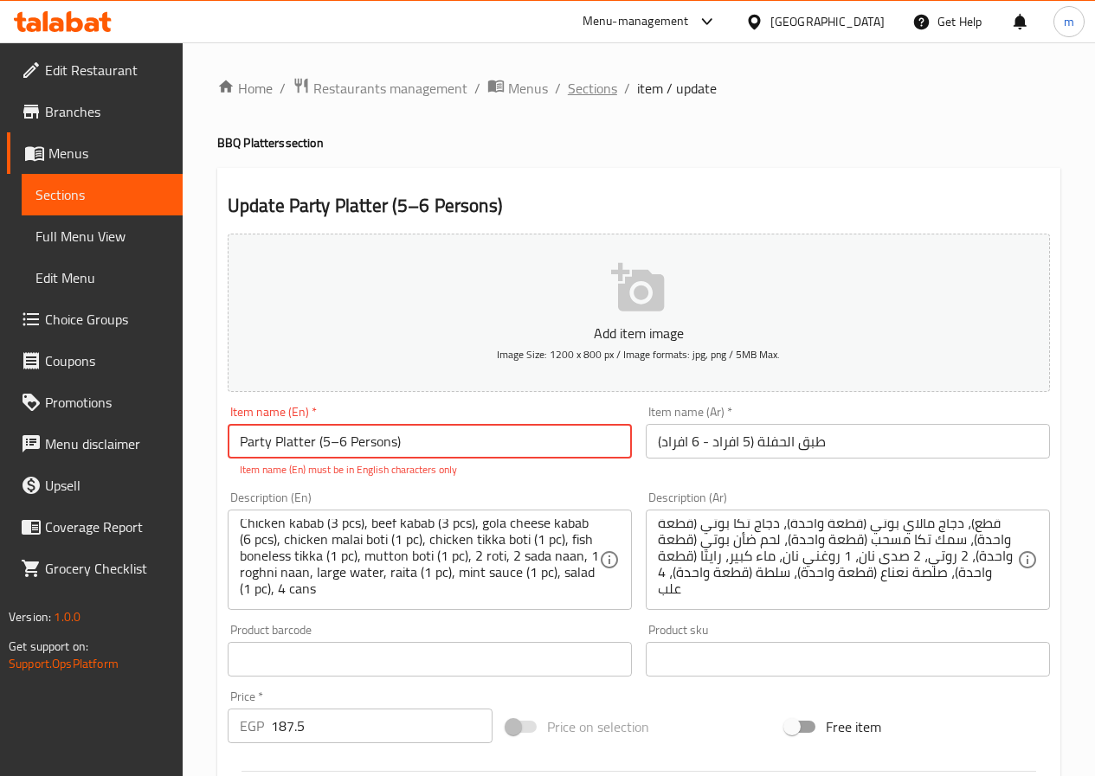
click at [613, 96] on span "Sections" at bounding box center [592, 88] width 49 height 21
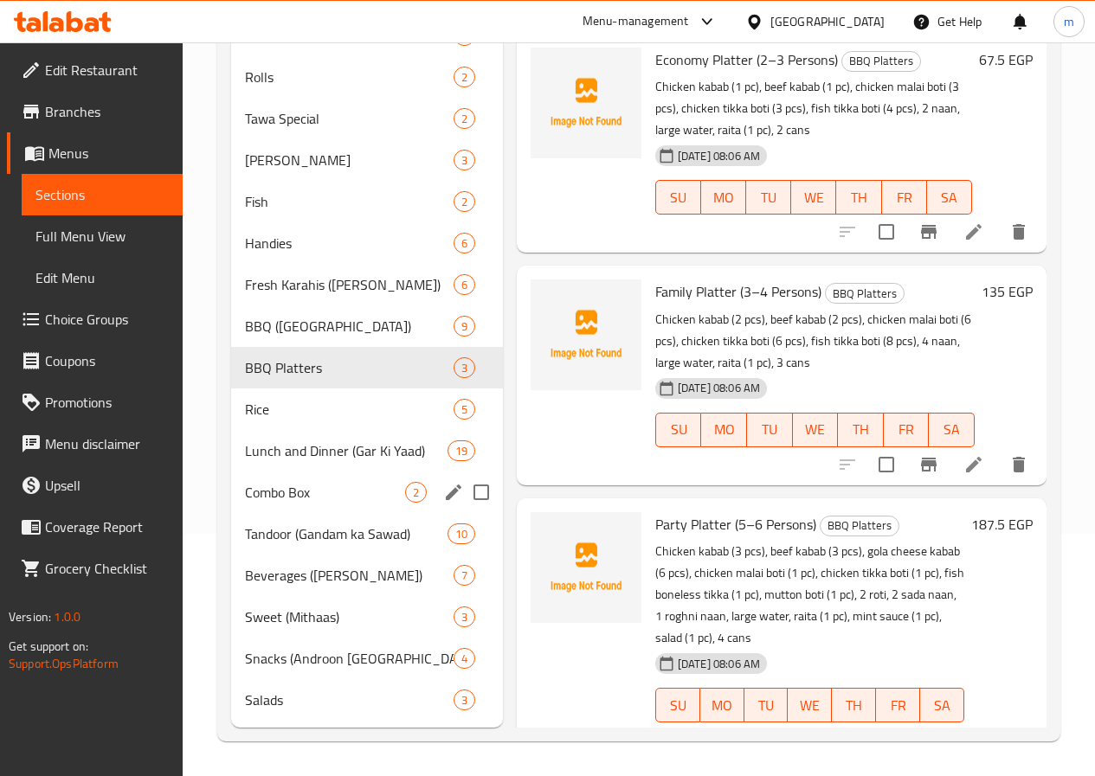
scroll to position [268, 0]
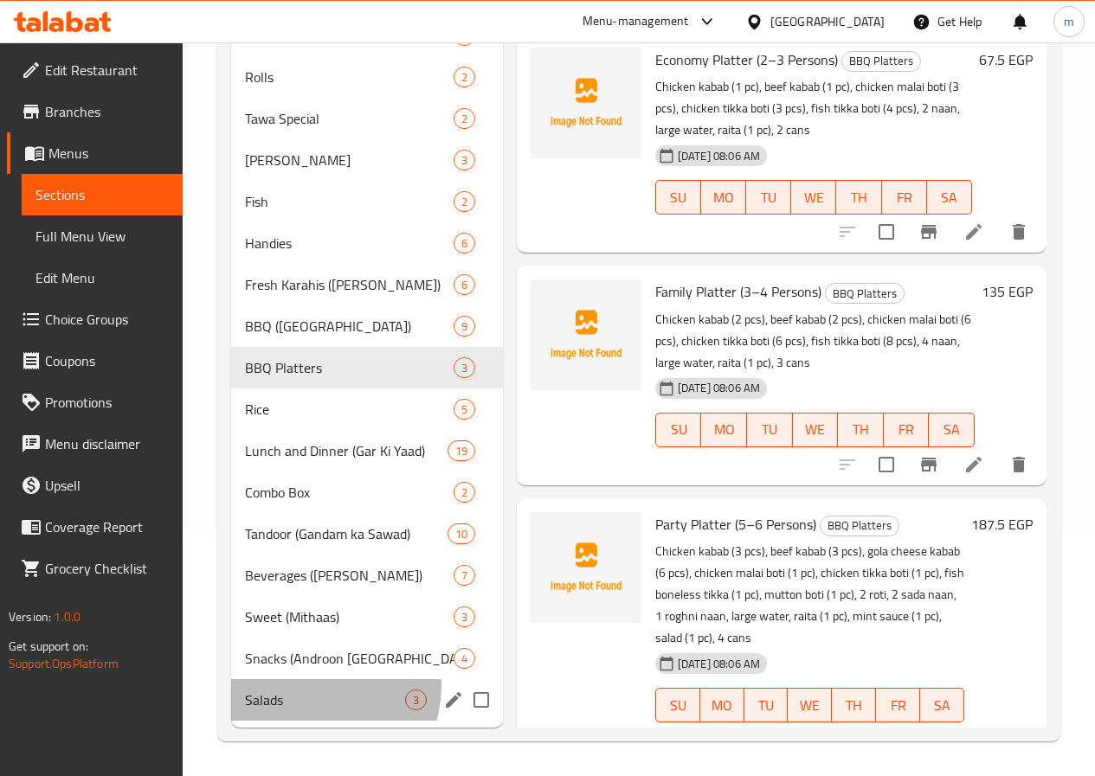
click at [307, 685] on div "Salads 3" at bounding box center [367, 700] width 272 height 42
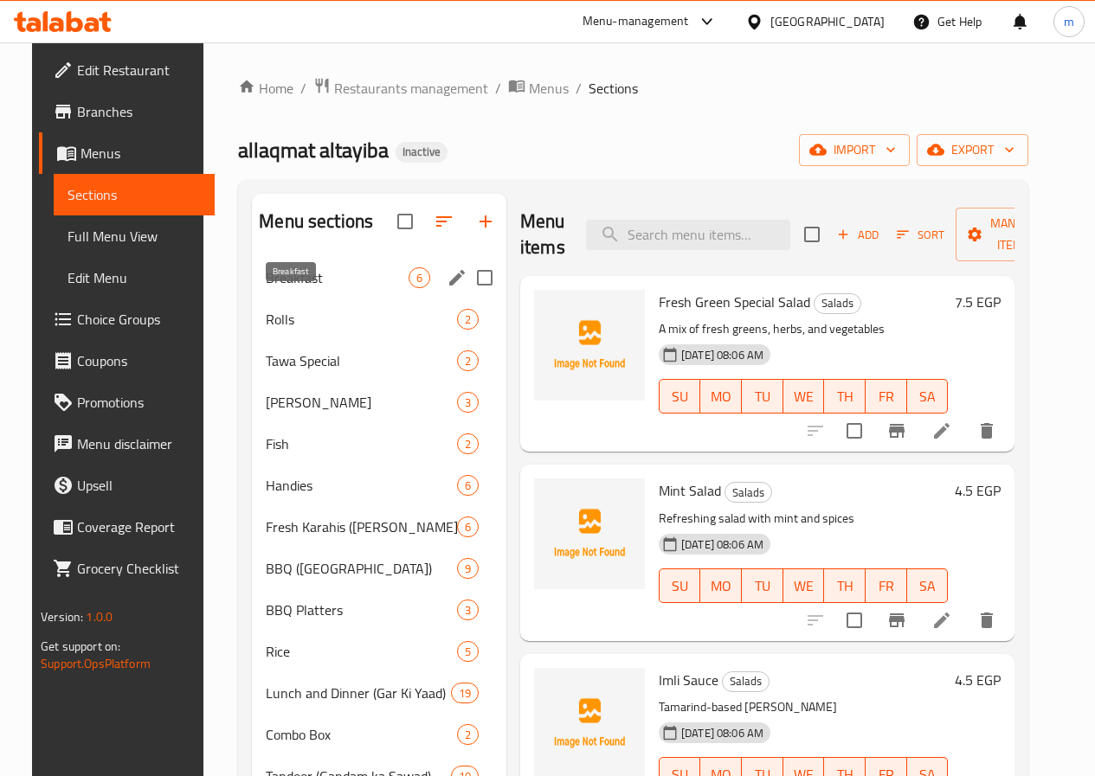
click at [316, 288] on span "Breakfast" at bounding box center [337, 277] width 143 height 21
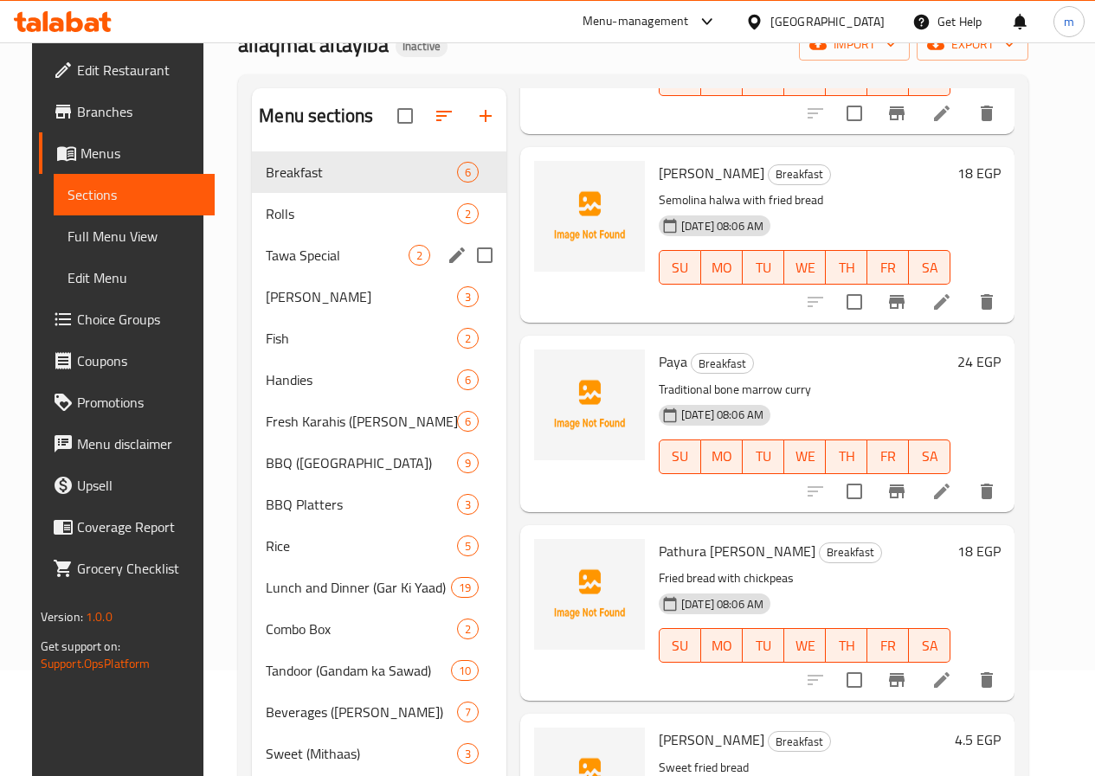
scroll to position [95, 0]
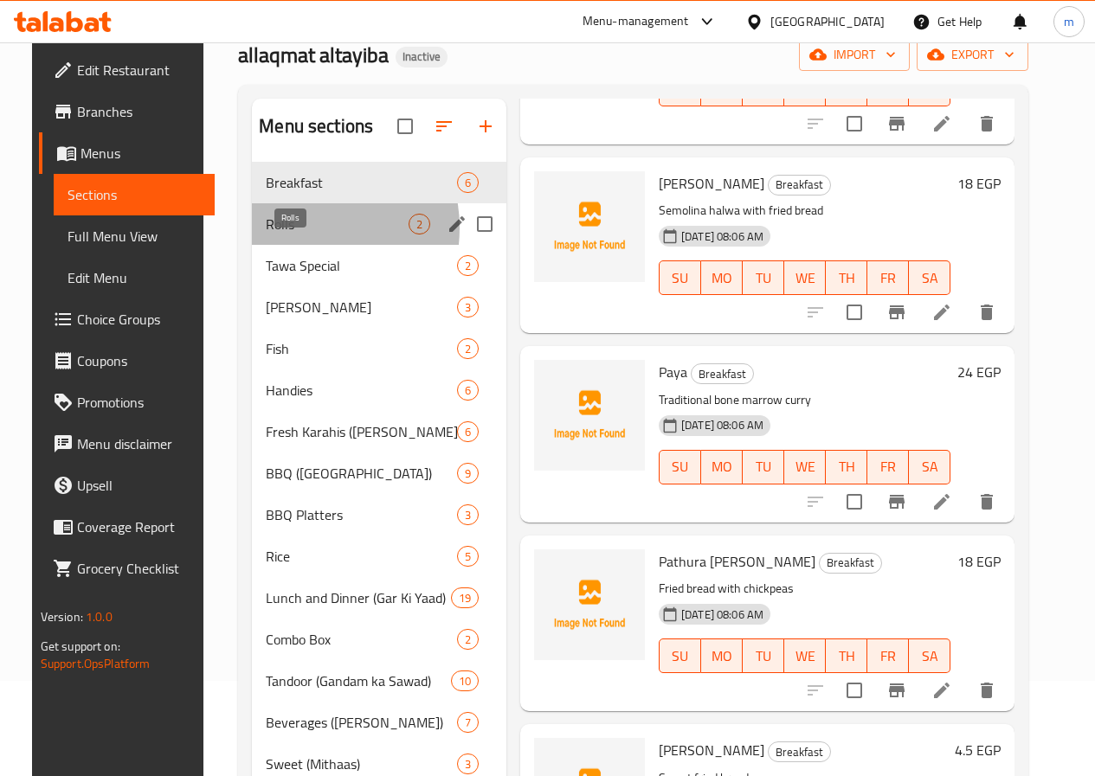
click at [276, 235] on span "Rolls" at bounding box center [337, 224] width 143 height 21
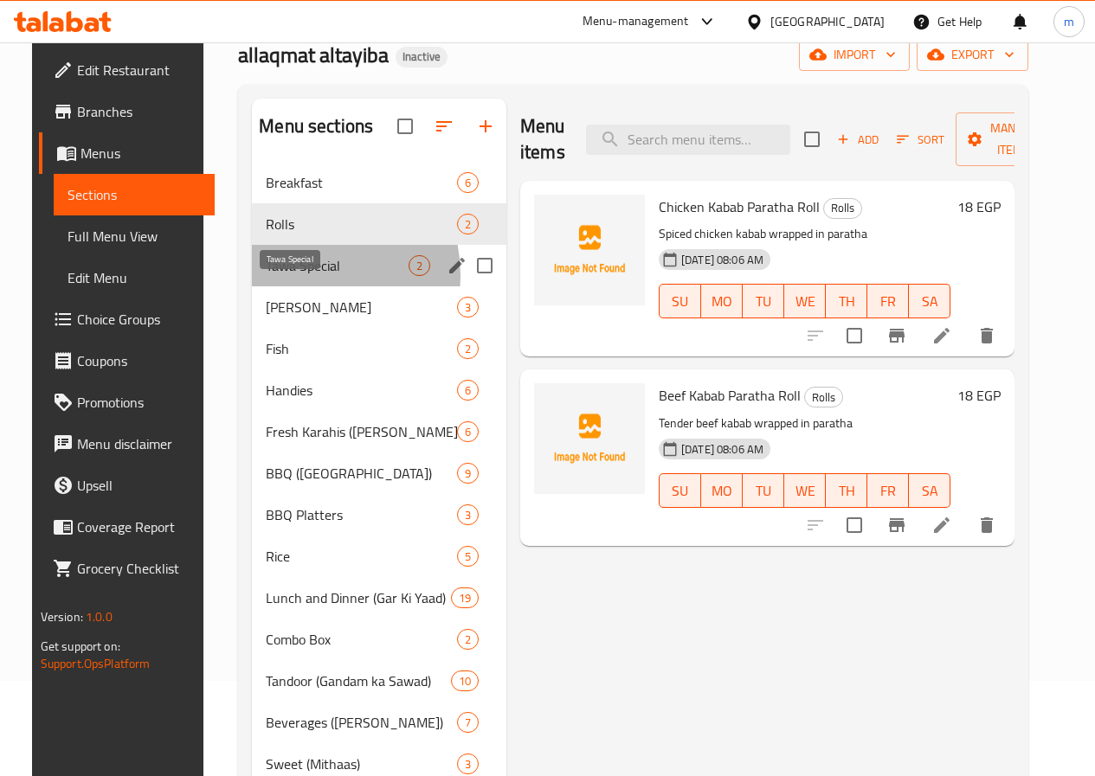
click at [283, 276] on span "Tawa Special" at bounding box center [337, 265] width 143 height 21
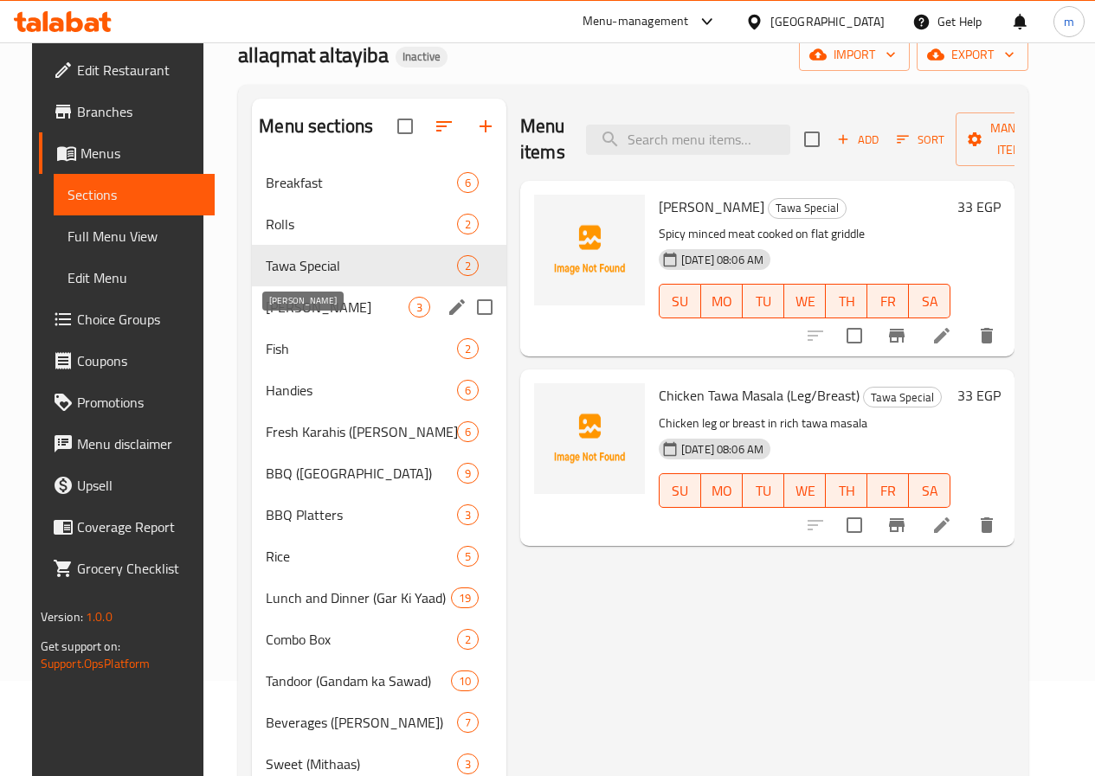
click at [284, 318] on span "[PERSON_NAME]" at bounding box center [337, 307] width 143 height 21
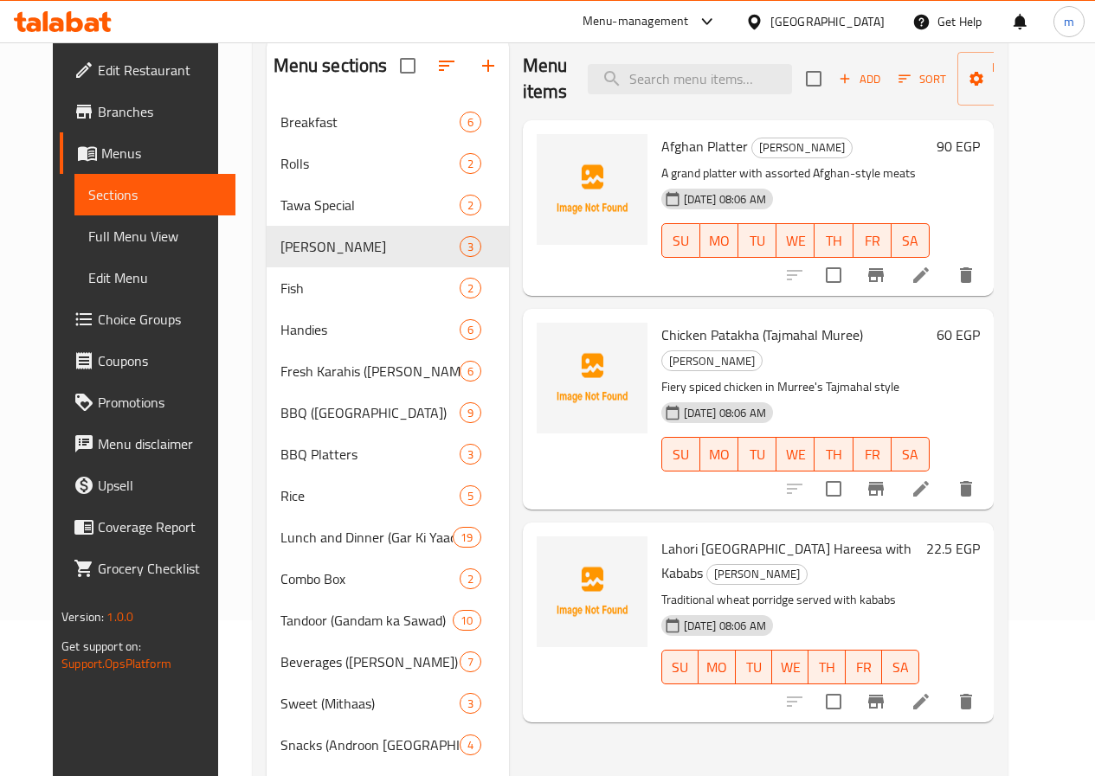
scroll to position [268, 0]
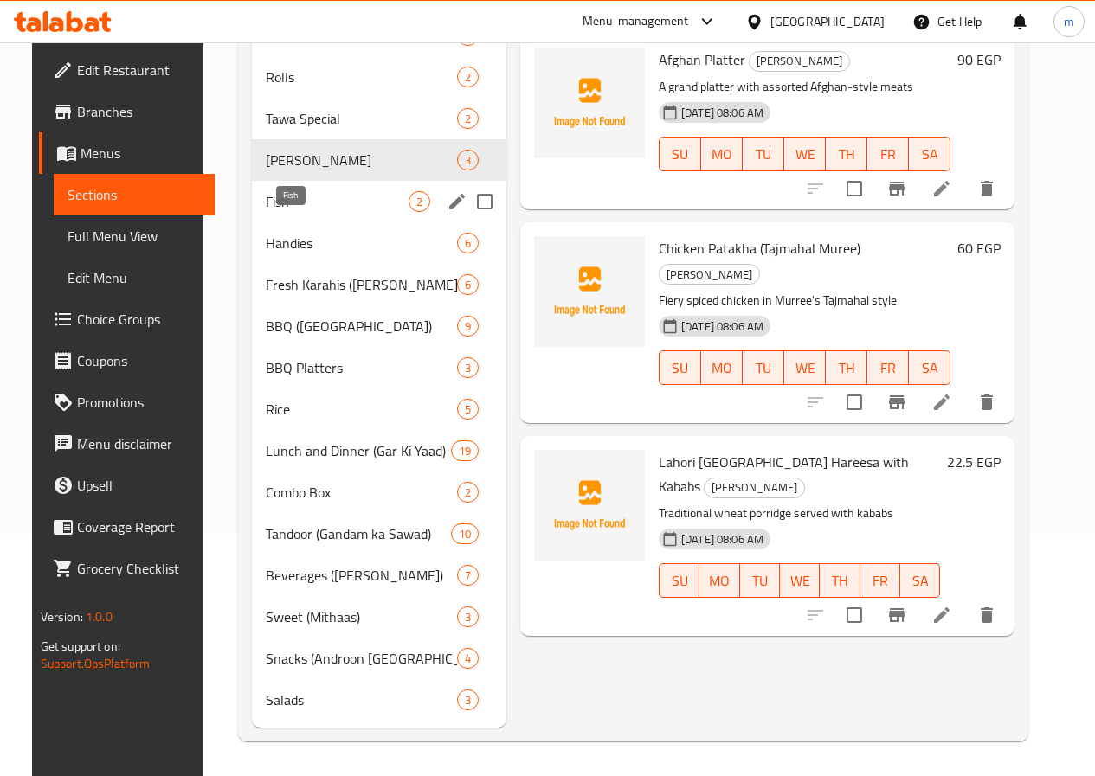
click at [316, 195] on span "Fish" at bounding box center [337, 201] width 143 height 21
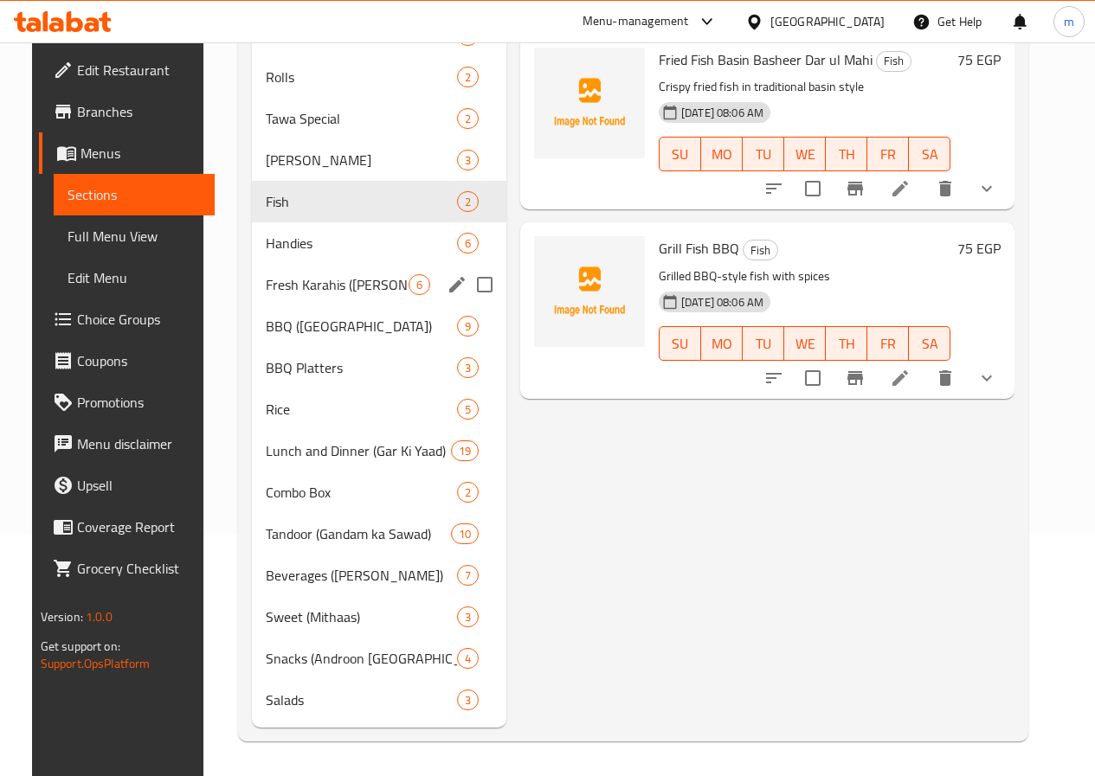
scroll to position [182, 0]
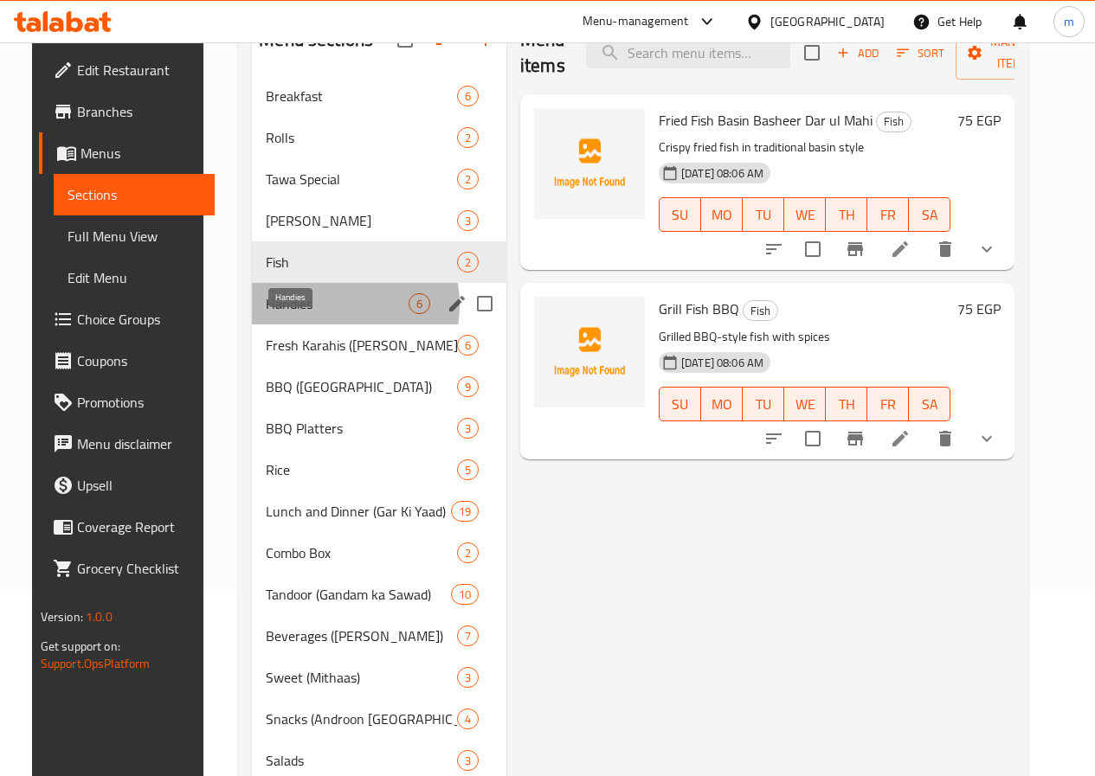
click at [299, 314] on span "Handies" at bounding box center [337, 303] width 143 height 21
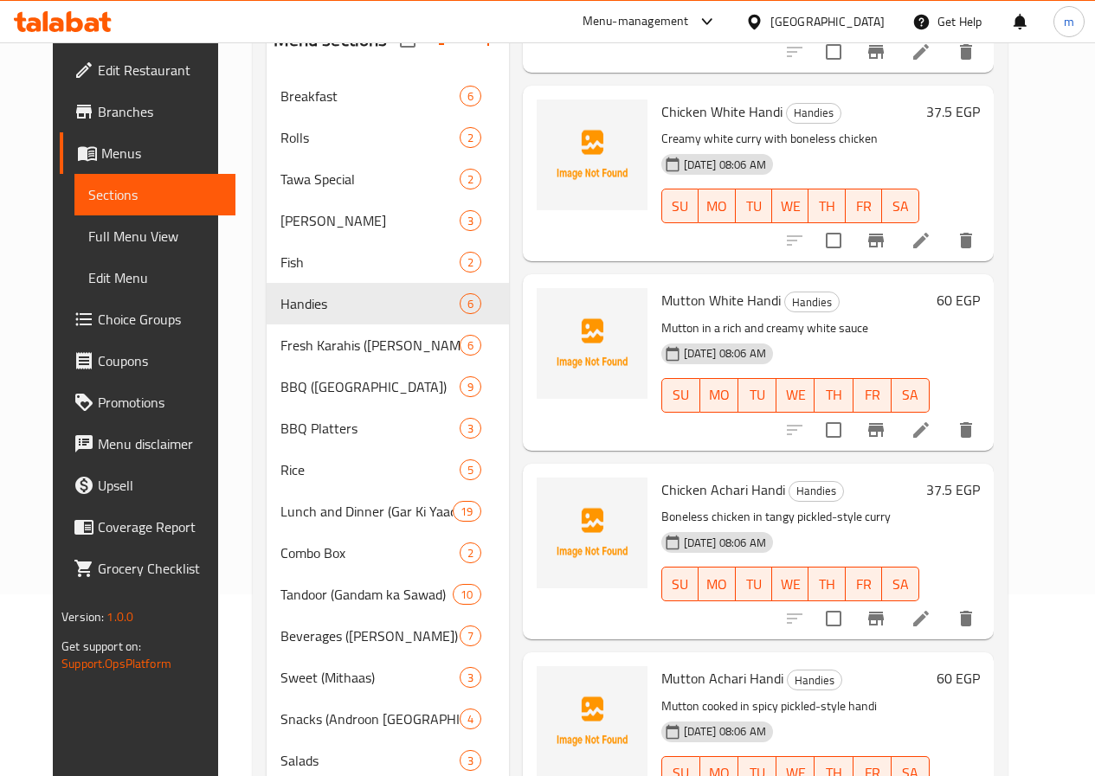
scroll to position [402, 0]
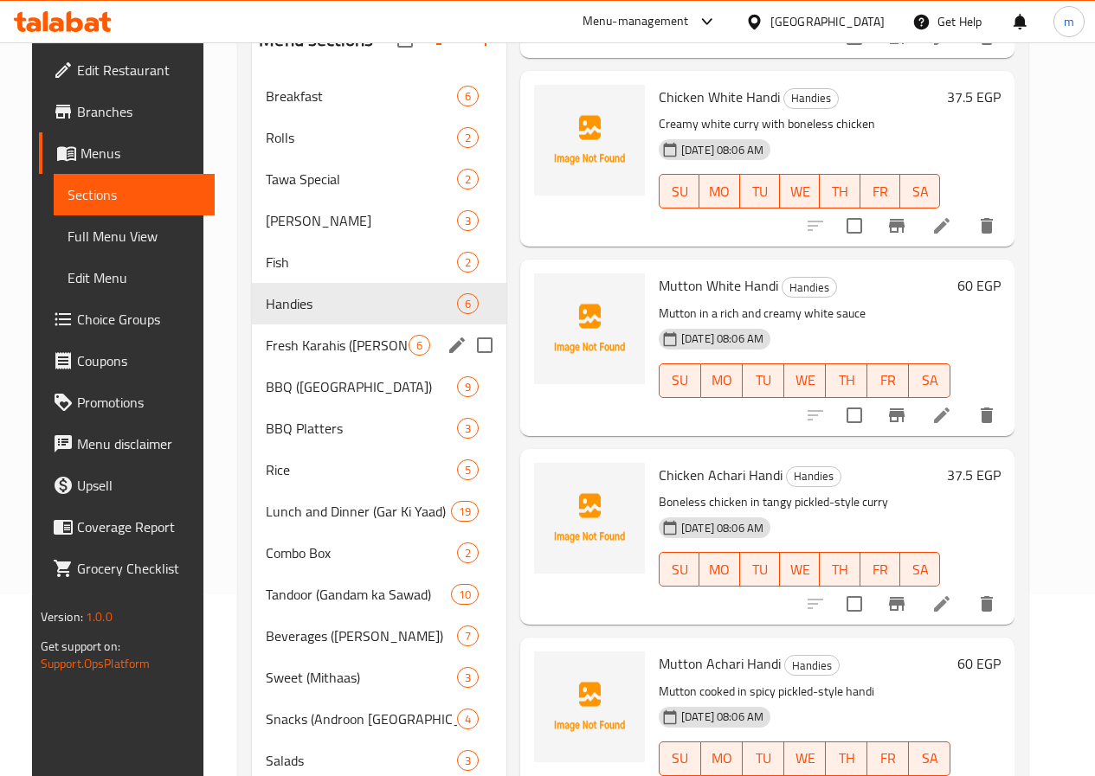
click at [299, 356] on span "Fresh Karahis ([PERSON_NAME])" at bounding box center [337, 345] width 143 height 21
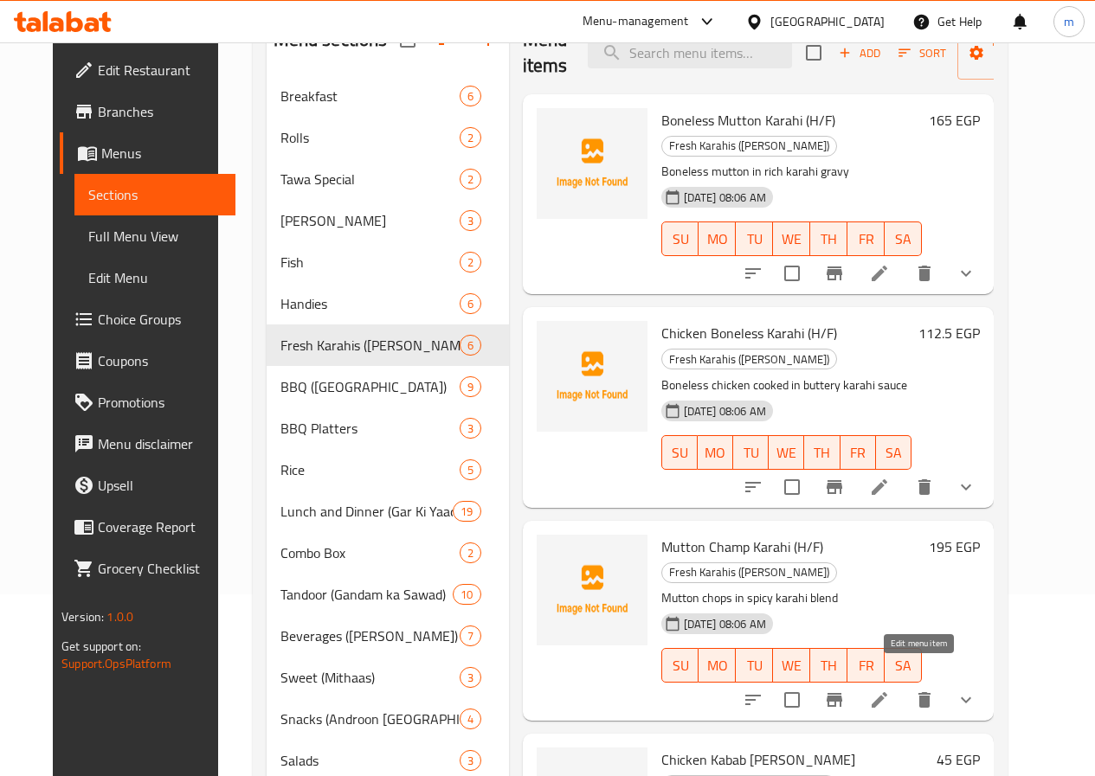
click at [890, 690] on icon at bounding box center [879, 700] width 21 height 21
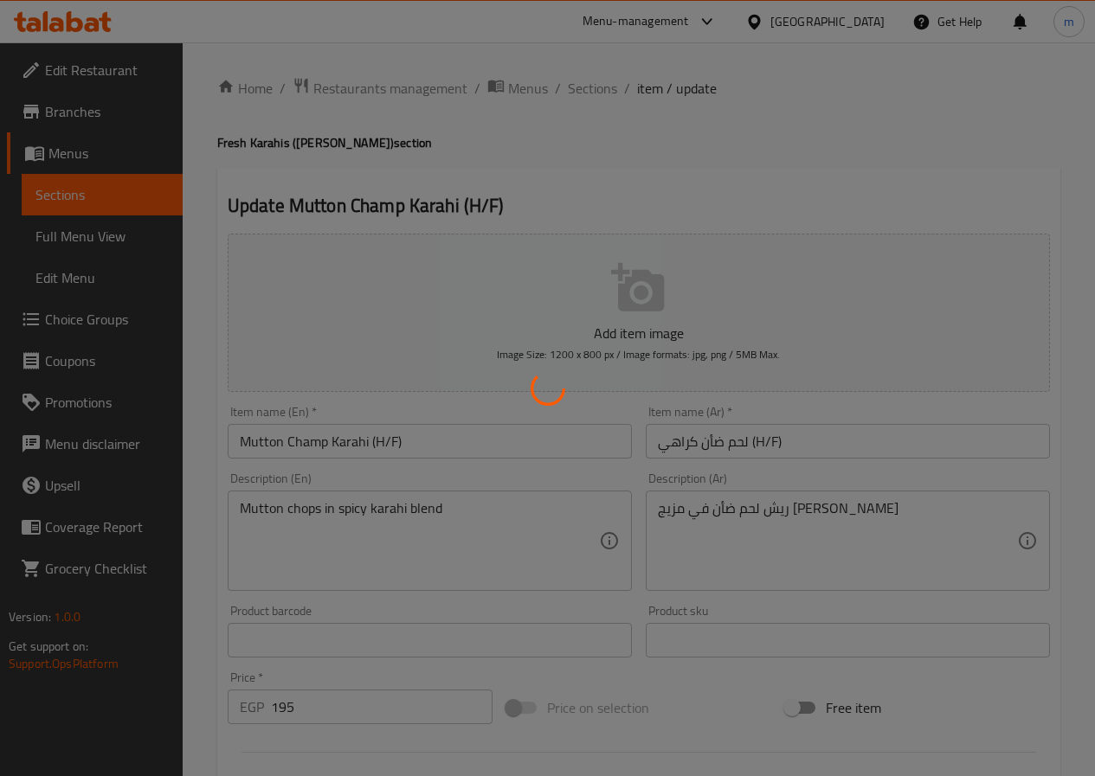
type input "إختيارك من الحجم:"
type input "1"
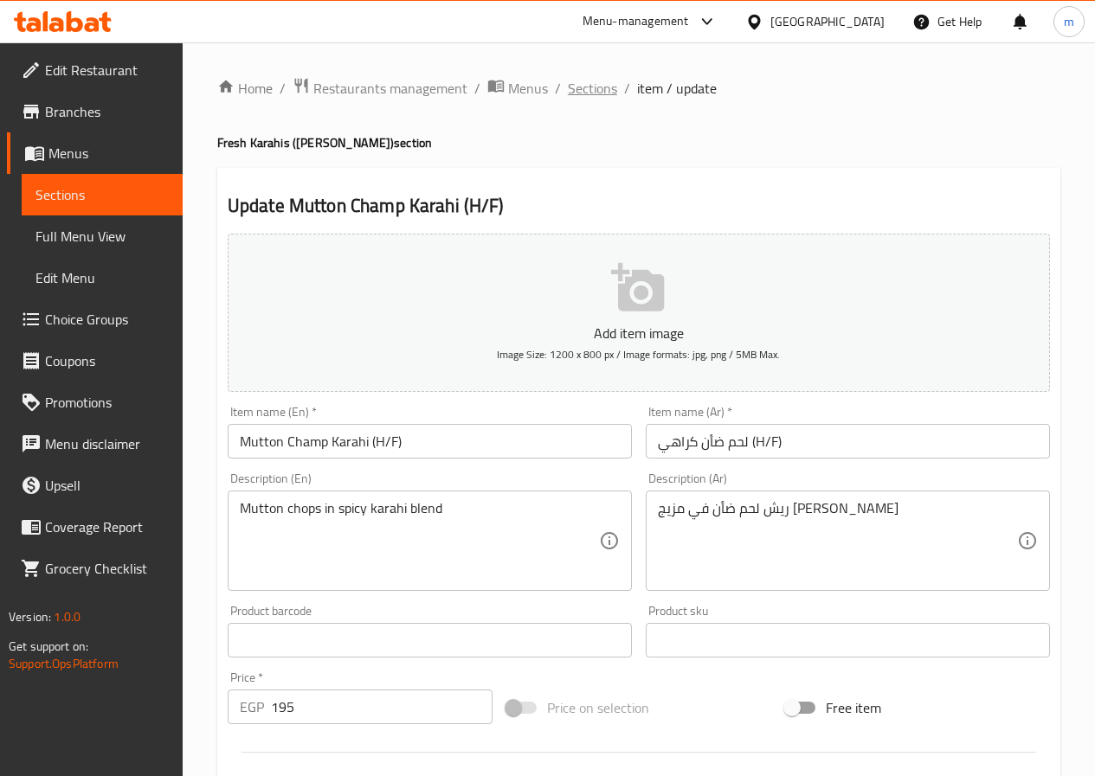
click at [594, 96] on span "Sections" at bounding box center [592, 88] width 49 height 21
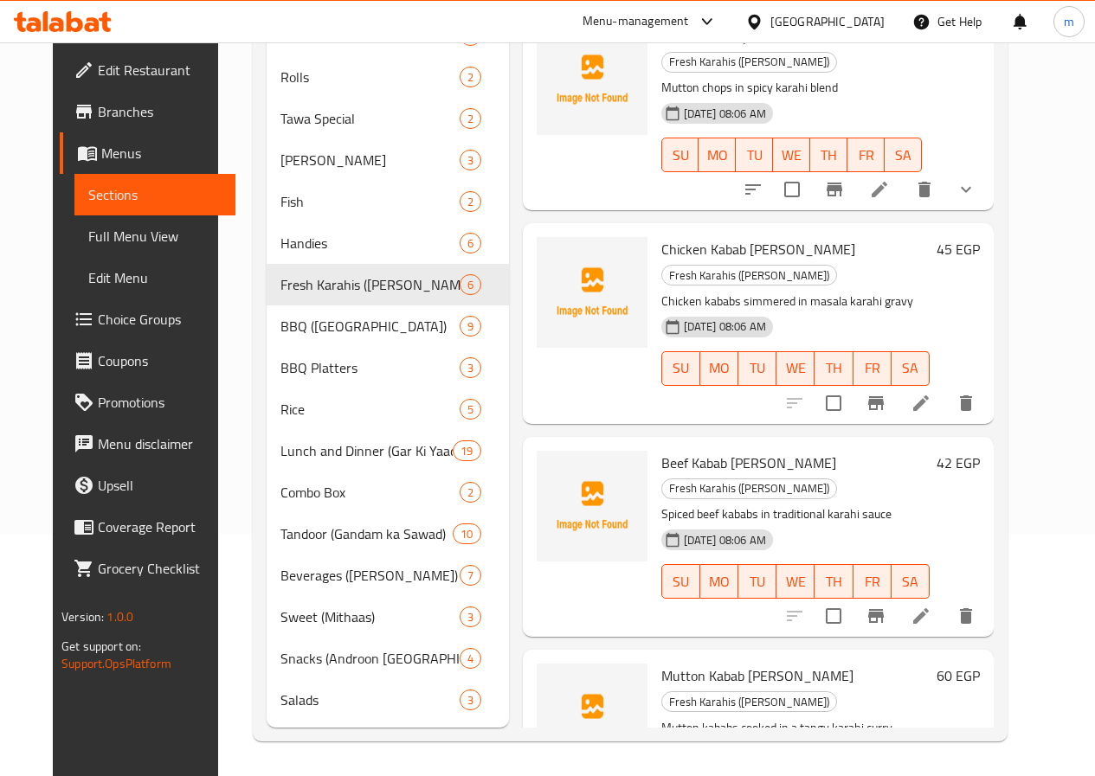
scroll to position [268, 0]
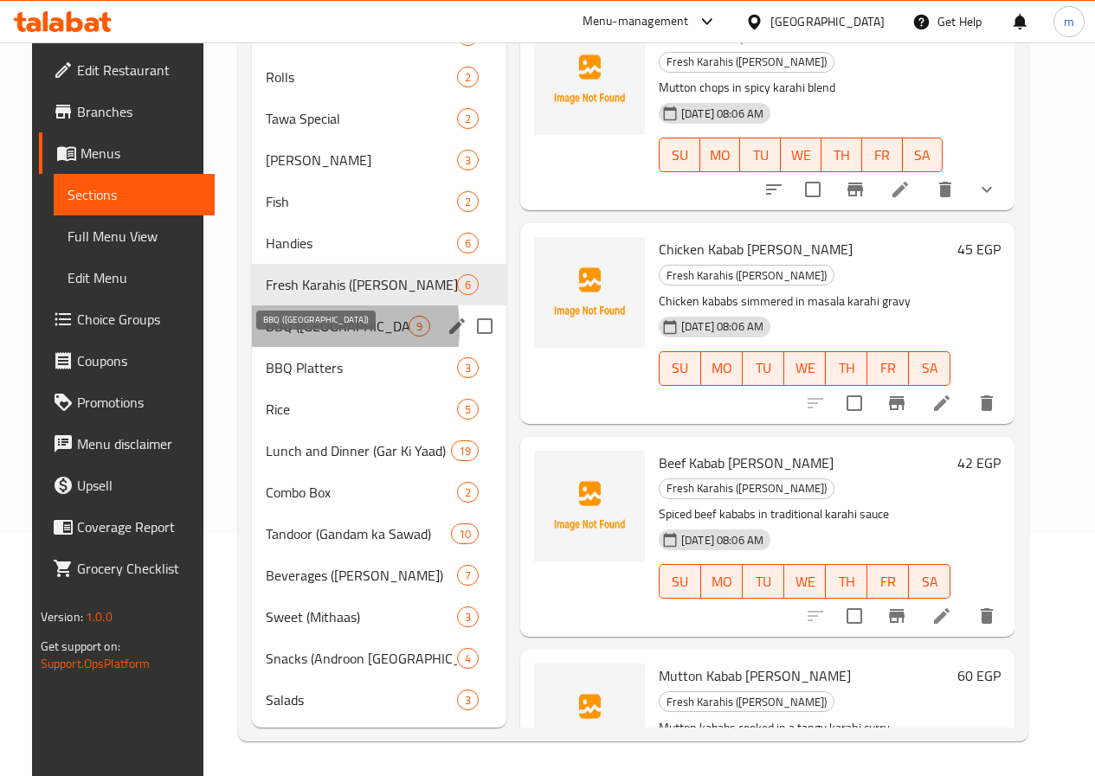
click at [285, 329] on span "BBQ ([GEOGRAPHIC_DATA])" at bounding box center [337, 326] width 143 height 21
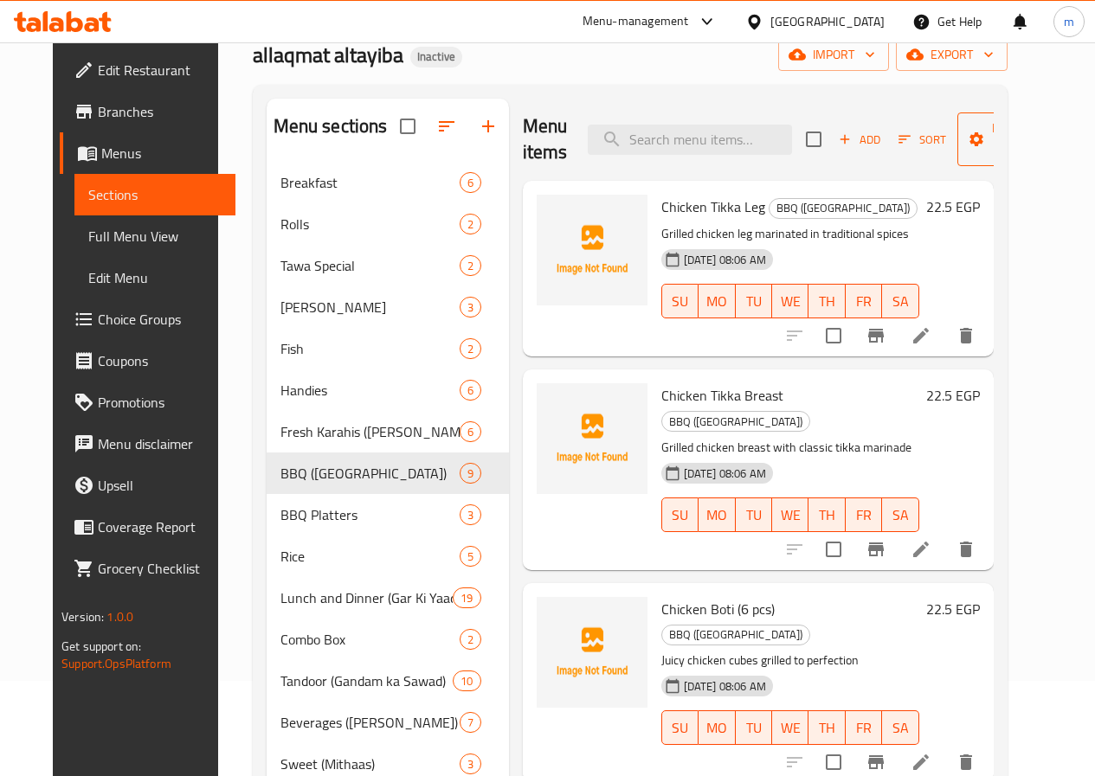
click at [978, 143] on span "Manage items" at bounding box center [1015, 139] width 88 height 43
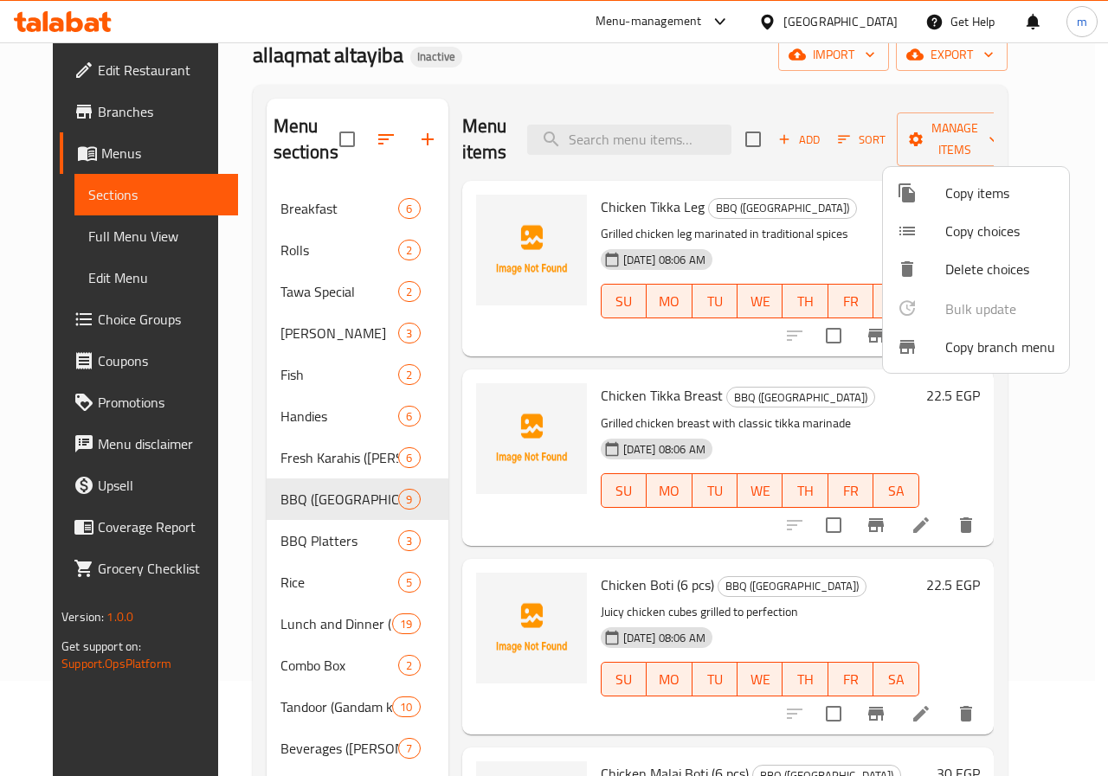
click at [106, 239] on div at bounding box center [554, 388] width 1108 height 776
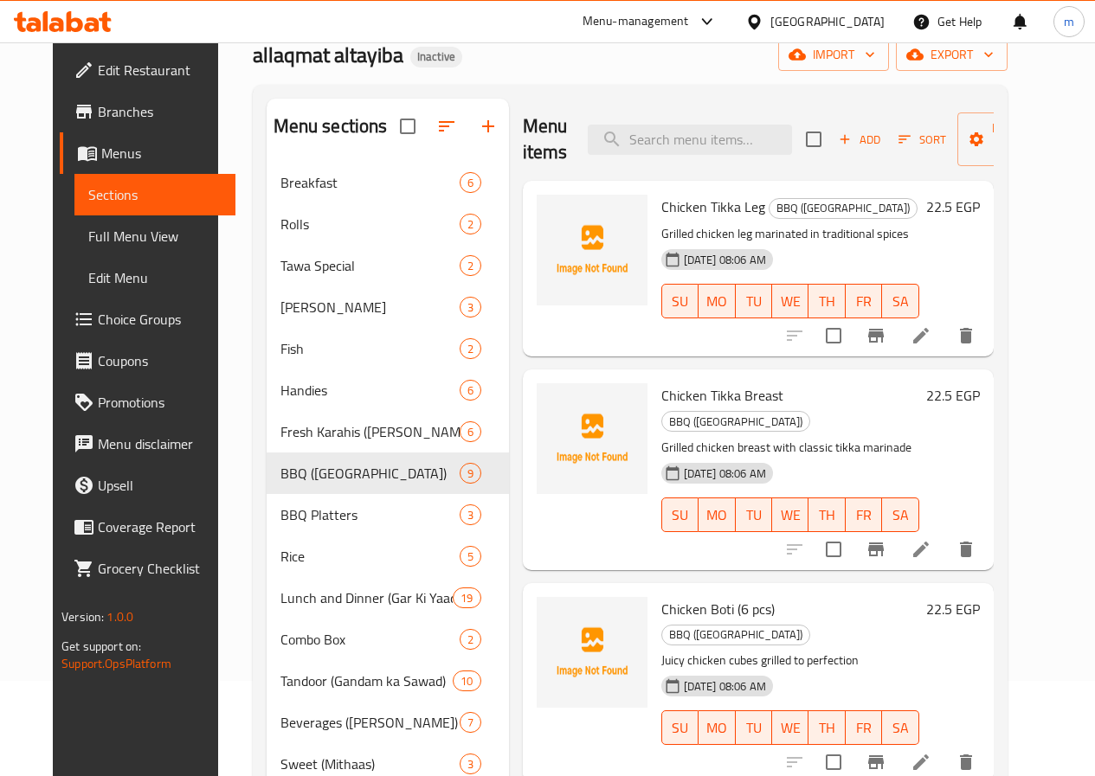
click at [101, 158] on span "Menus" at bounding box center [161, 153] width 120 height 21
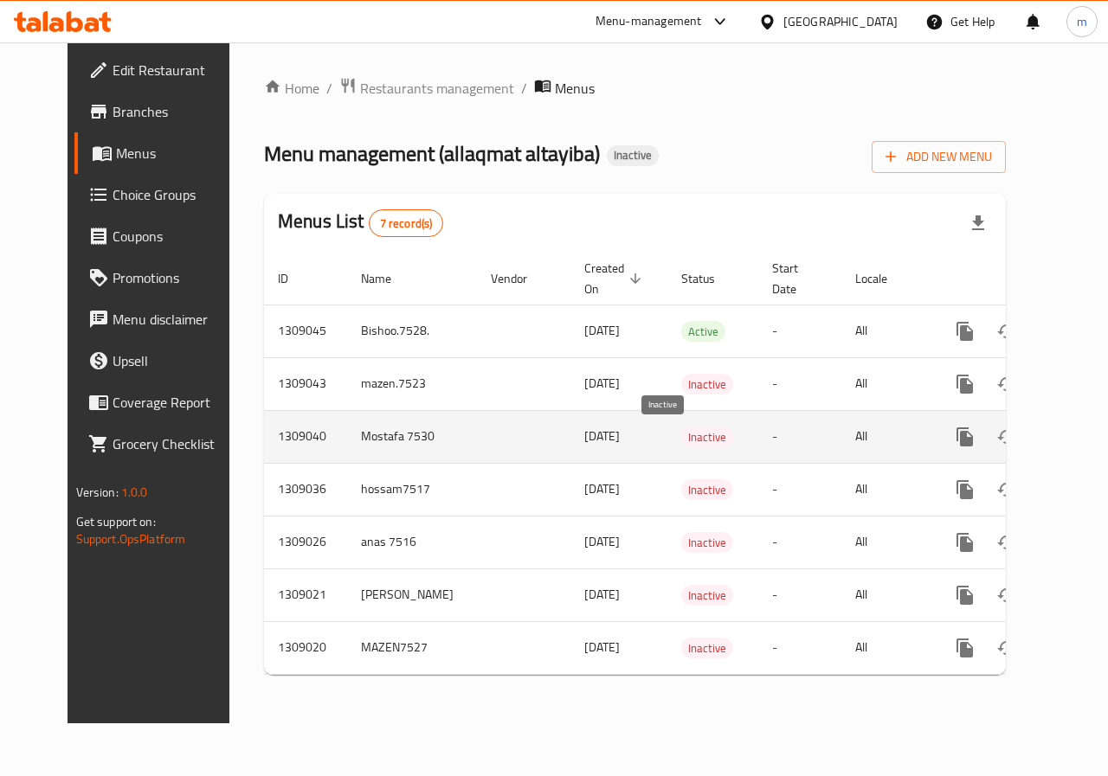
click at [681, 434] on span "Inactive" at bounding box center [707, 438] width 52 height 20
click at [1082, 436] on icon "enhanced table" at bounding box center [1090, 437] width 16 height 16
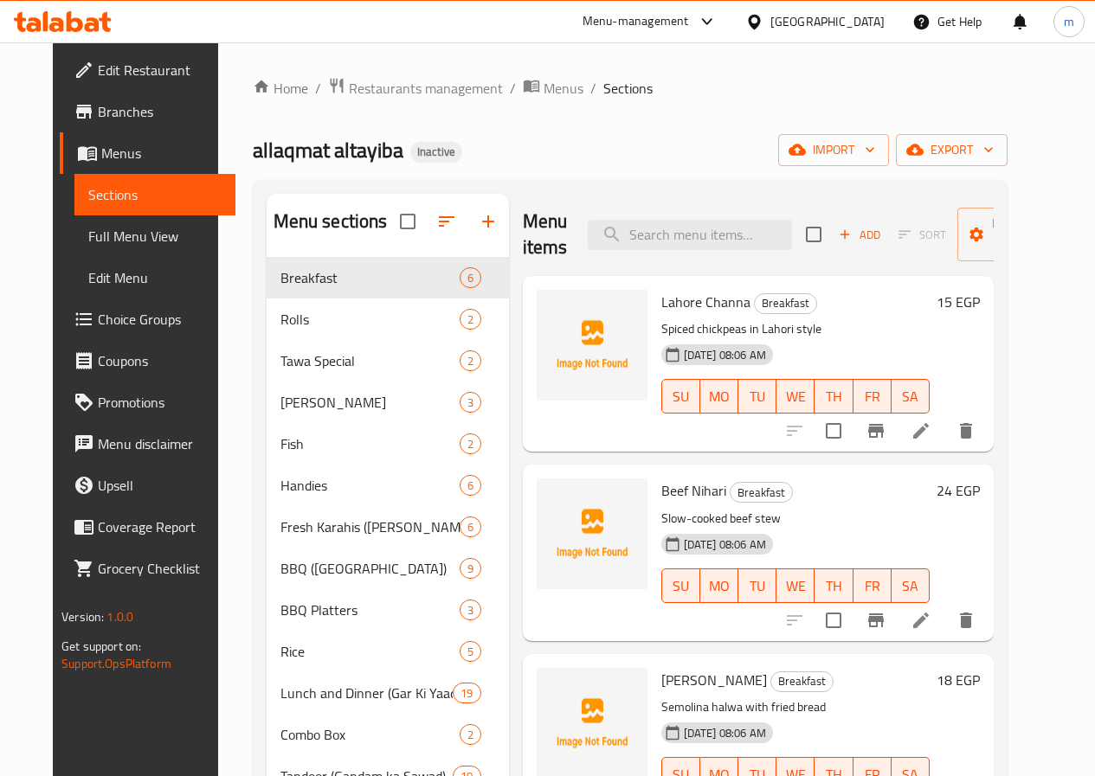
click at [101, 155] on span "Menus" at bounding box center [161, 153] width 120 height 21
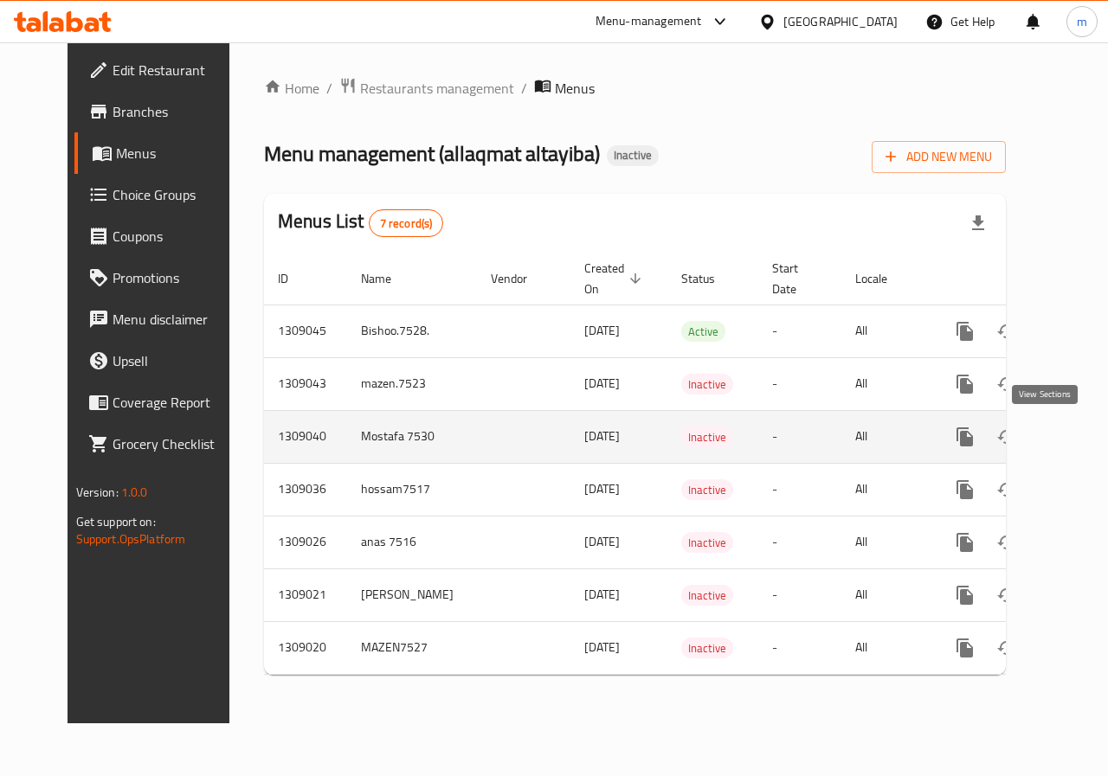
click at [1079, 431] on icon "enhanced table" at bounding box center [1089, 437] width 21 height 21
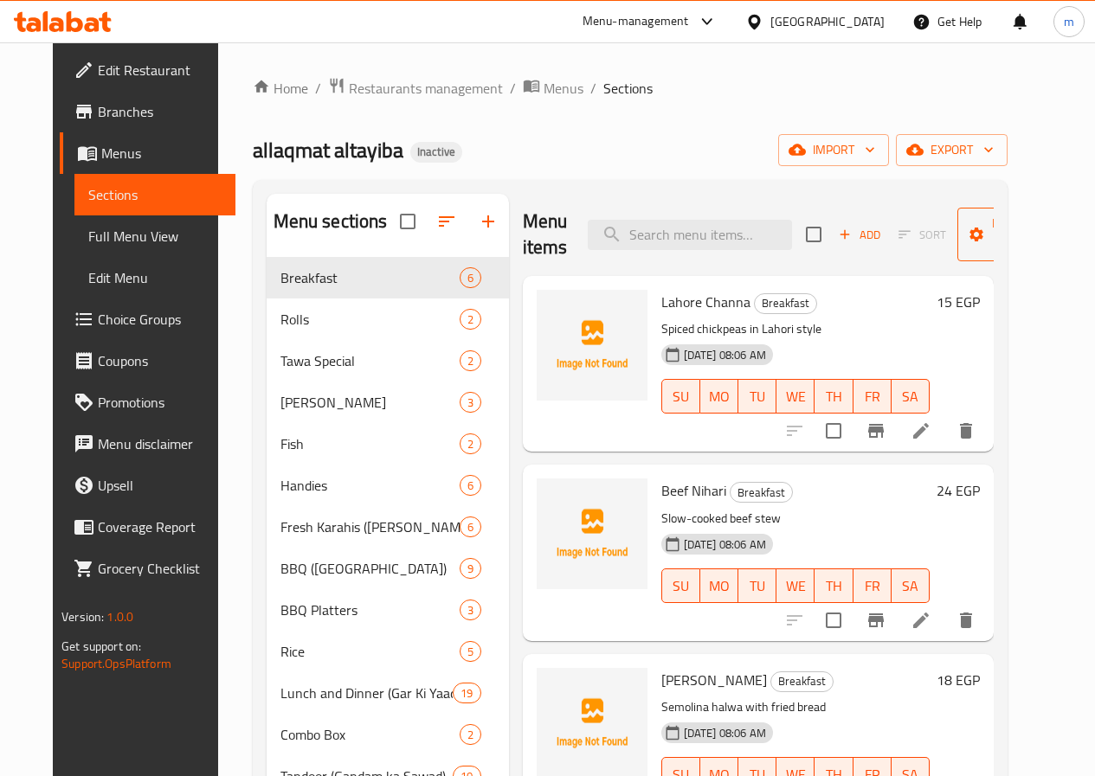
click at [1046, 235] on icon "button" at bounding box center [1054, 234] width 17 height 17
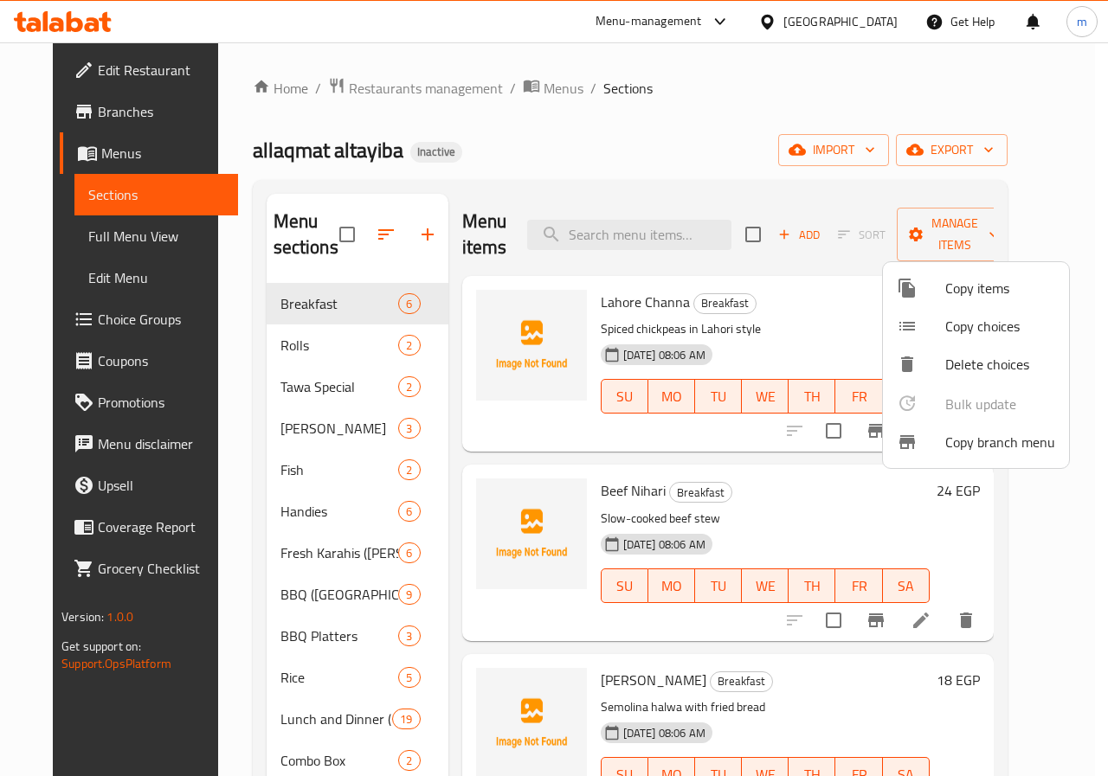
click at [1076, 248] on div at bounding box center [554, 388] width 1108 height 776
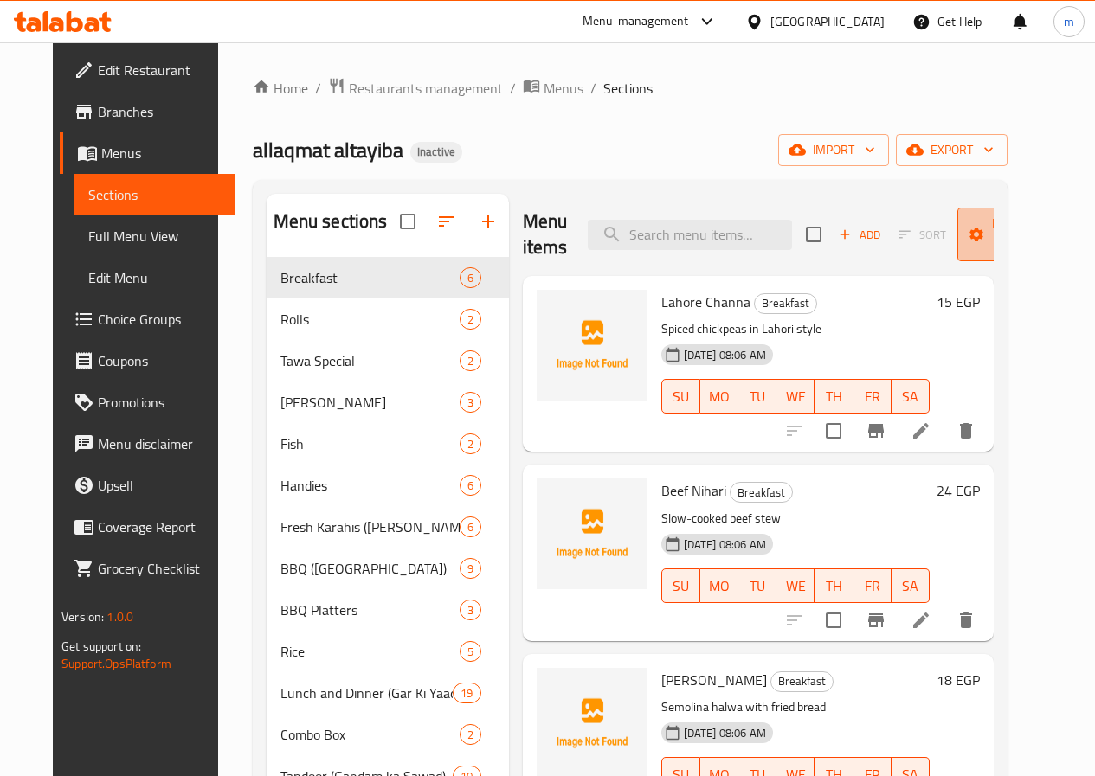
click at [987, 238] on span "Manage items" at bounding box center [1015, 234] width 88 height 43
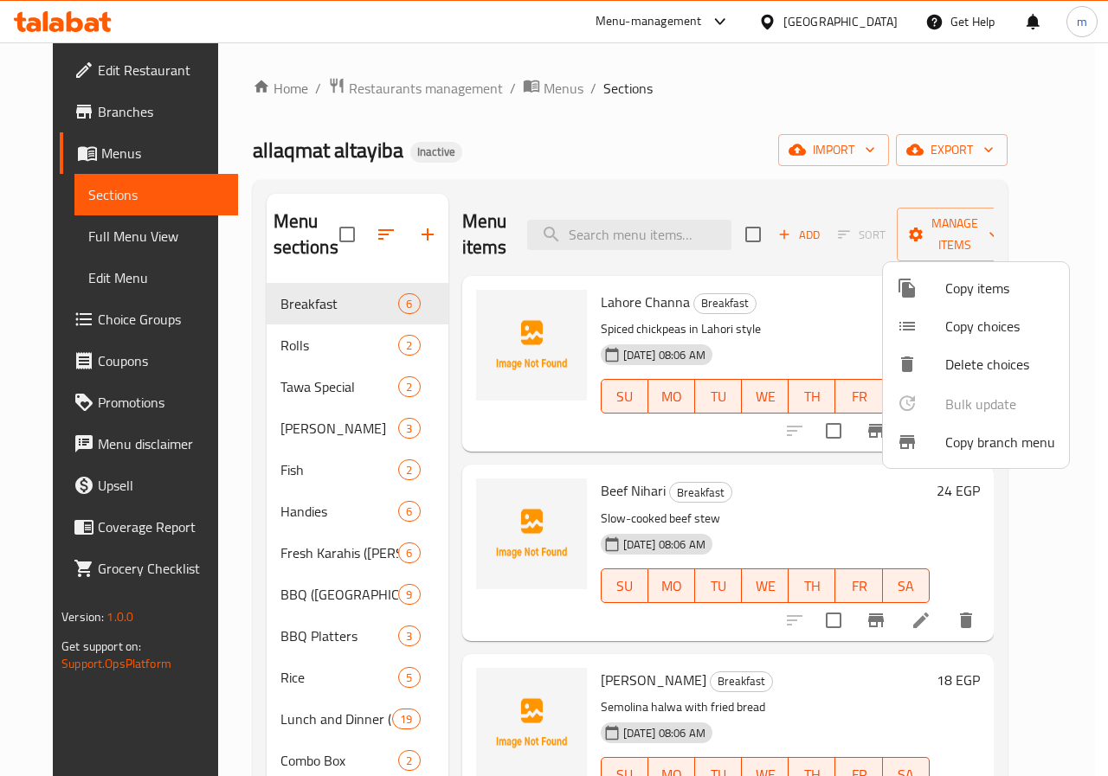
click at [1097, 441] on div at bounding box center [554, 388] width 1108 height 776
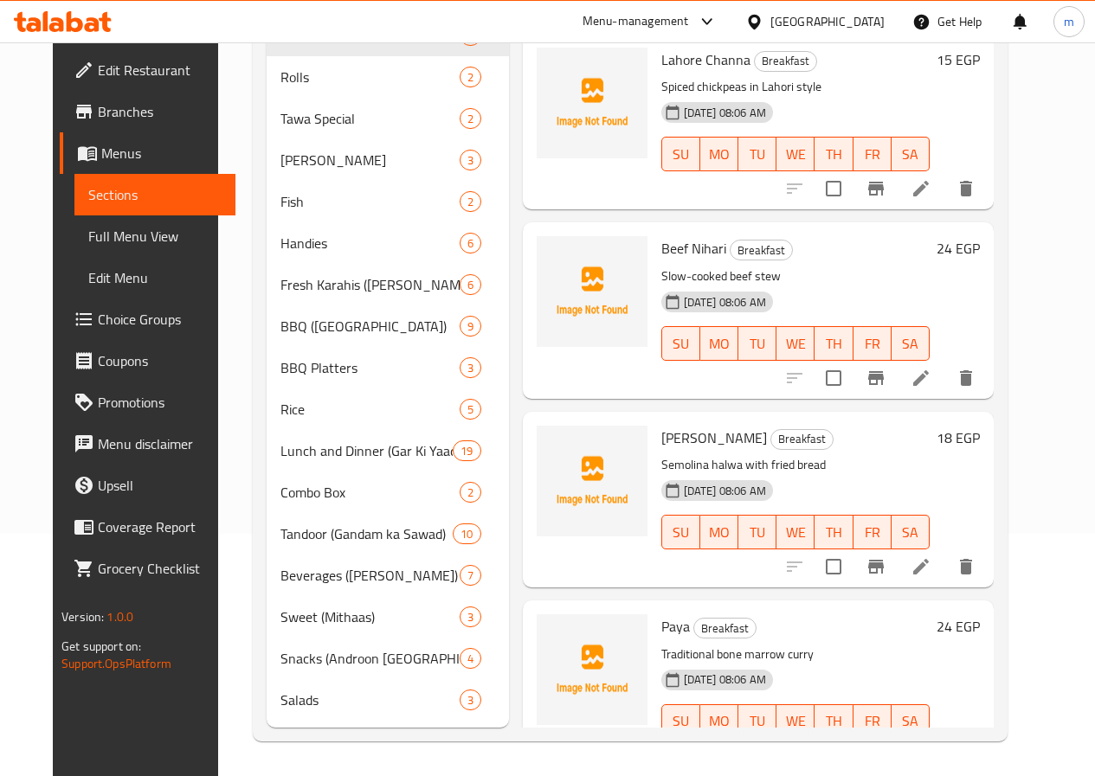
scroll to position [268, 0]
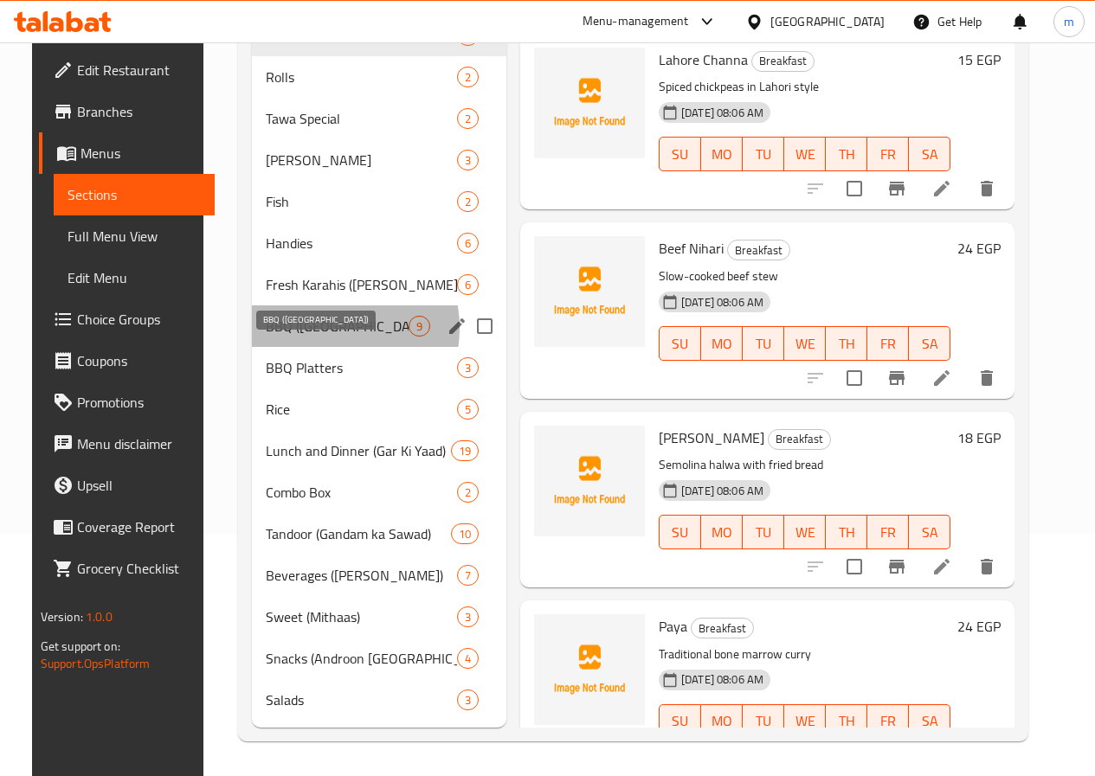
click at [301, 328] on span "BBQ ([GEOGRAPHIC_DATA])" at bounding box center [337, 326] width 143 height 21
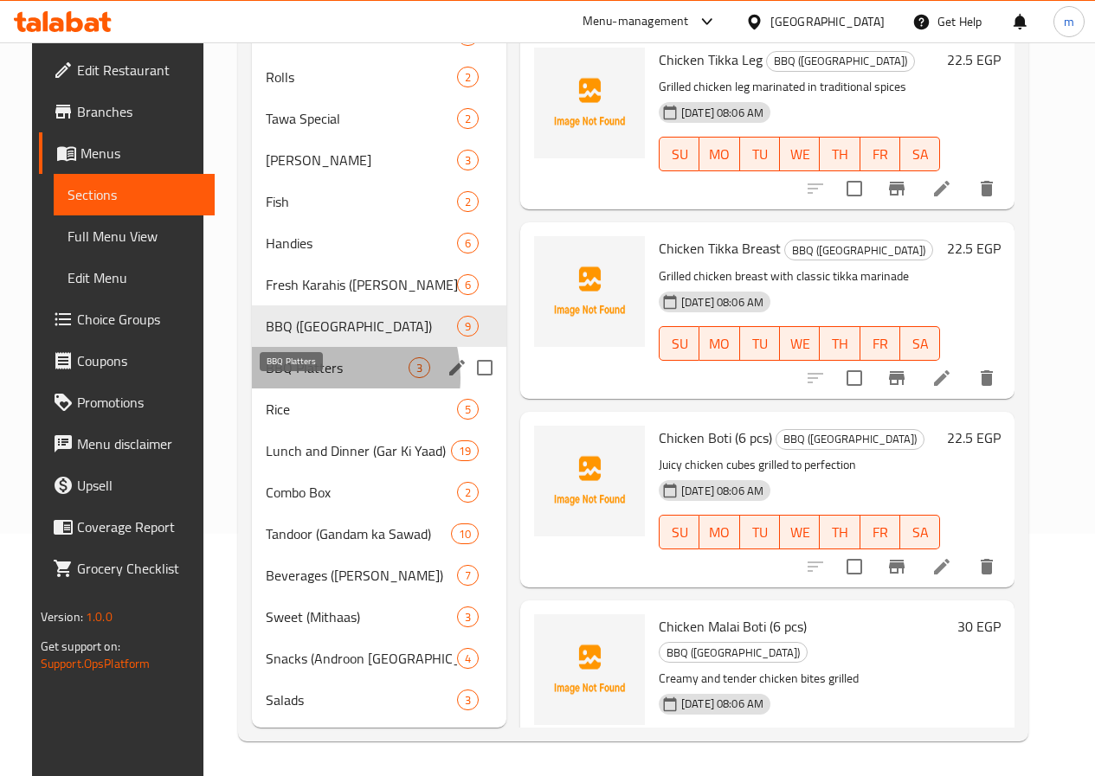
click at [301, 377] on span "BBQ Platters" at bounding box center [337, 367] width 143 height 21
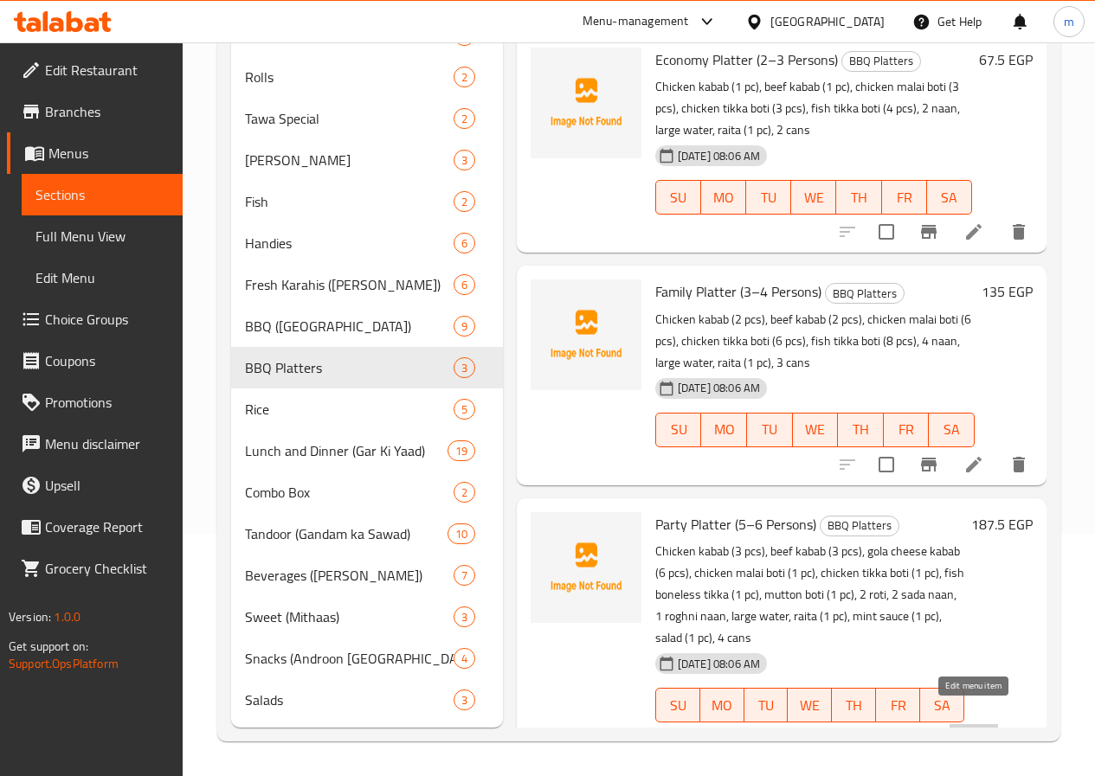
click at [977, 730] on icon at bounding box center [973, 740] width 21 height 21
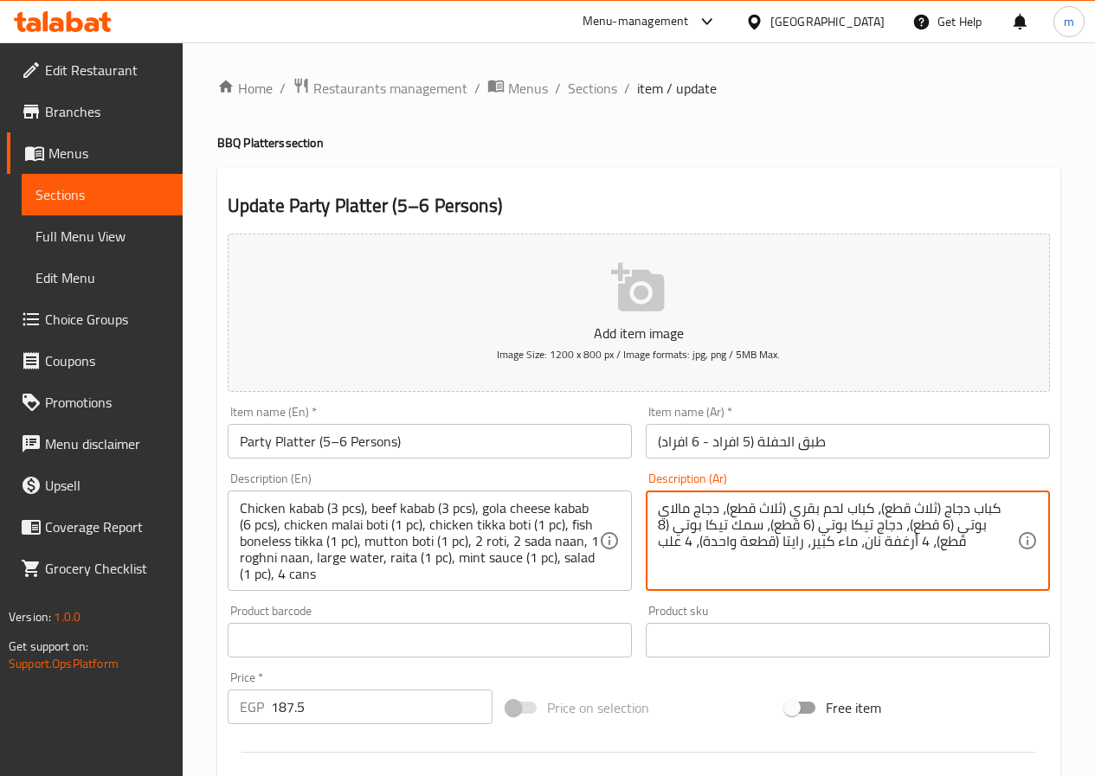
click at [859, 532] on textarea "كباب دجاج (ثلاث قطع)، كباب لحم بقري (ثلاث قطع)، دجاج مالاي بوتي (6 قطع)، دجاج ت…" at bounding box center [837, 541] width 359 height 82
paste textarea "3 قطع)، كباب لحم بقري (3 قطع)، كباب جبنة جولا (6 قطع)، دجاج مالاي بوتي (قطعة وا…"
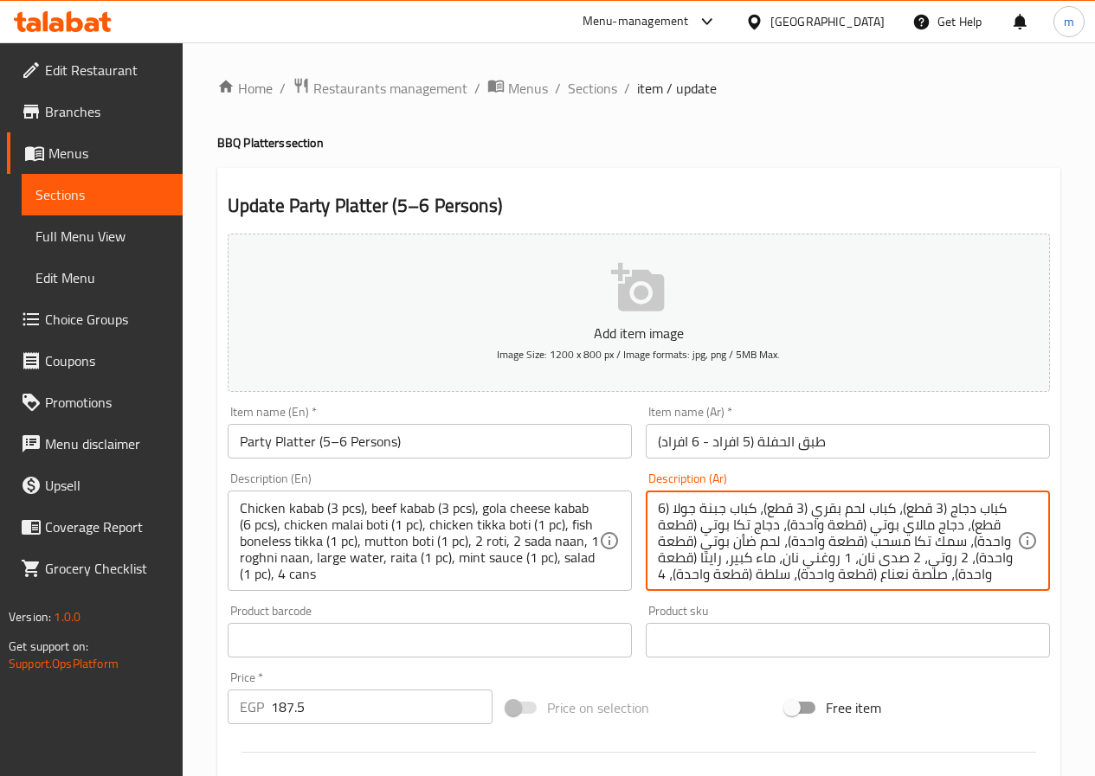
scroll to position [33, 0]
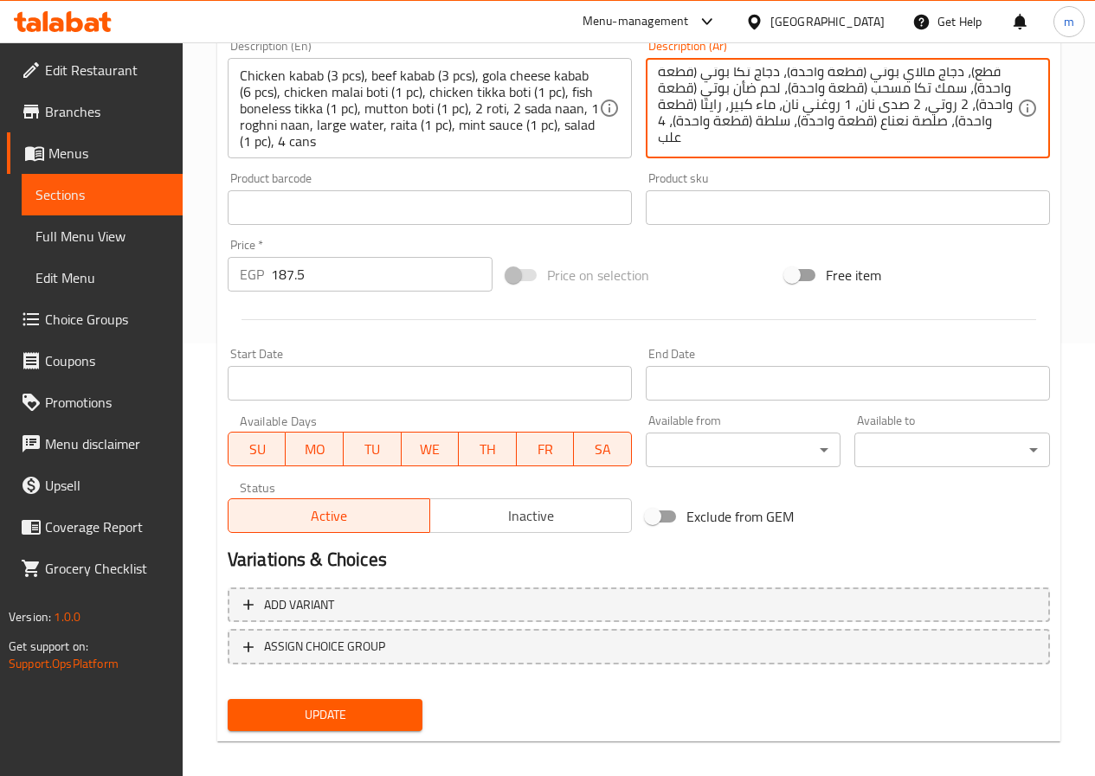
type textarea "كباب دجاج (3 قطع)، كباب لحم بقري (3 قطع)، كباب جبنة جولا (6 قطع)، دجاج مالاي بو…"
click at [388, 706] on span "Update" at bounding box center [325, 716] width 168 height 22
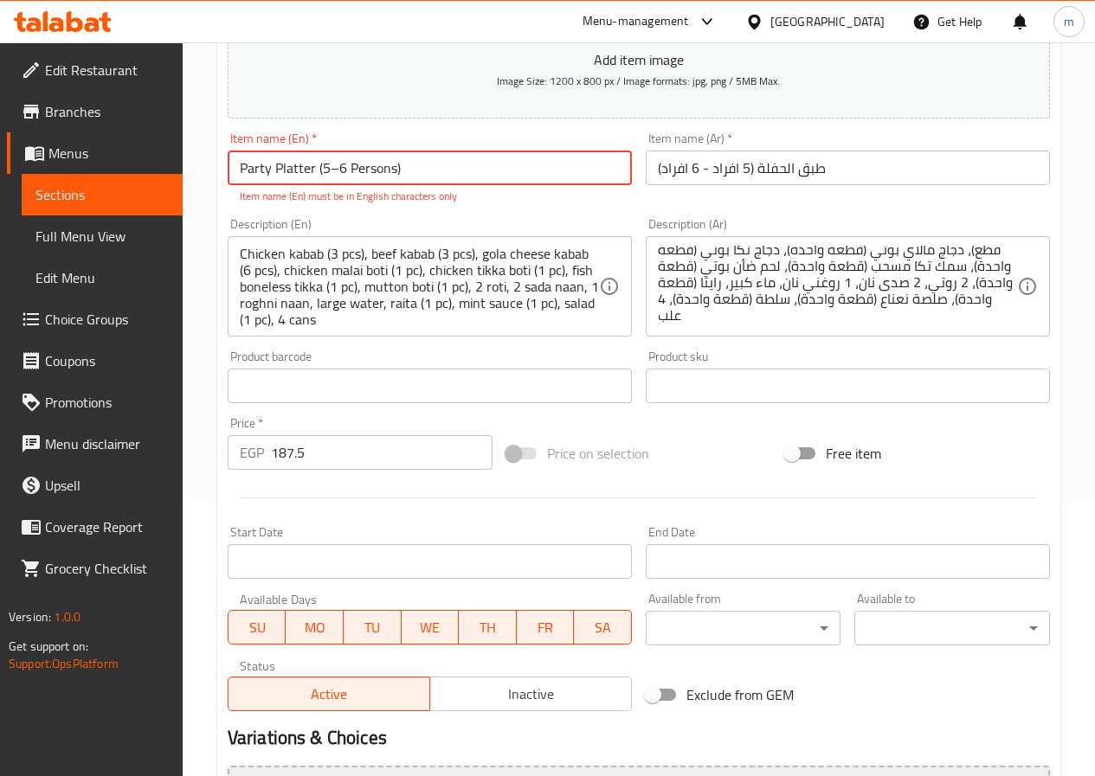
scroll to position [0, 0]
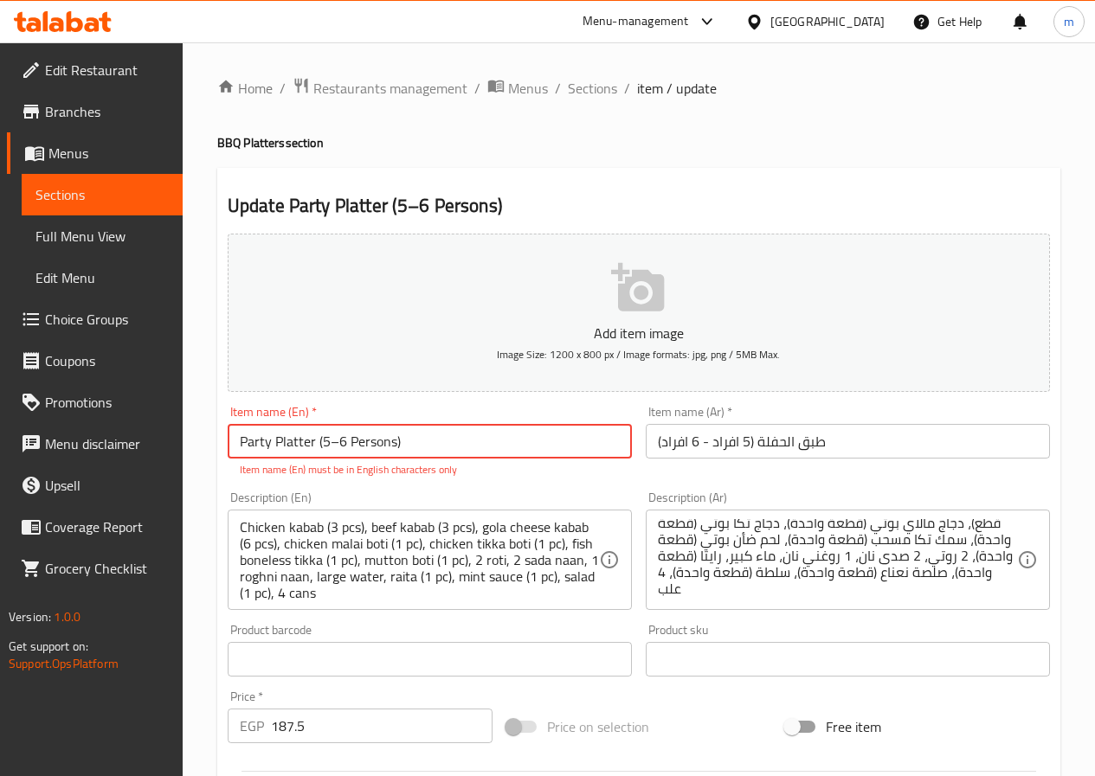
click at [347, 445] on input "Party Platter (5–6 Persons)" at bounding box center [430, 441] width 404 height 35
click at [669, 449] on input "طبق الحفلة (5 افراد - 6 افراد)" at bounding box center [848, 441] width 404 height 35
click at [580, 470] on p "Item name (En) must be in English characters only" at bounding box center [430, 470] width 380 height 16
click at [345, 438] on input "Party Platter (5–6 Persons)" at bounding box center [430, 441] width 404 height 35
drag, startPoint x: 427, startPoint y: 444, endPoint x: 322, endPoint y: 448, distance: 104.8
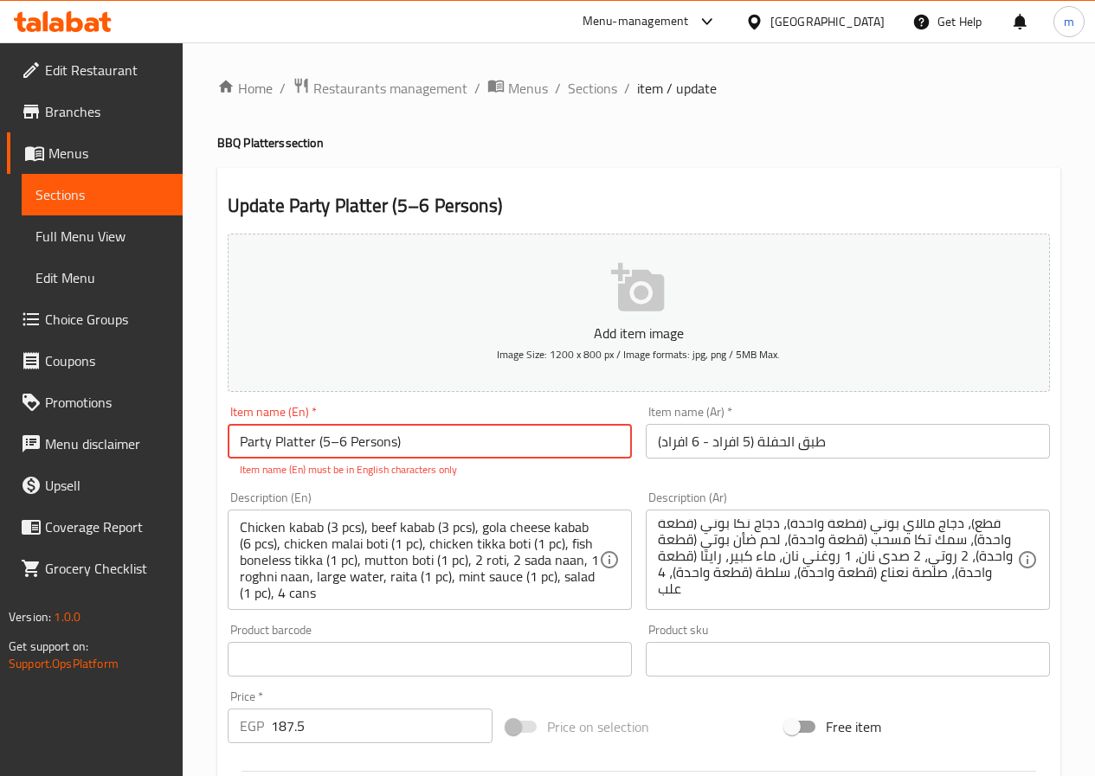
click at [322, 448] on input "Party Platter (5–6 Persons)" at bounding box center [430, 441] width 404 height 35
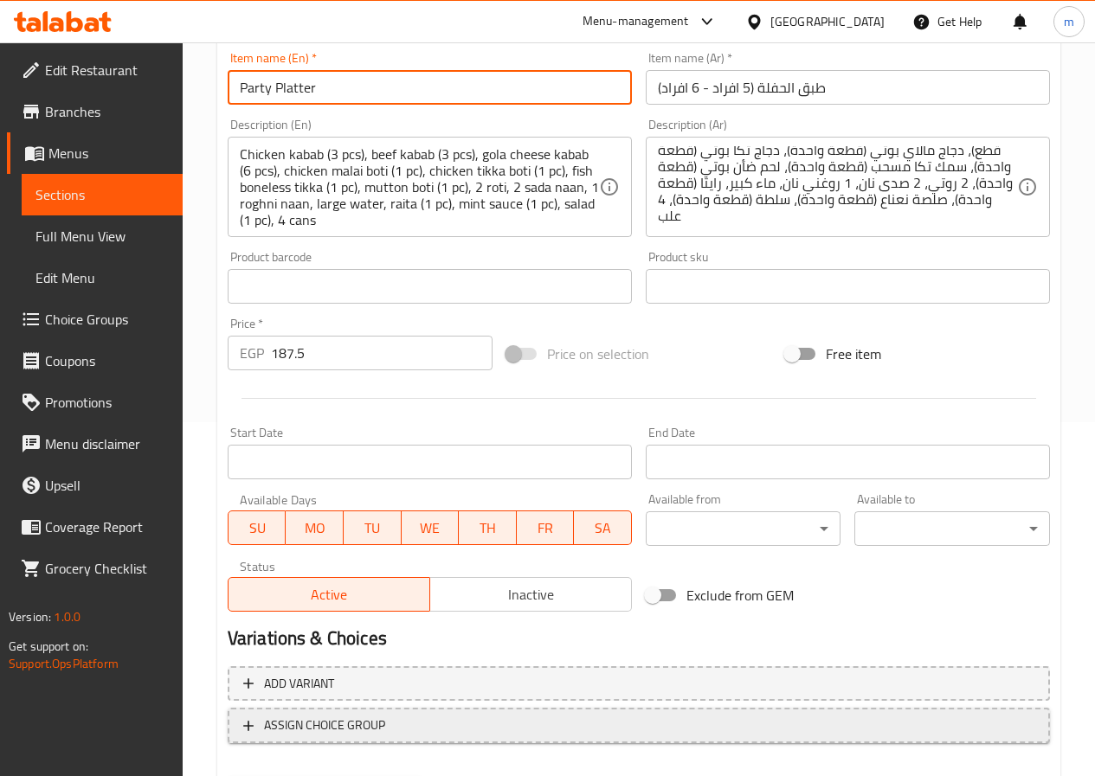
scroll to position [447, 0]
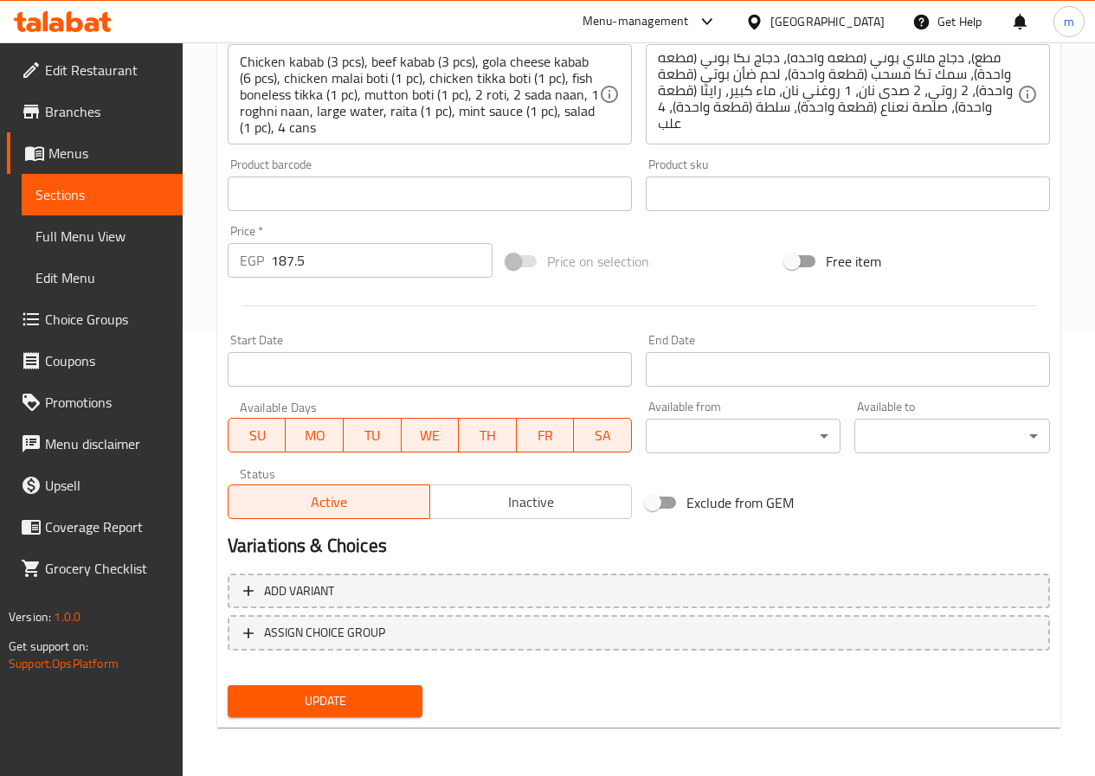
type input "Party Platter"
click at [347, 699] on span "Update" at bounding box center [325, 702] width 168 height 22
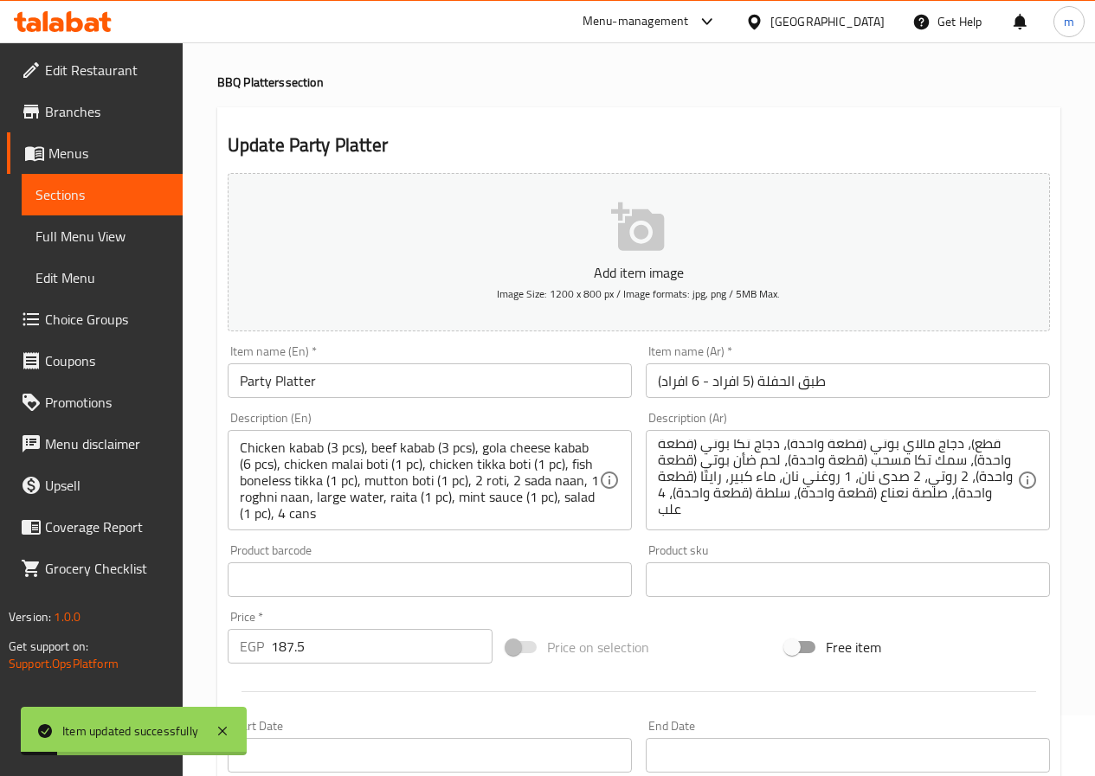
scroll to position [14, 0]
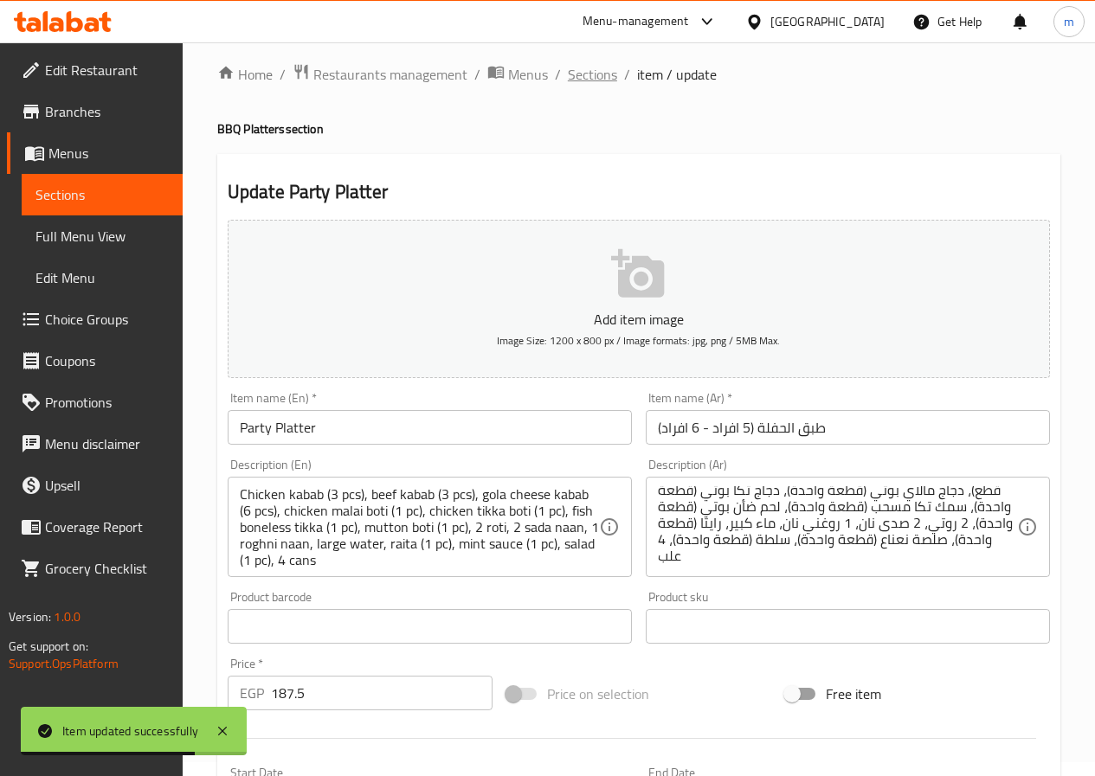
click at [589, 79] on span "Sections" at bounding box center [592, 74] width 49 height 21
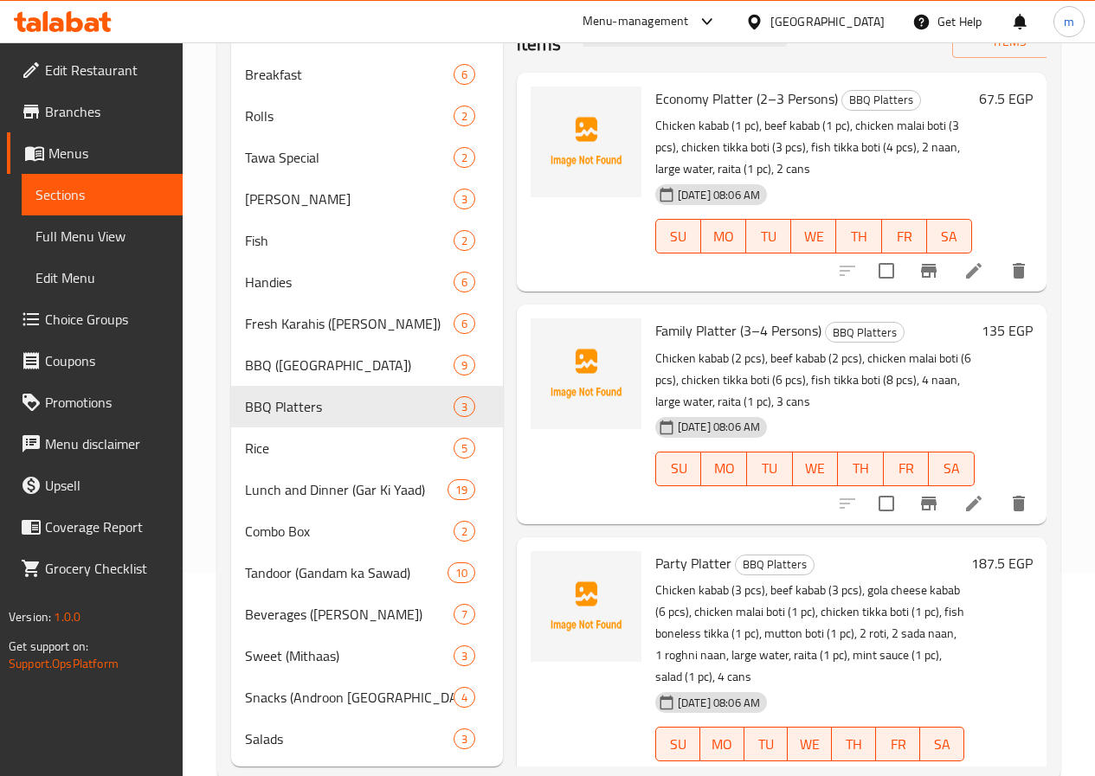
scroll to position [268, 0]
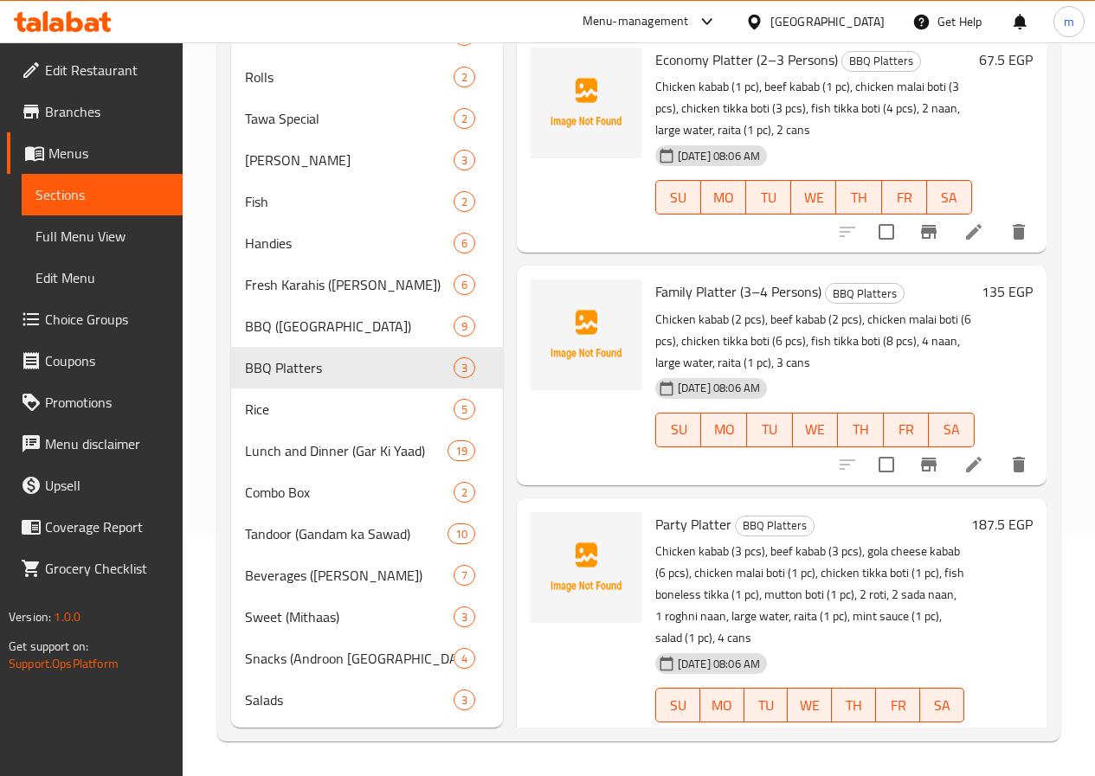
click at [979, 730] on icon at bounding box center [973, 740] width 21 height 21
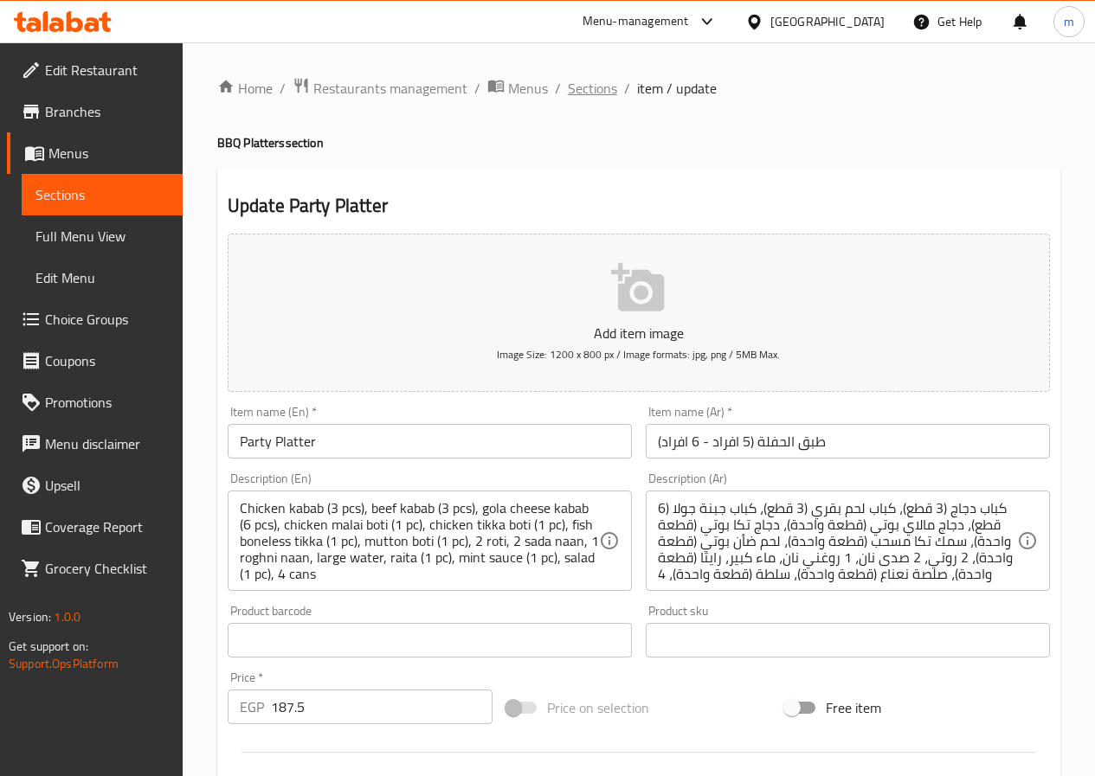
click at [593, 93] on span "Sections" at bounding box center [592, 88] width 49 height 21
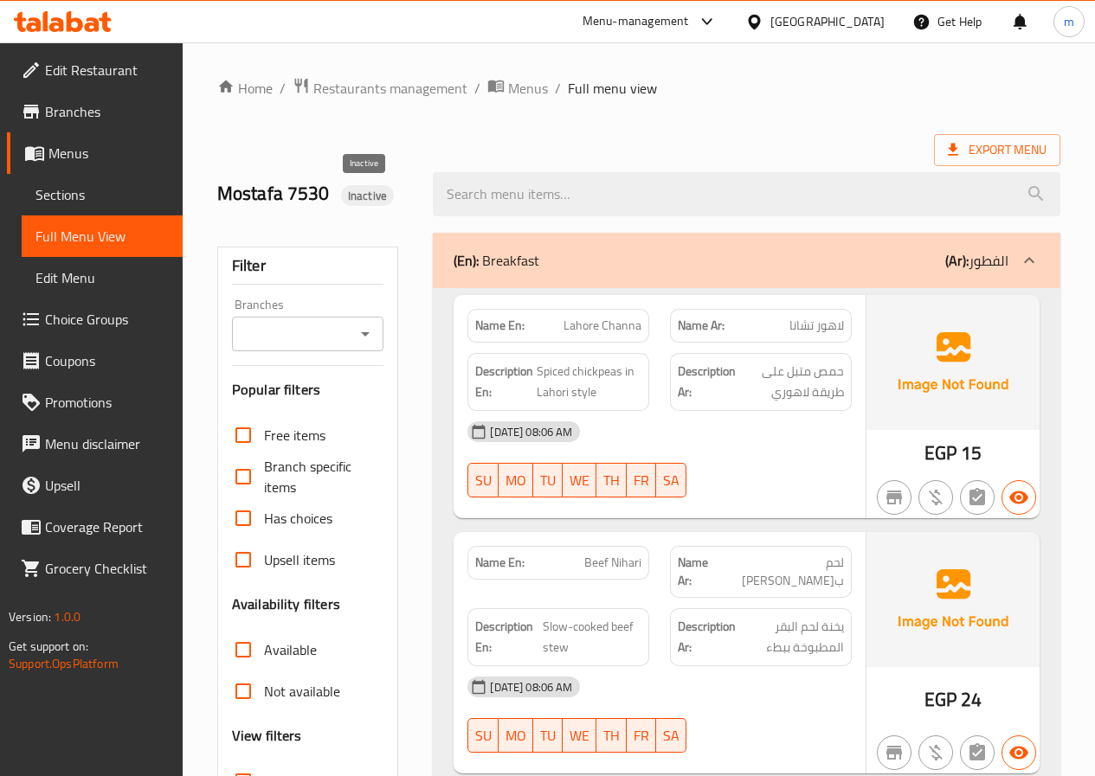
click at [374, 197] on span "Inactive" at bounding box center [367, 196] width 53 height 16
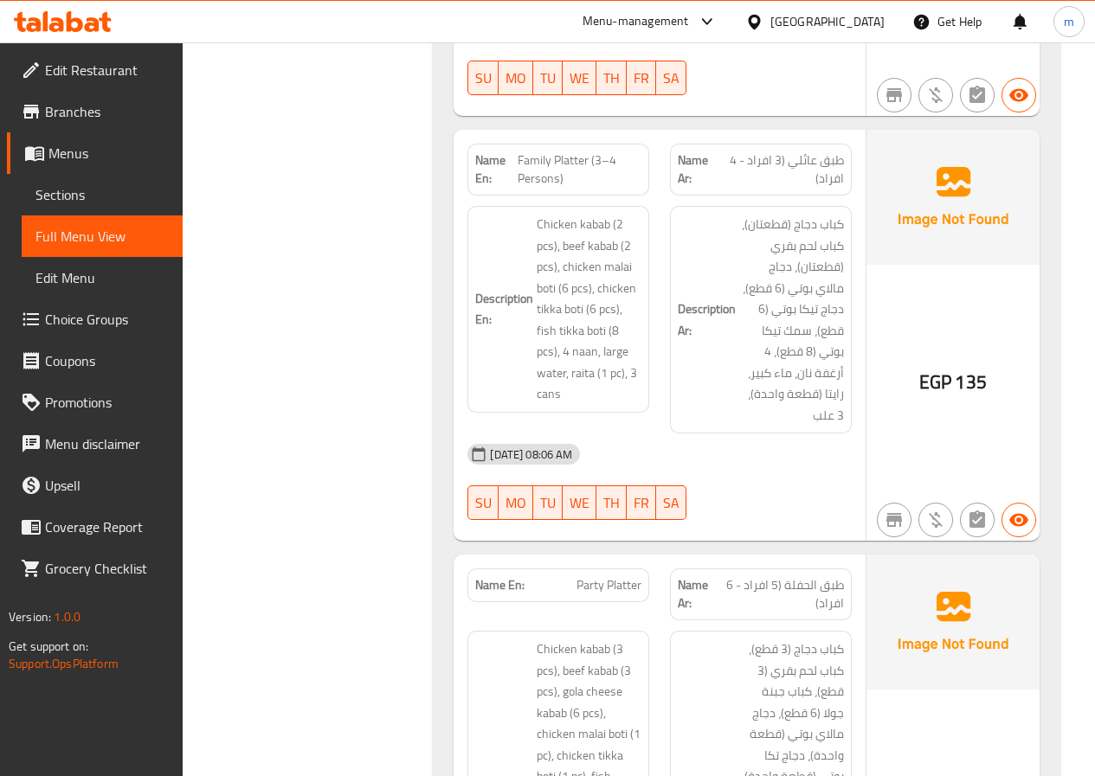
scroll to position [11425, 0]
